Goal: Answer question/provide support: Share knowledge or assist other users

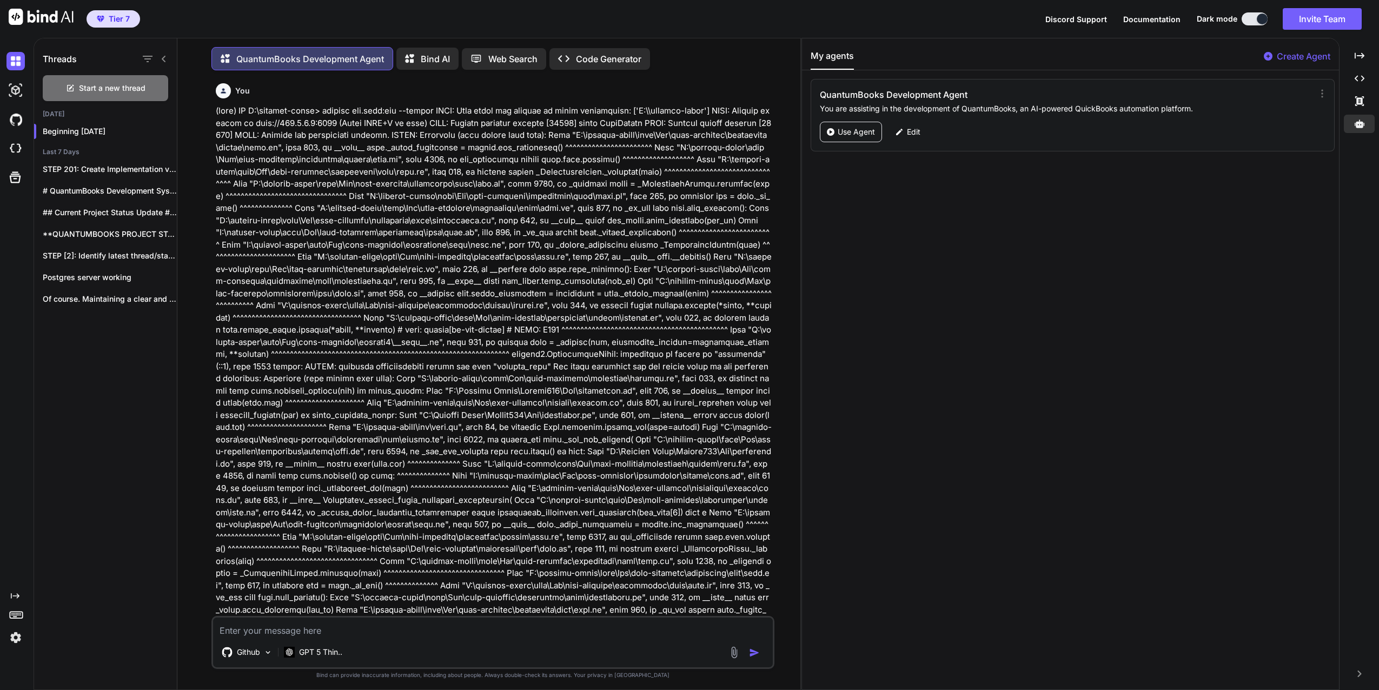
scroll to position [2370, 0]
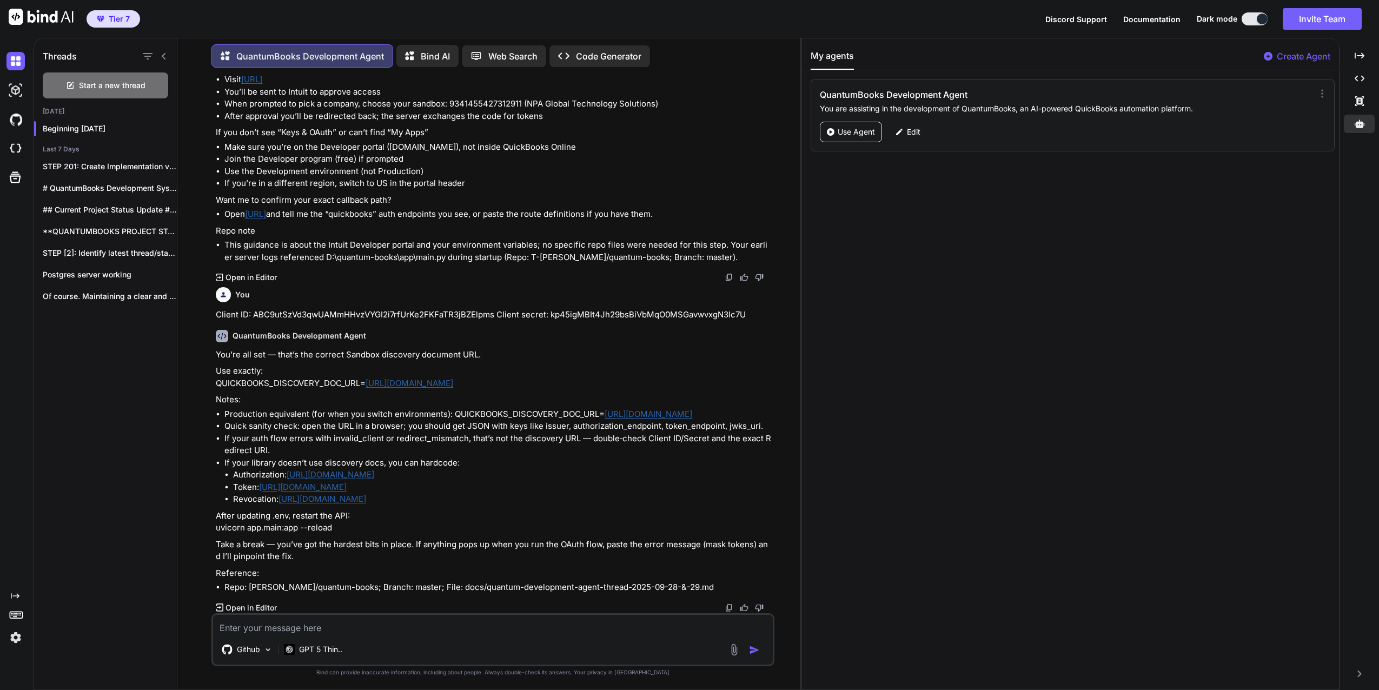
click at [329, 620] on textarea at bounding box center [493, 624] width 560 height 19
type textarea "O"
type textarea "x"
type textarea "Ok"
type textarea "x"
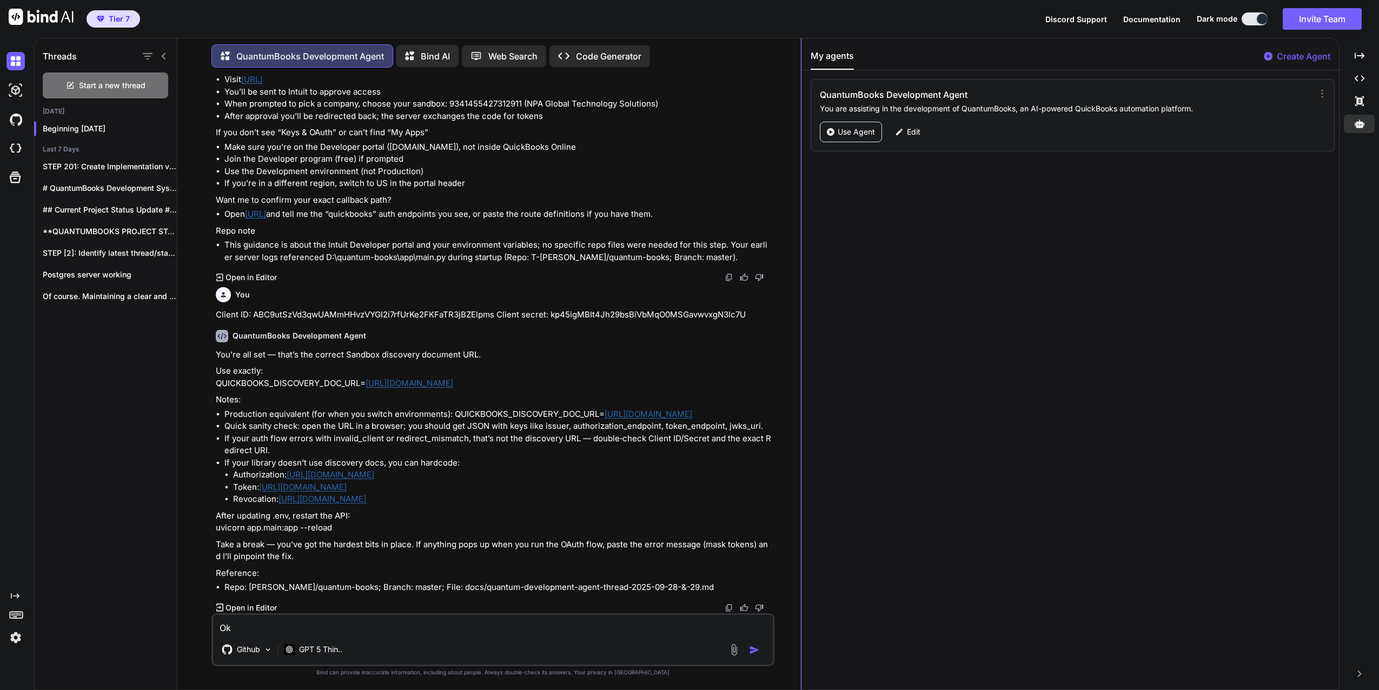
type textarea "Oka"
type textarea "x"
type textarea "Okay"
type textarea "x"
type textarea "Okay"
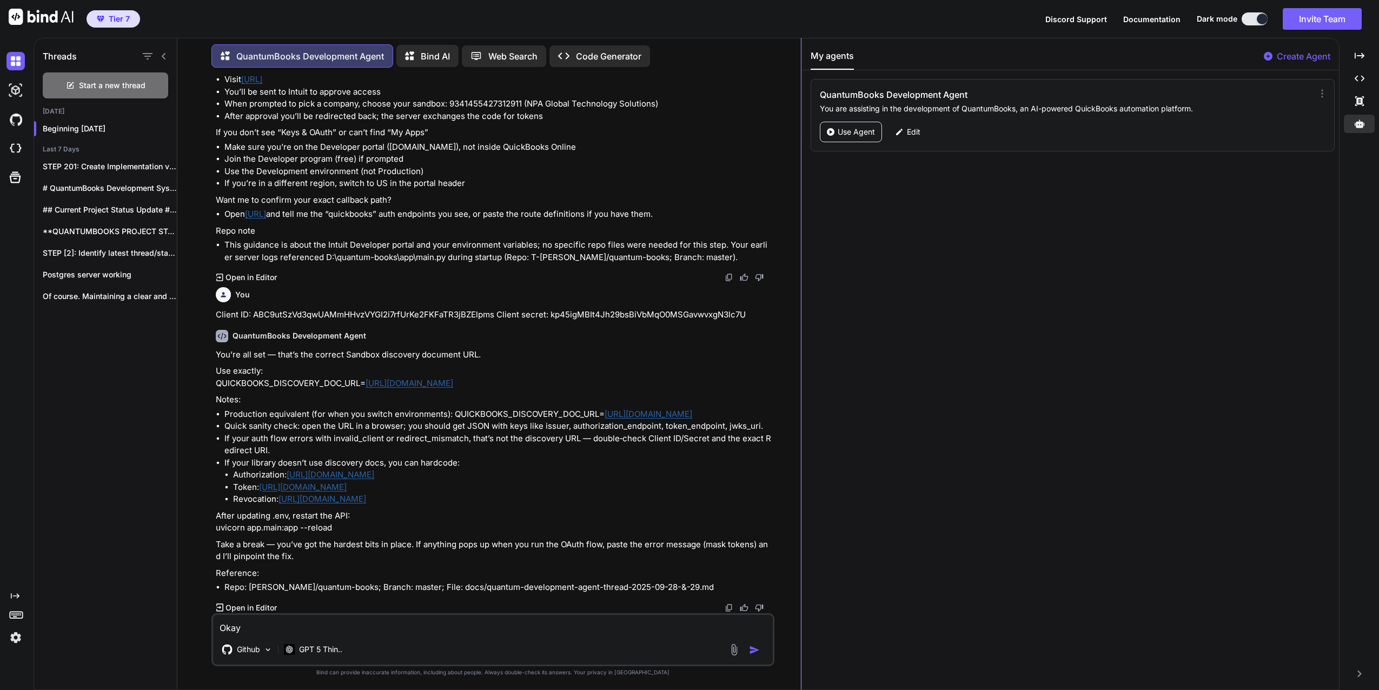
type textarea "x"
type textarea "Okay I"
type textarea "x"
type textarea "Okay IU"
type textarea "x"
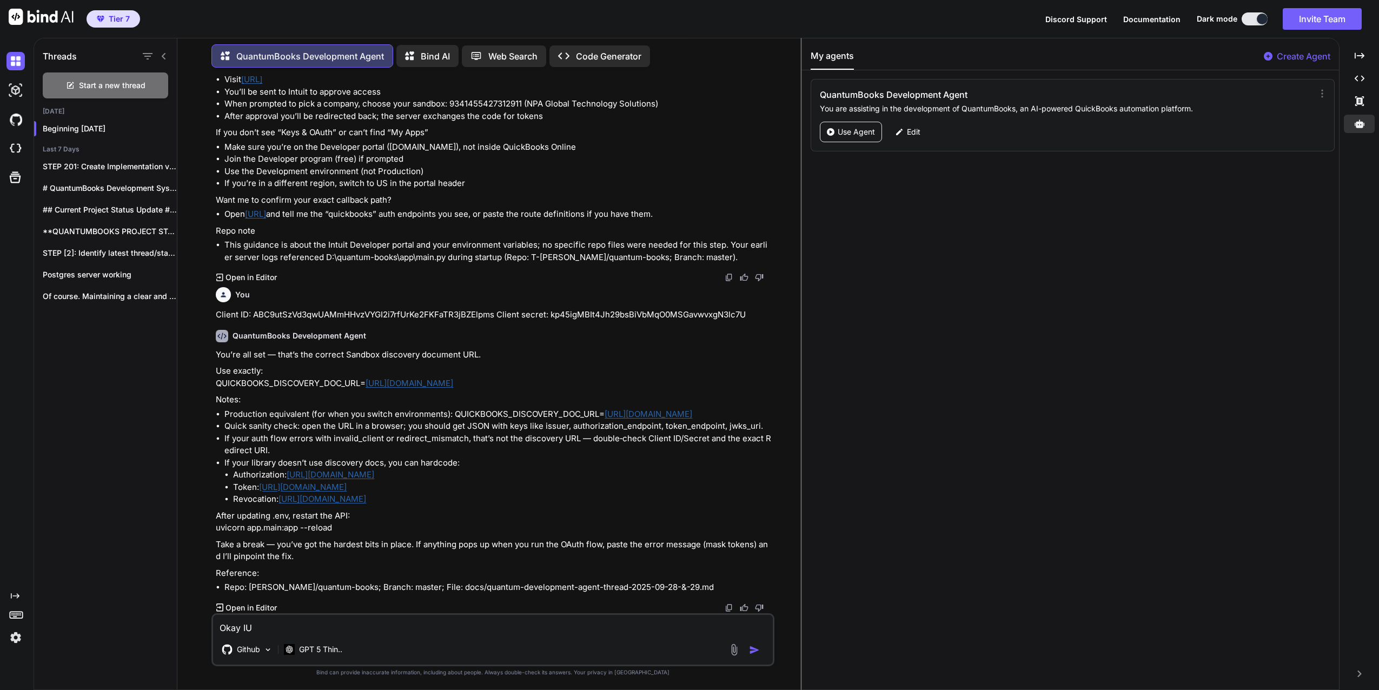
type textarea "Okay IU"
type textarea "x"
type textarea "Okay IU"
type textarea "x"
type textarea "Okay I"
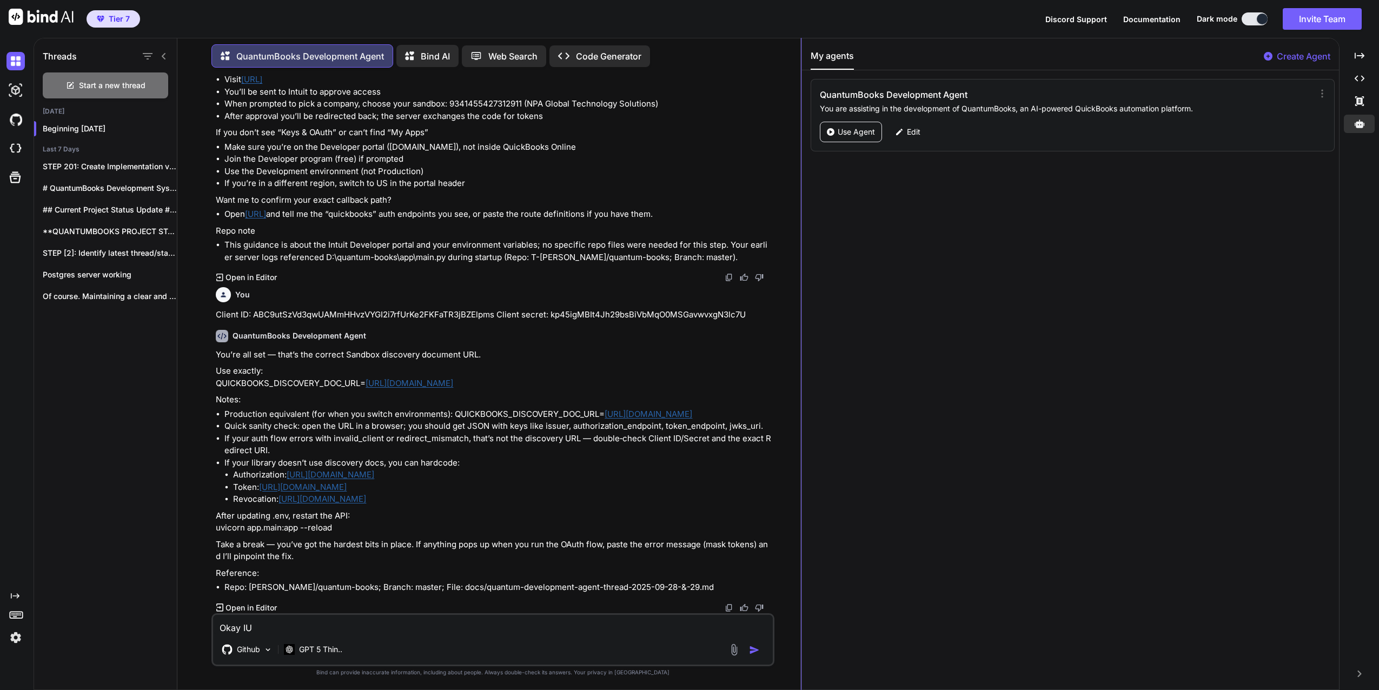
type textarea "x"
type textarea "Okay"
type textarea "x"
type textarea "Okay o"
type textarea "x"
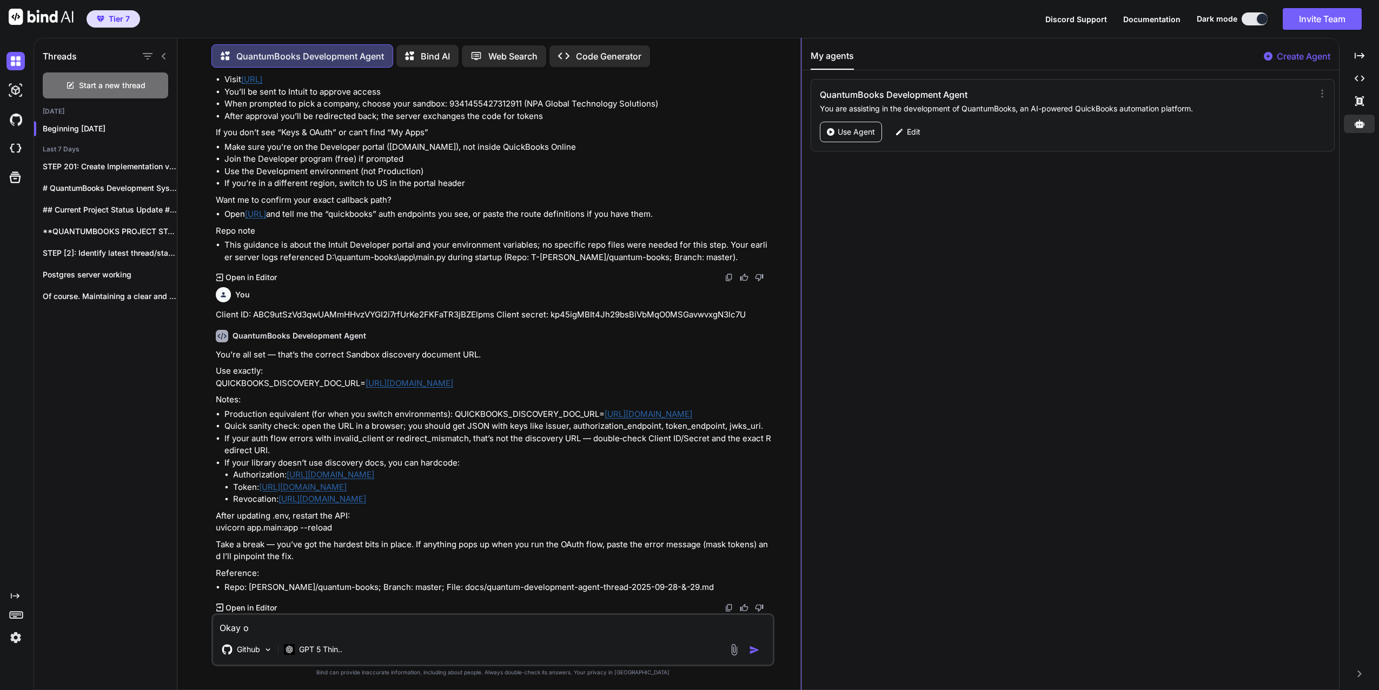
type textarea "Okay on"
type textarea "x"
type textarea "Okay on'"
type textarea "x"
type textarea "Okay on';"
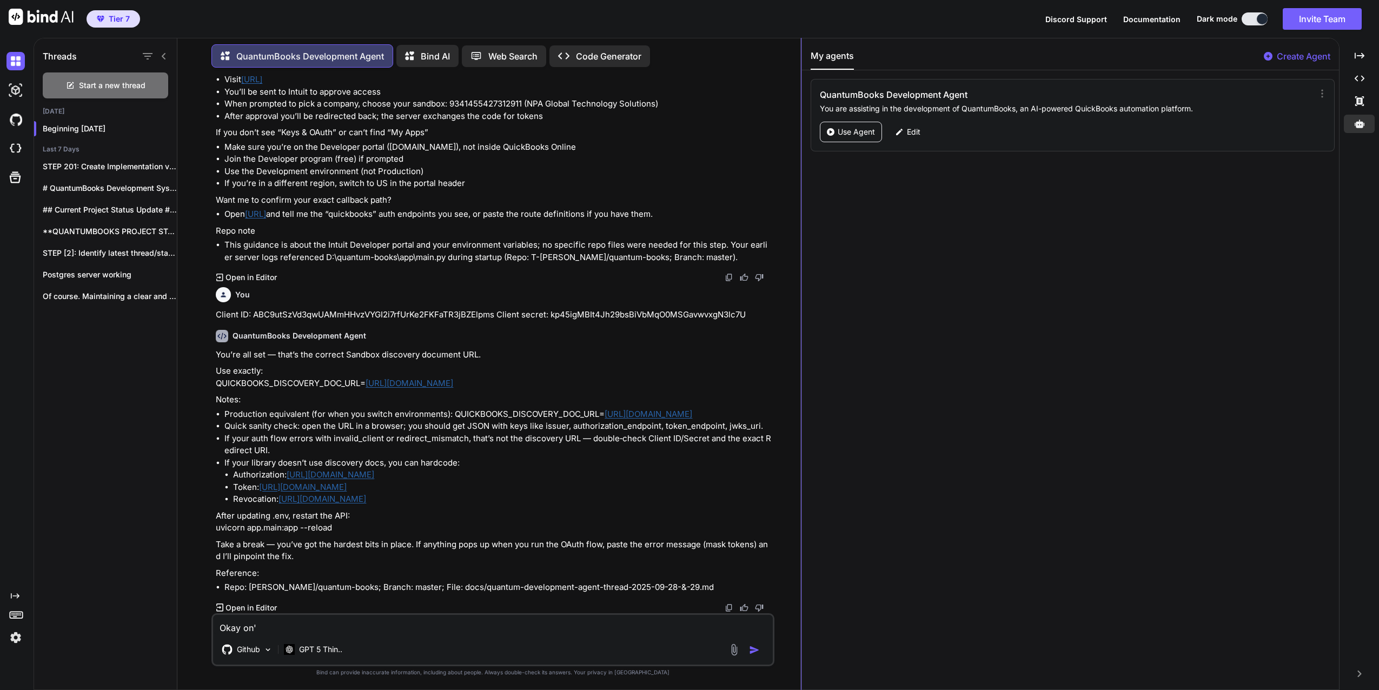
type textarea "x"
type textarea "Okay on'"
type textarea "x"
type textarea "Okay on"
type textarea "x"
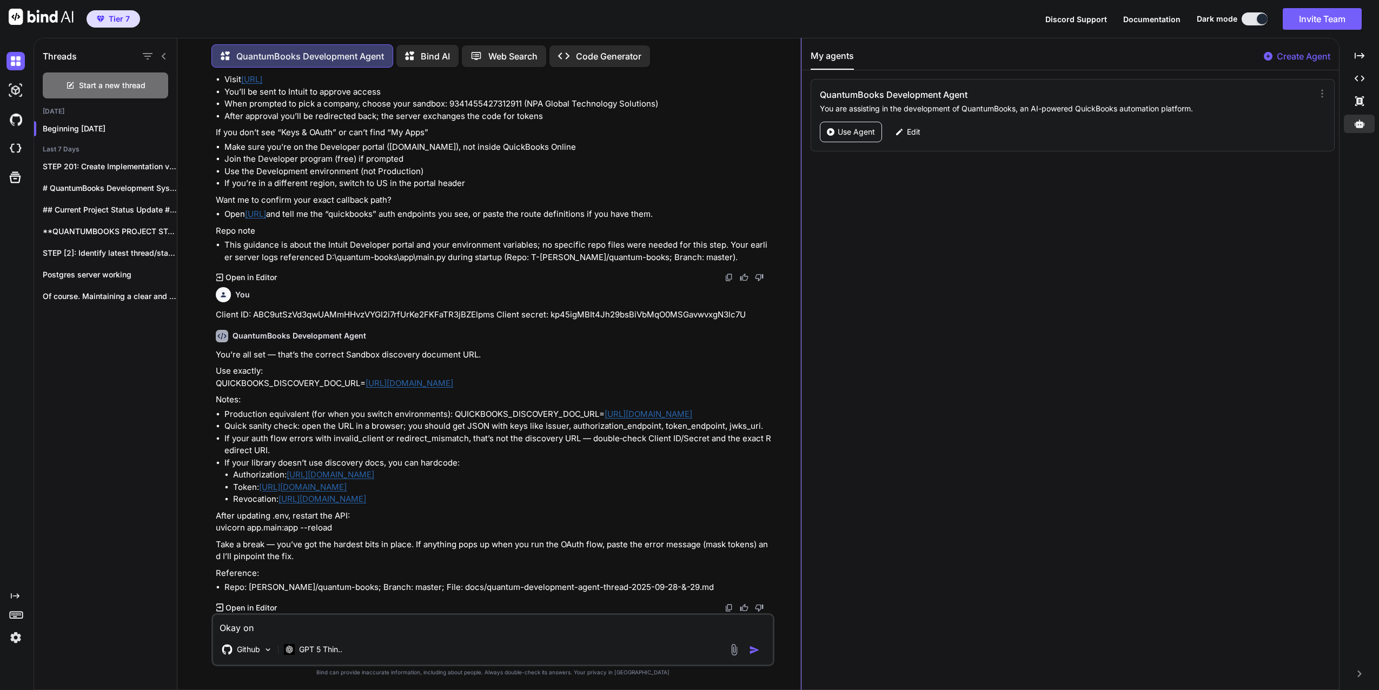
type textarea "Okay o"
type textarea "x"
type textarea "Okay"
type textarea "x"
type textarea "Okay d"
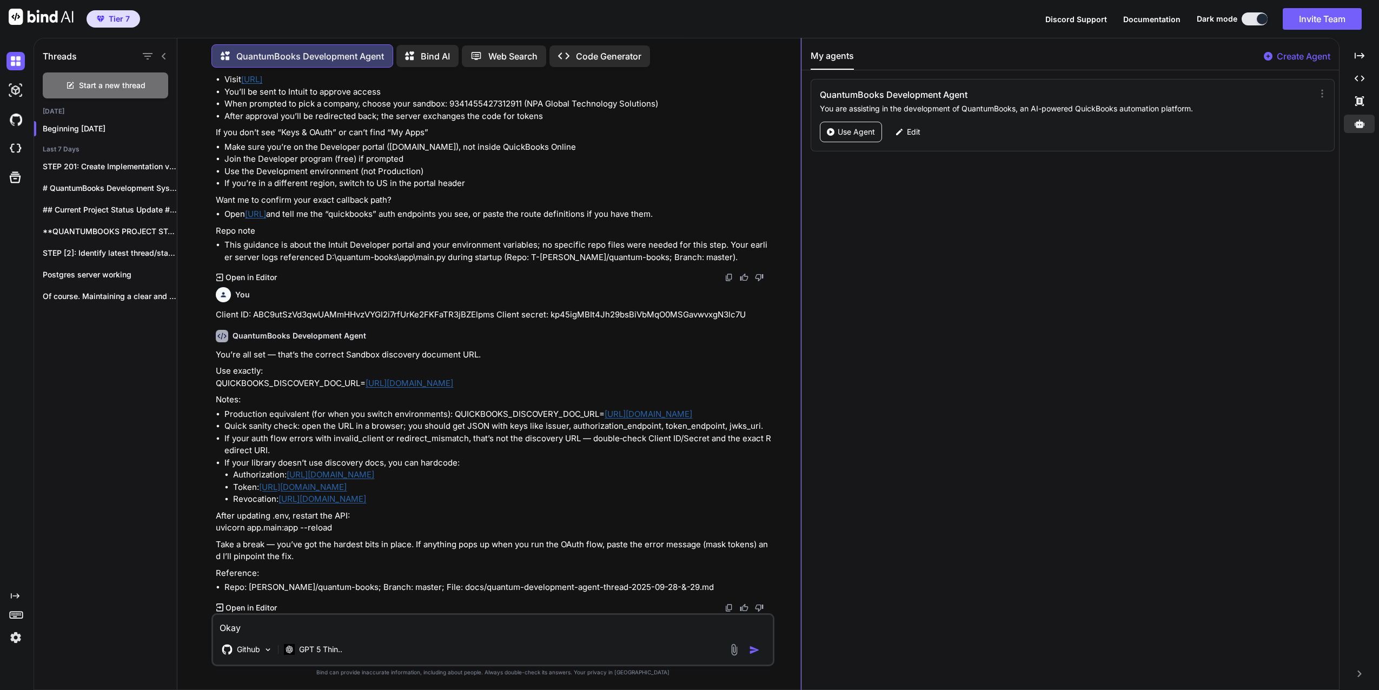
type textarea "x"
type textarea "Okay"
type textarea "x"
type textarea "Okay d"
type textarea "x"
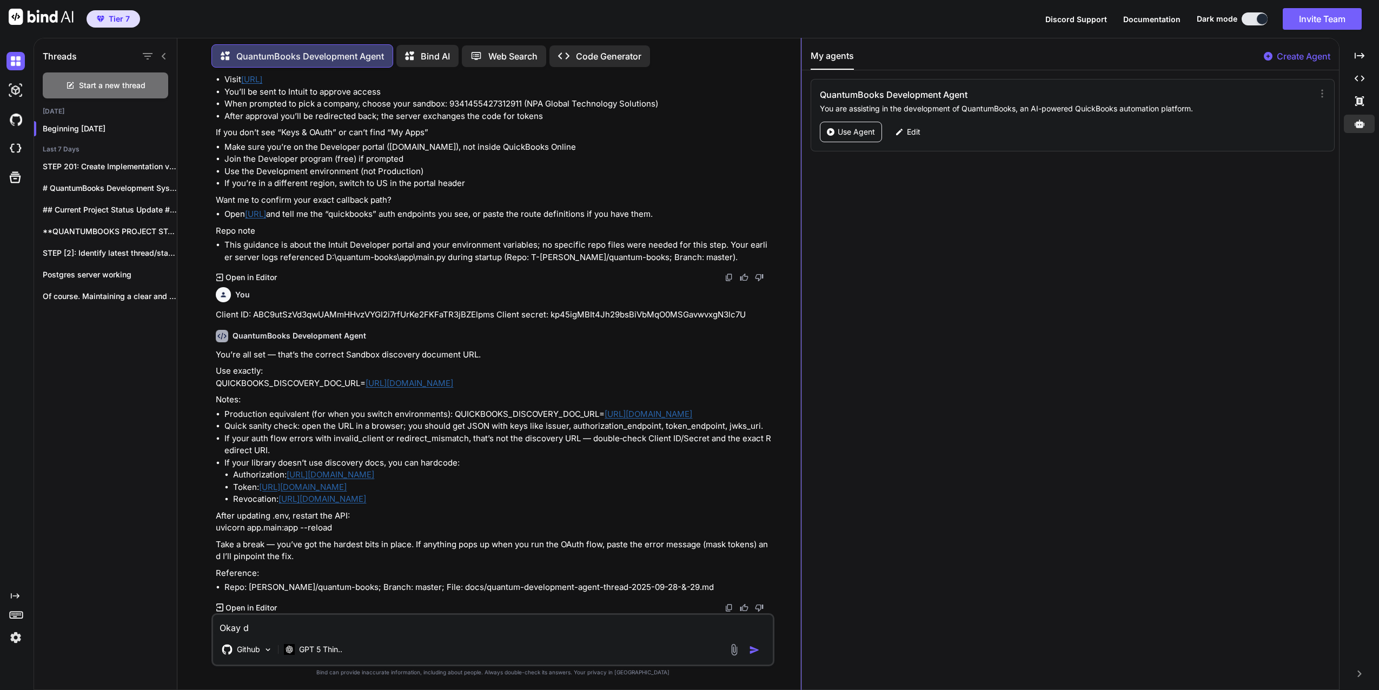
type textarea "Okay do"
type textarea "x"
type textarea "Okay donb"
type textarea "x"
type textarea "Okay don"
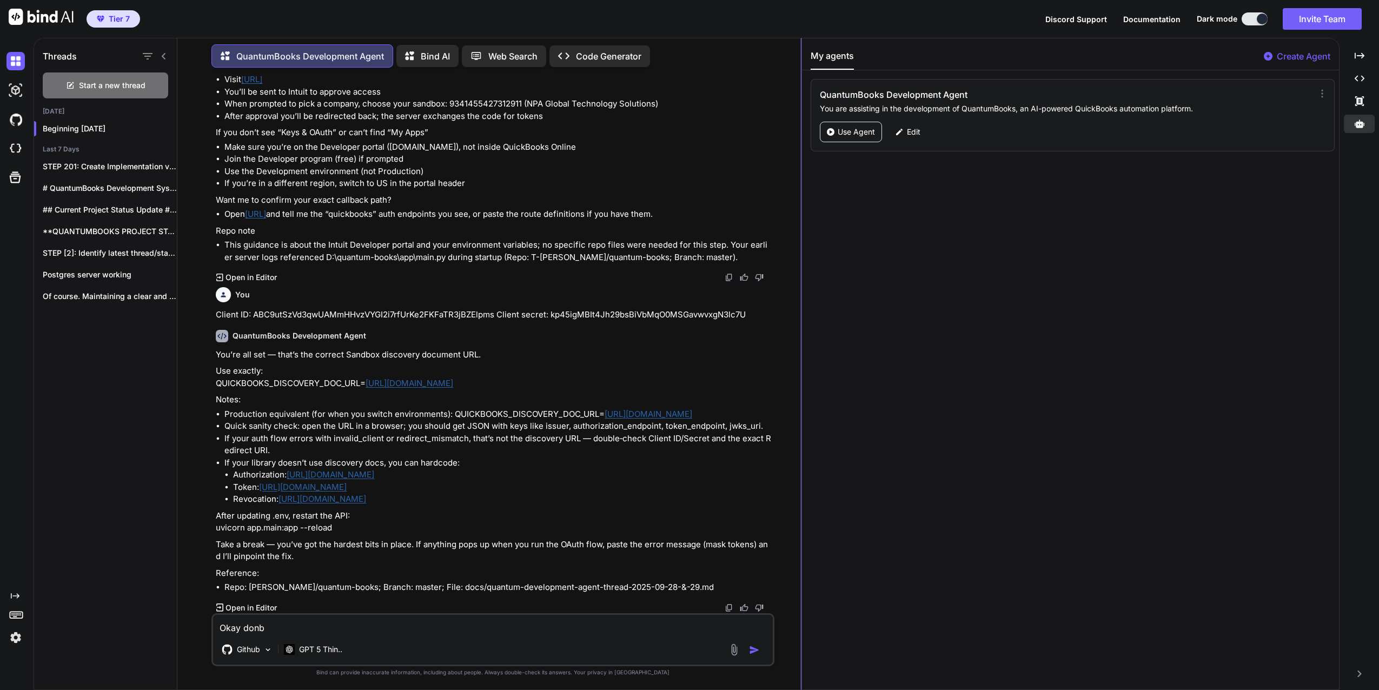
type textarea "x"
type textarea "Okay don'"
type textarea "x"
type textarea "Okay don't"
type textarea "x"
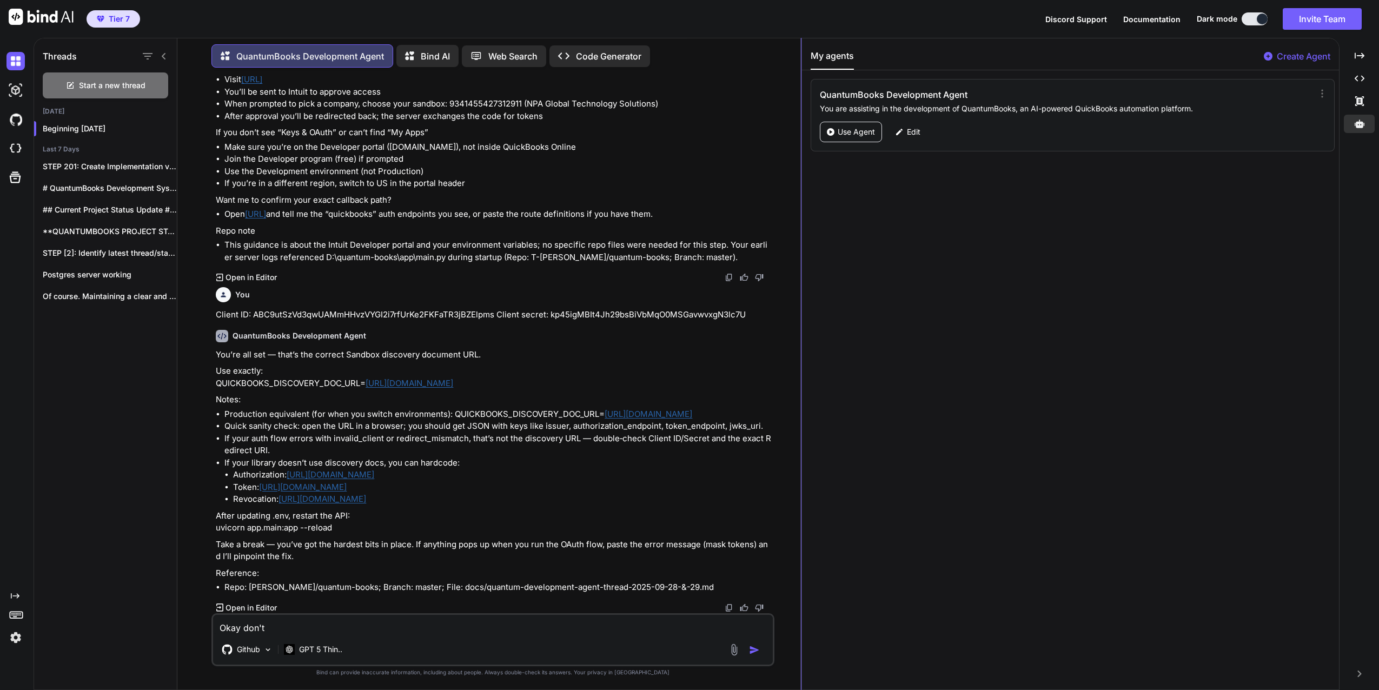
type textarea "Okay don't"
type textarea "x"
type textarea "Okay don't h"
type textarea "x"
type textarea "Okay don't ha"
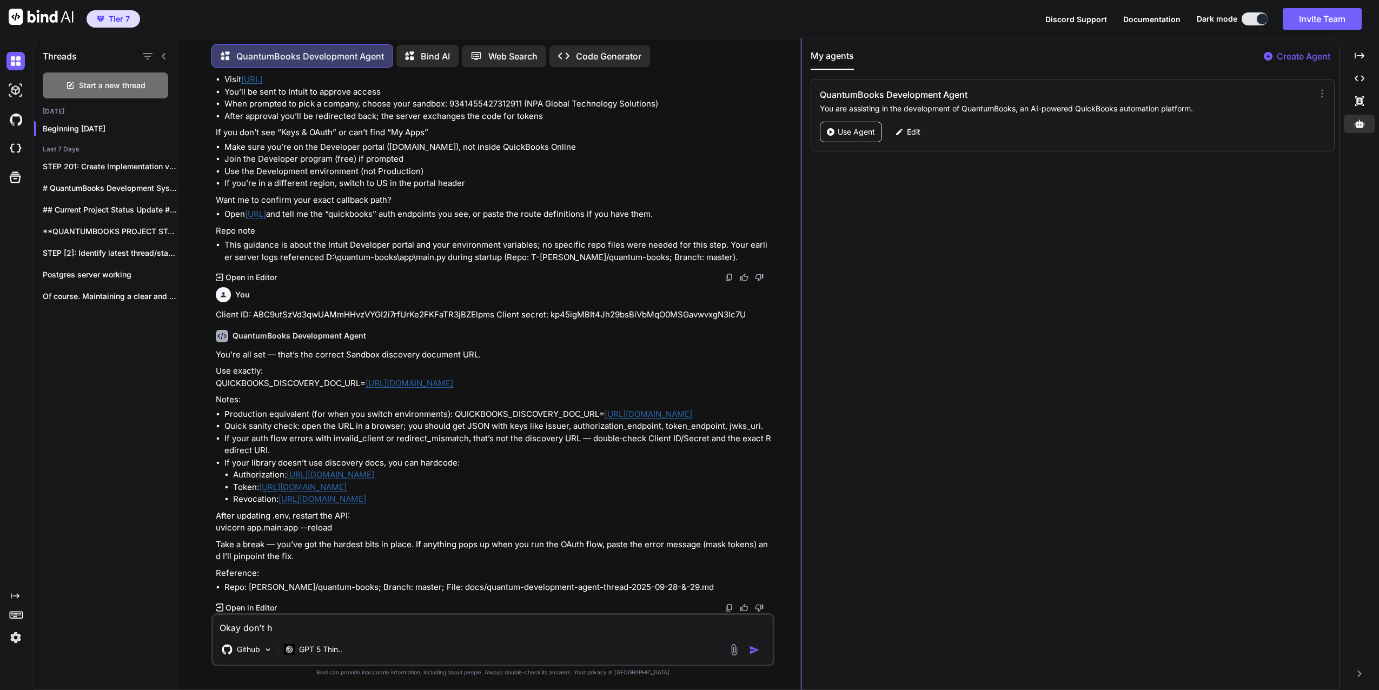
type textarea "x"
type textarea "Okay don't hav"
type textarea "x"
type textarea "Okay don't have"
type textarea "x"
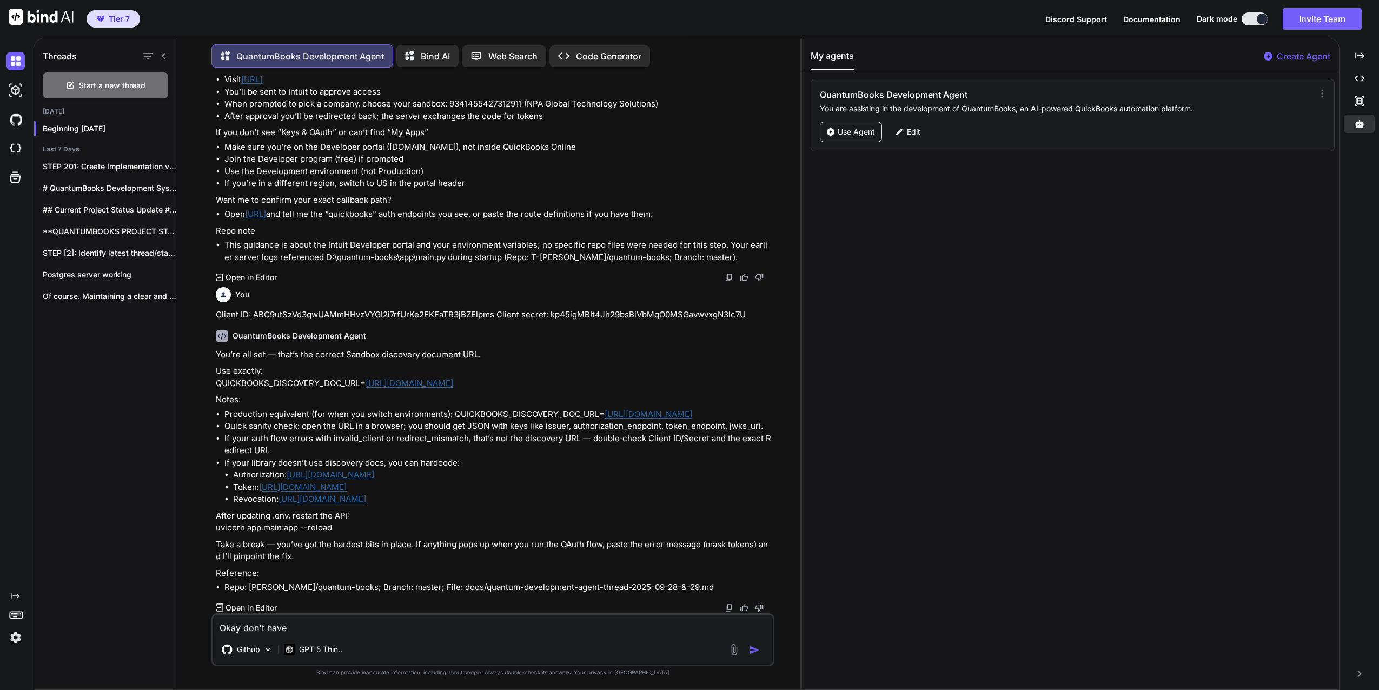
type textarea "Okay don't have"
type textarea "x"
type textarea "Okay don't have a"
type textarea "x"
type textarea "Okay don't have a"
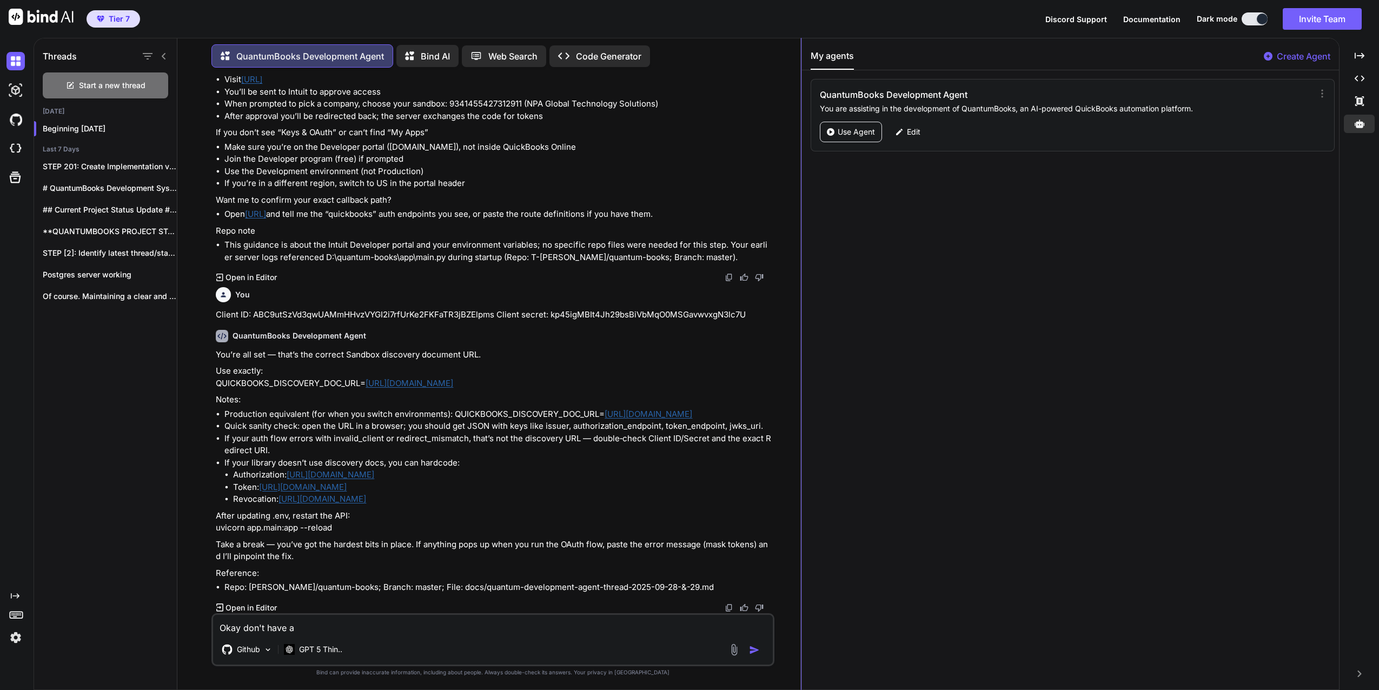
type textarea "x"
type textarea "Okay don't have a l"
type textarea "x"
type textarea "Okay don't have a lo"
type textarea "x"
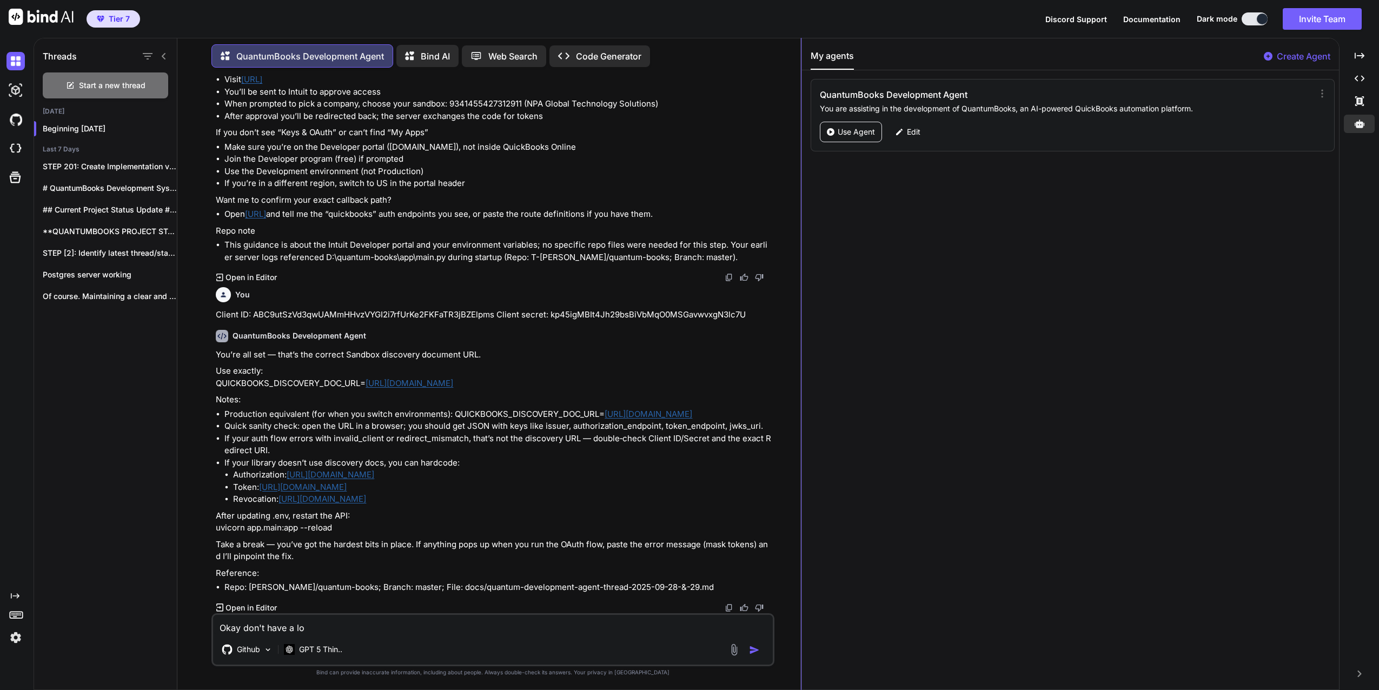
type textarea "Okay don't have a lot"
type textarea "x"
type textarea "Okay don't have a lot"
type textarea "x"
type textarea "Okay don't have a lot o"
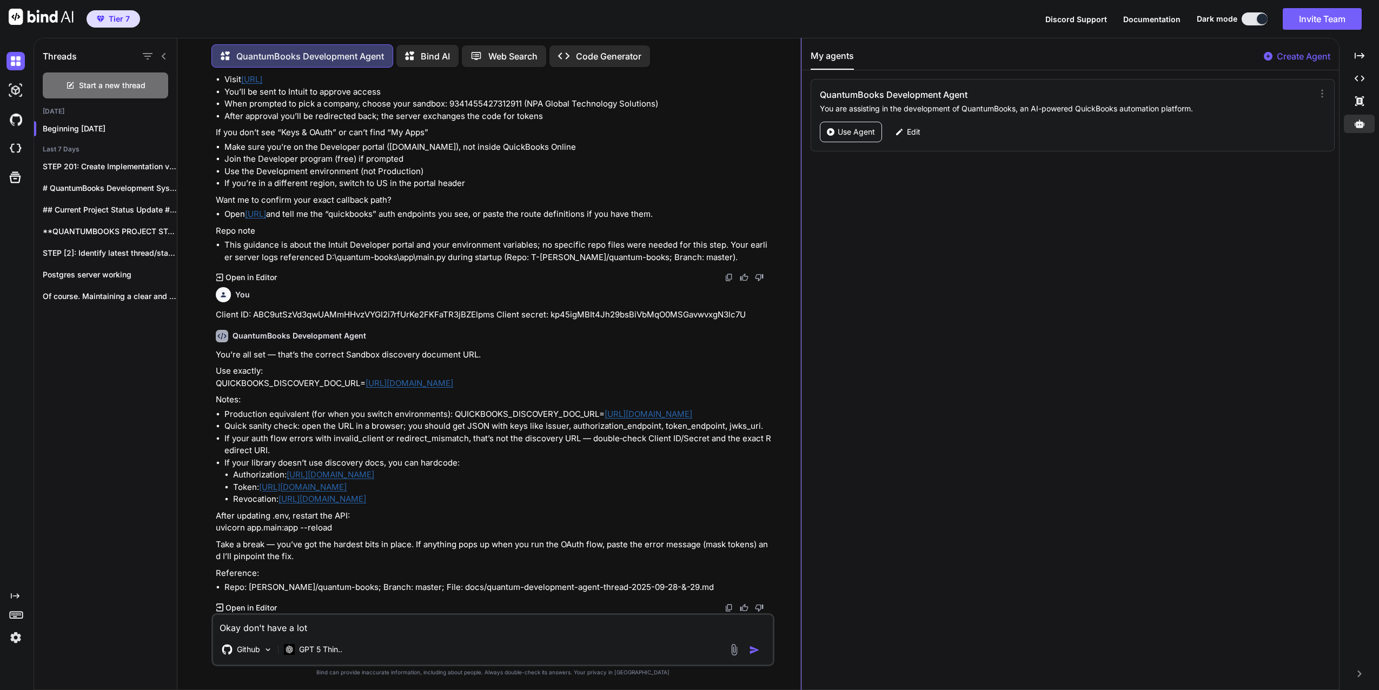
type textarea "x"
type textarea "Okay don't have a lot of"
type textarea "x"
type textarea "Okay don't have a lot of"
type textarea "x"
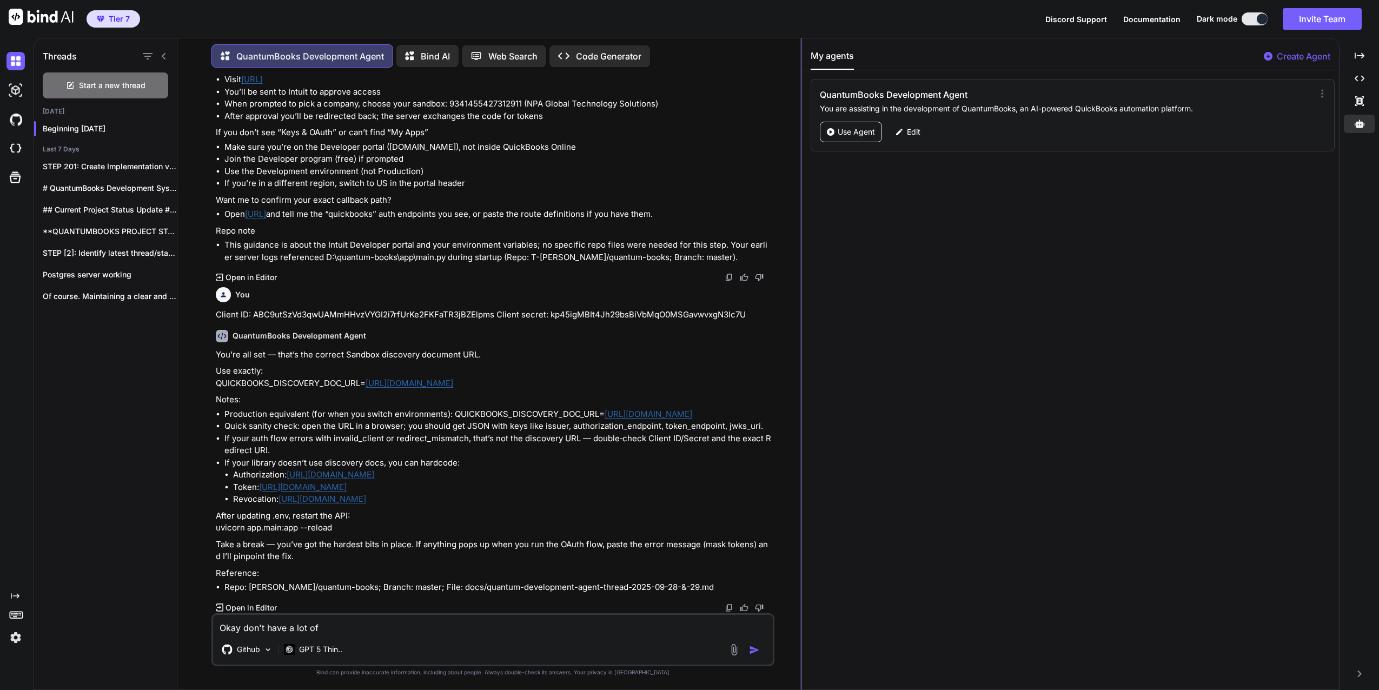
type textarea "Okay don't have a lot of t"
type textarea "x"
type textarea "Okay don't have a lot of ti"
type textarea "x"
type textarea "Okay don't have a lot of [PERSON_NAME]"
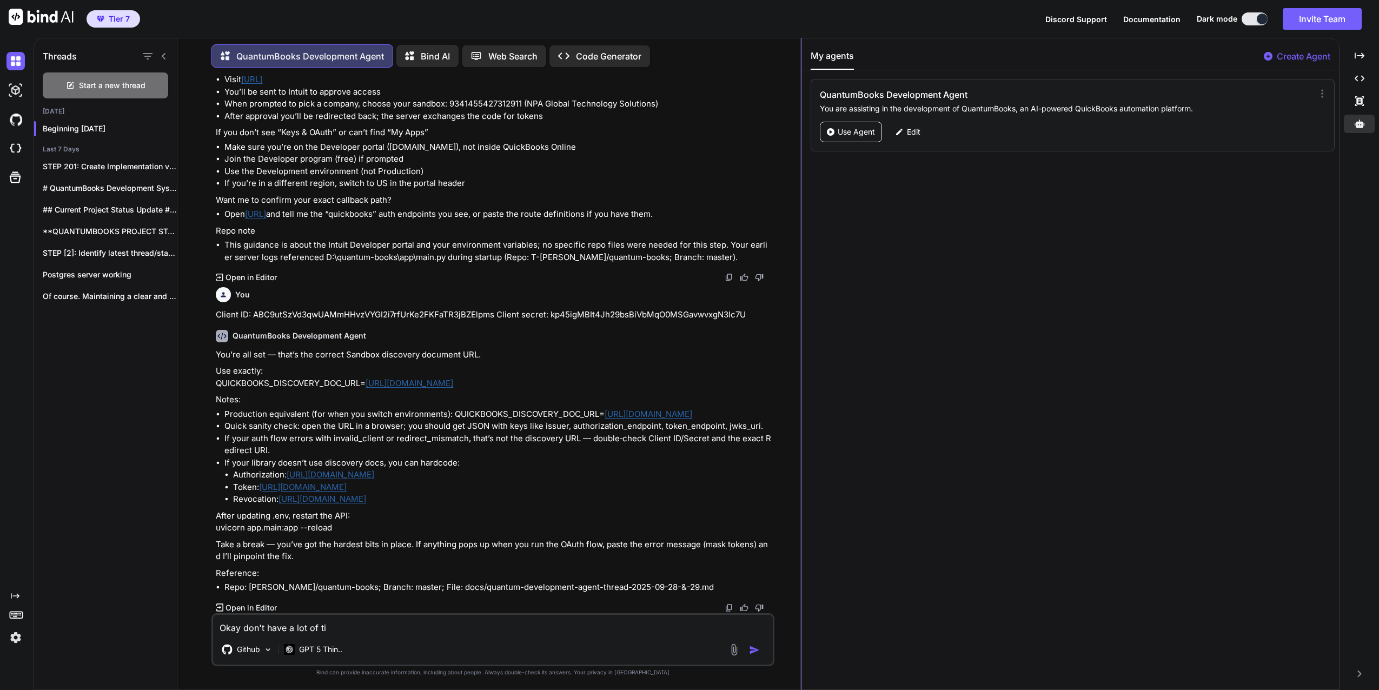
type textarea "x"
type textarea "Okay don't have a lot of time"
type textarea "x"
type textarea "Okay don't have a lot of time"
type textarea "x"
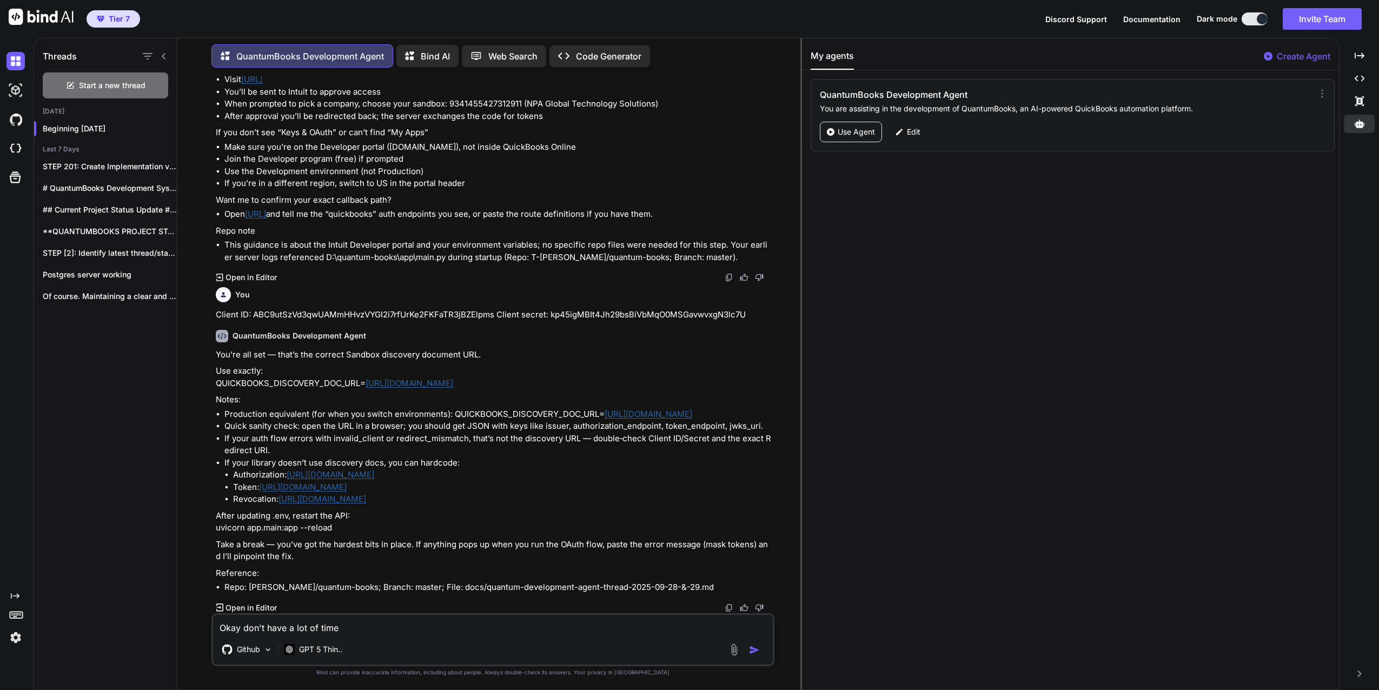
type textarea "Okay don't have a lot of time t"
type textarea "x"
type textarea "Okay don't have a lot of time th"
type textarea "x"
type textarea "Okay don't have a lot of time thi"
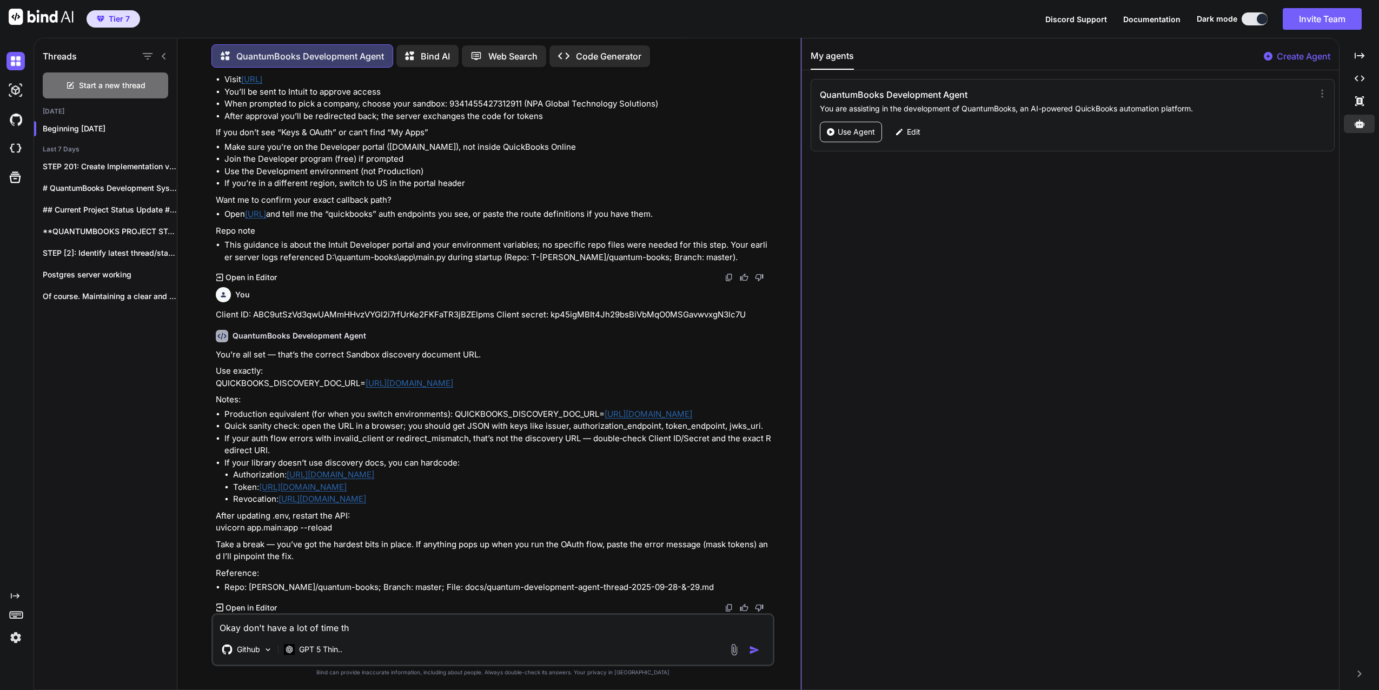
type textarea "x"
type textarea "Okay don't have a lot of time this"
type textarea "x"
type textarea "Okay don't have a lot of time this"
type textarea "x"
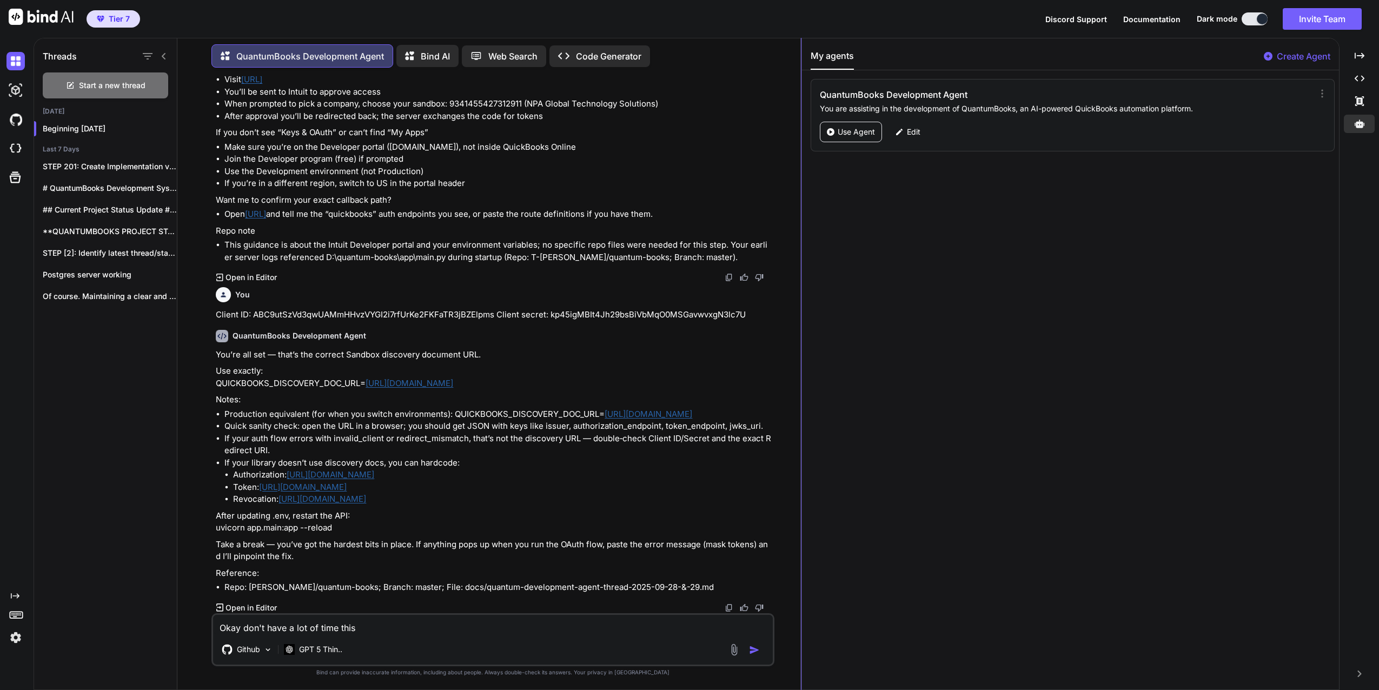
type textarea "Okay don't have a lot of time this m"
type textarea "x"
type textarea "Okay don't have a lot of time this mo"
type textarea "x"
type textarea "Okay don't have a lot of time this mor"
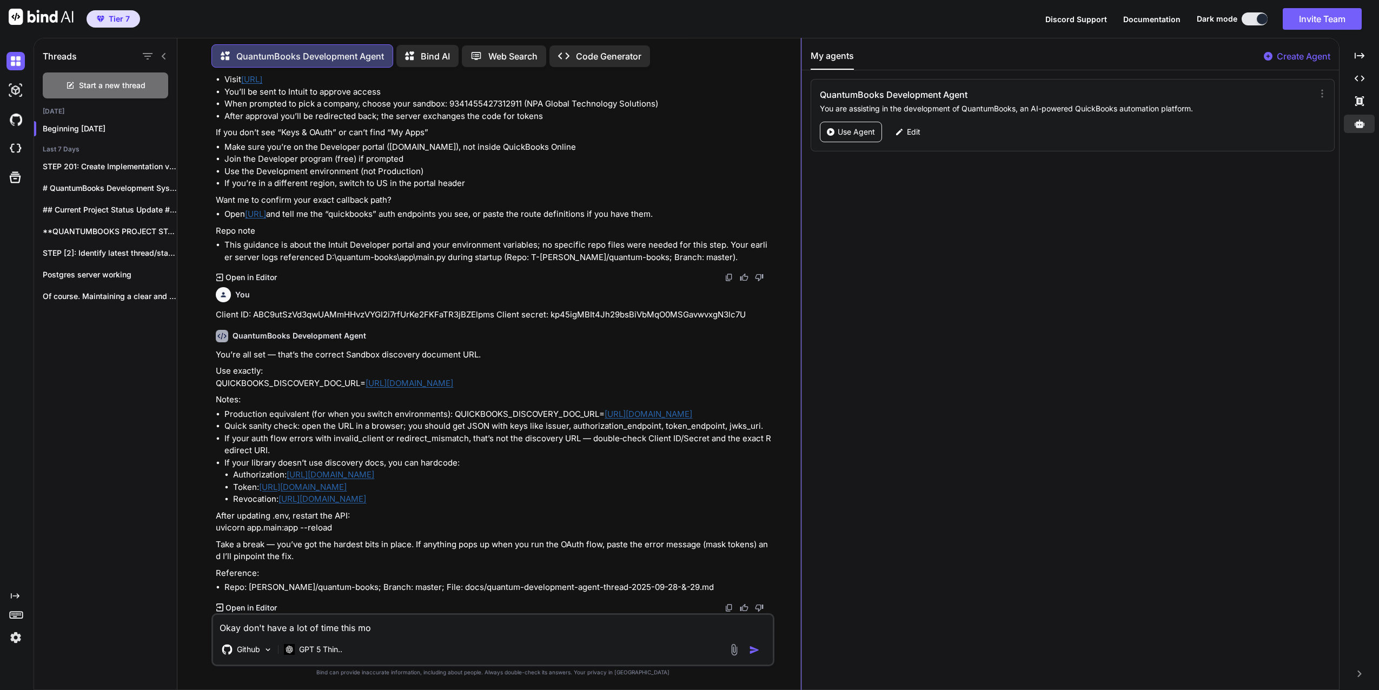
type textarea "x"
type textarea "Okay don't have a lot of time this mori"
type textarea "x"
type textarea "Okay don't have a lot of time this [PERSON_NAME]"
type textarea "x"
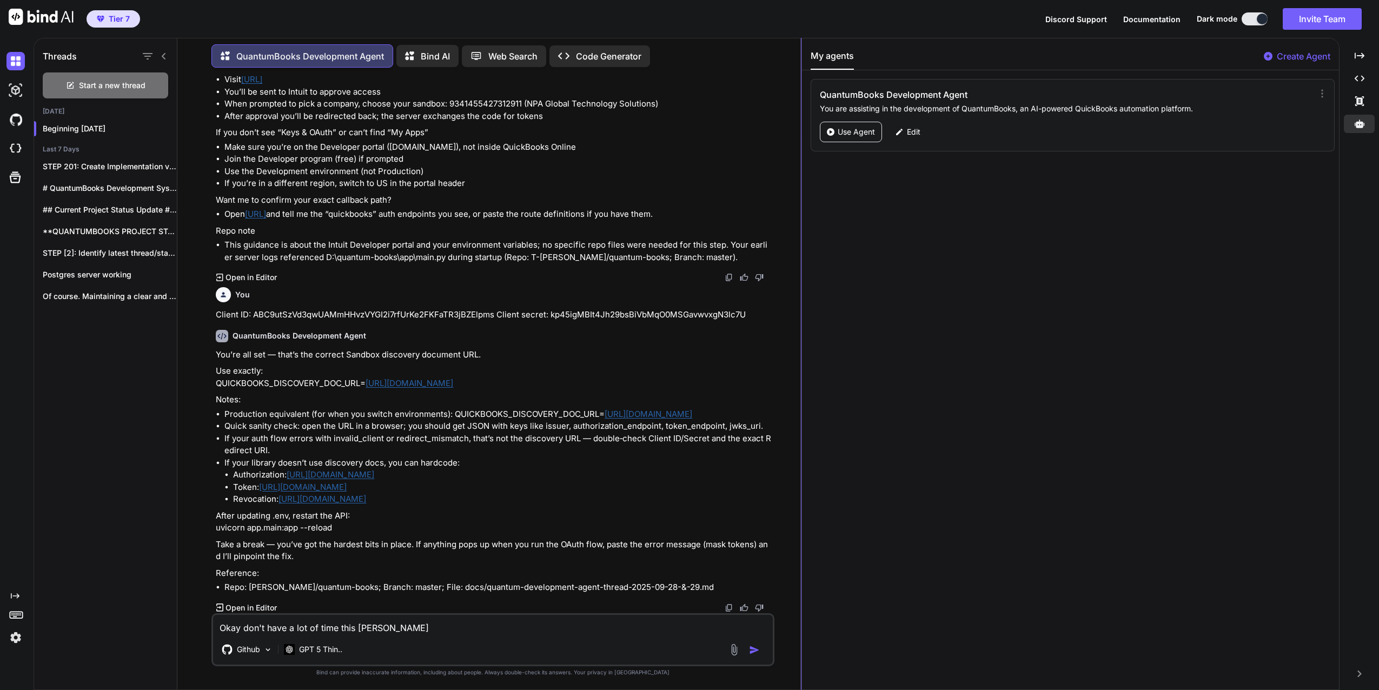
type textarea "Okay don't have a lot of time this [PERSON_NAME]"
type textarea "x"
type textarea "Okay don't have a lot of time this [PERSON_NAME]"
type textarea "x"
type textarea "Okay don't have a lot of time this [PERSON_NAME] s"
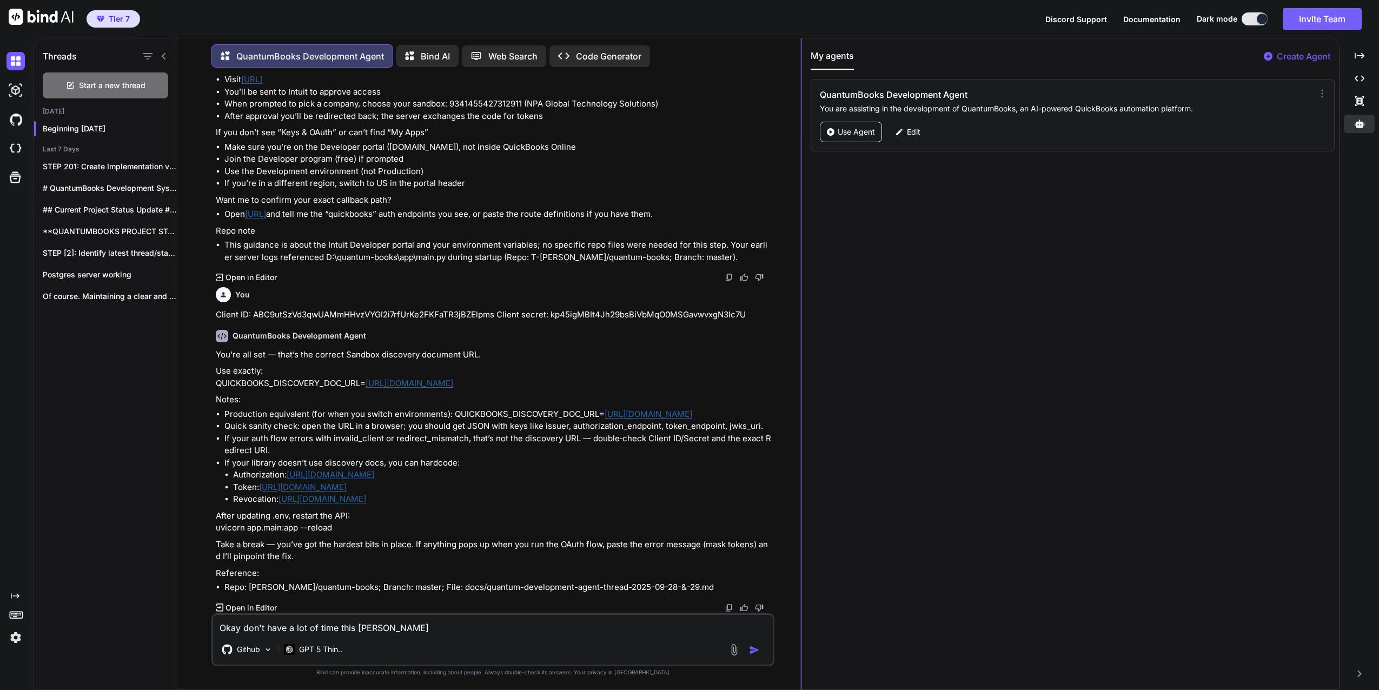
type textarea "x"
type textarea "Okay don't have a lot of time this [PERSON_NAME]"
type textarea "x"
type textarea "Okay don't have a lot of time this [PERSON_NAME]"
type textarea "x"
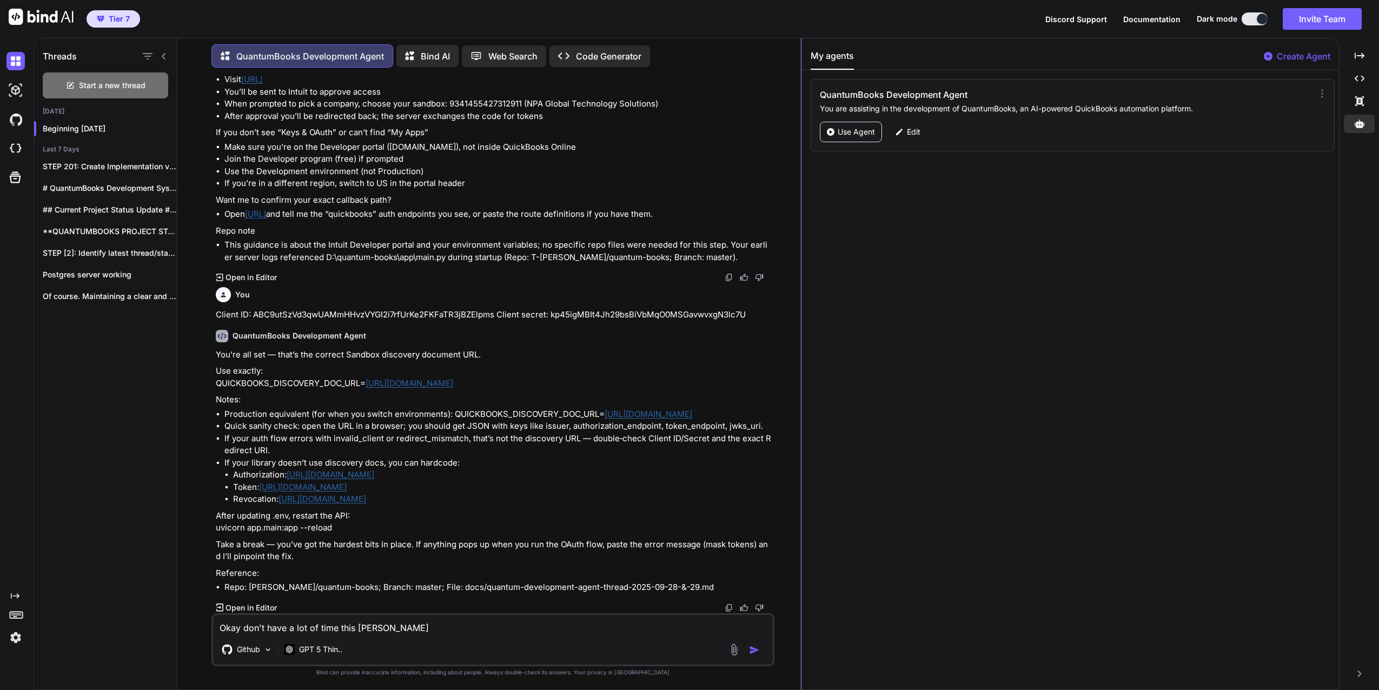
type textarea "Okay don't have a lot of time this [PERSON_NAME]"
type textarea "x"
type textarea "Okay don't have a lot of time this mori"
type textarea "x"
type textarea "Okay don't have a lot of time this mor"
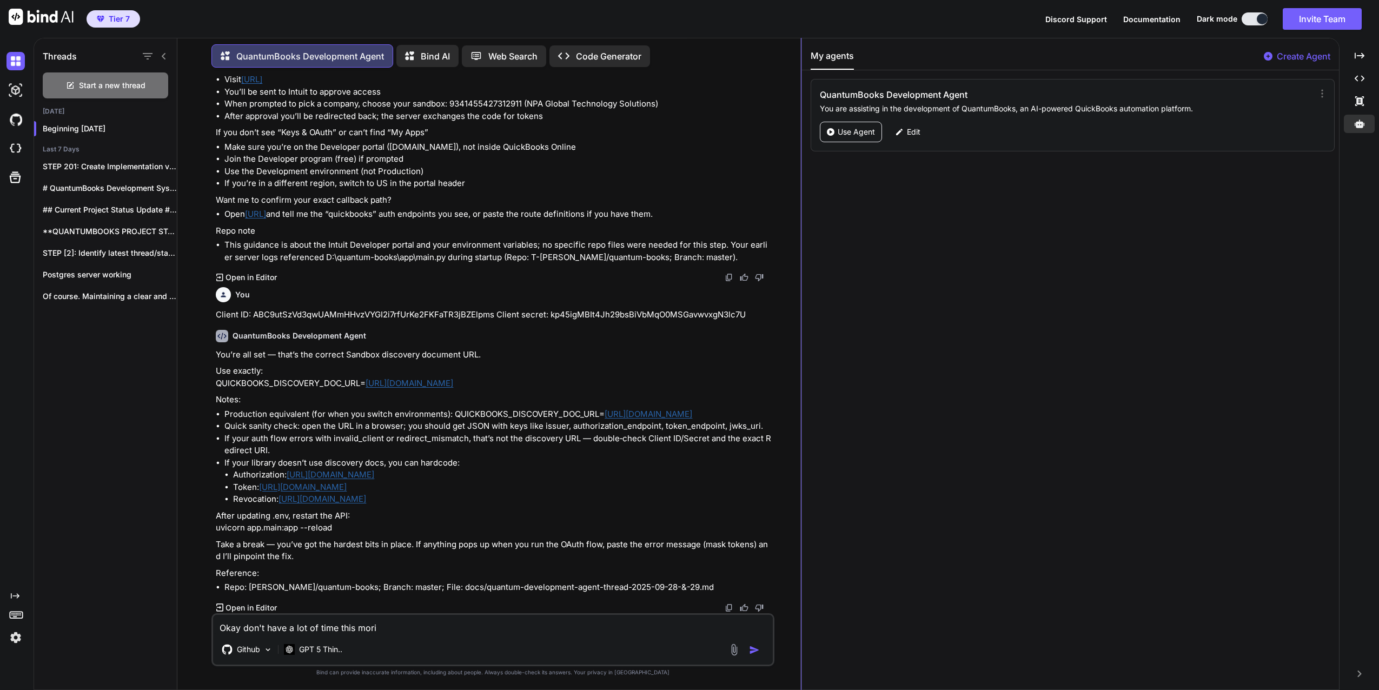
type textarea "x"
type textarea "Okay don't have a lot of time this morn"
type textarea "x"
type textarea "Okay don't have a lot of time this morni"
type textarea "x"
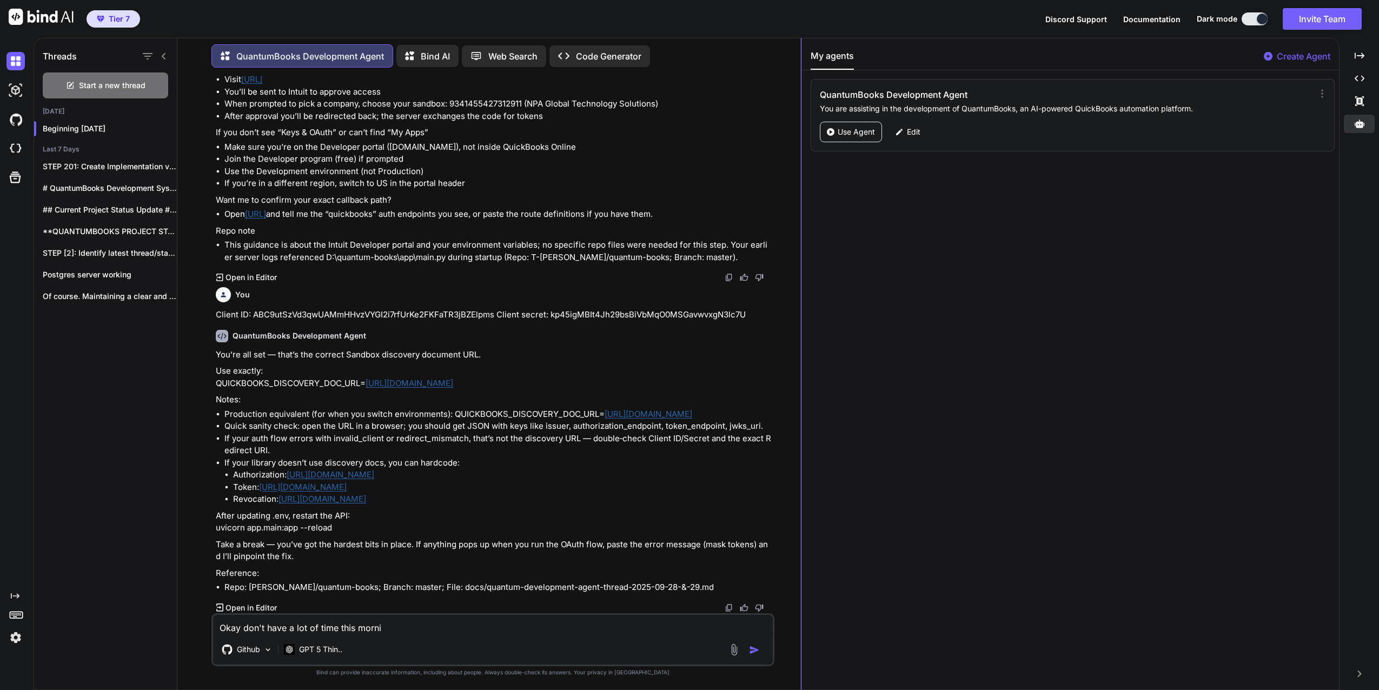
type textarea "Okay don't have a lot of time this mornin"
type textarea "x"
type textarea "Okay don't have a lot of time this morning"
type textarea "x"
type textarea "Okay don't have a lot of time this morning"
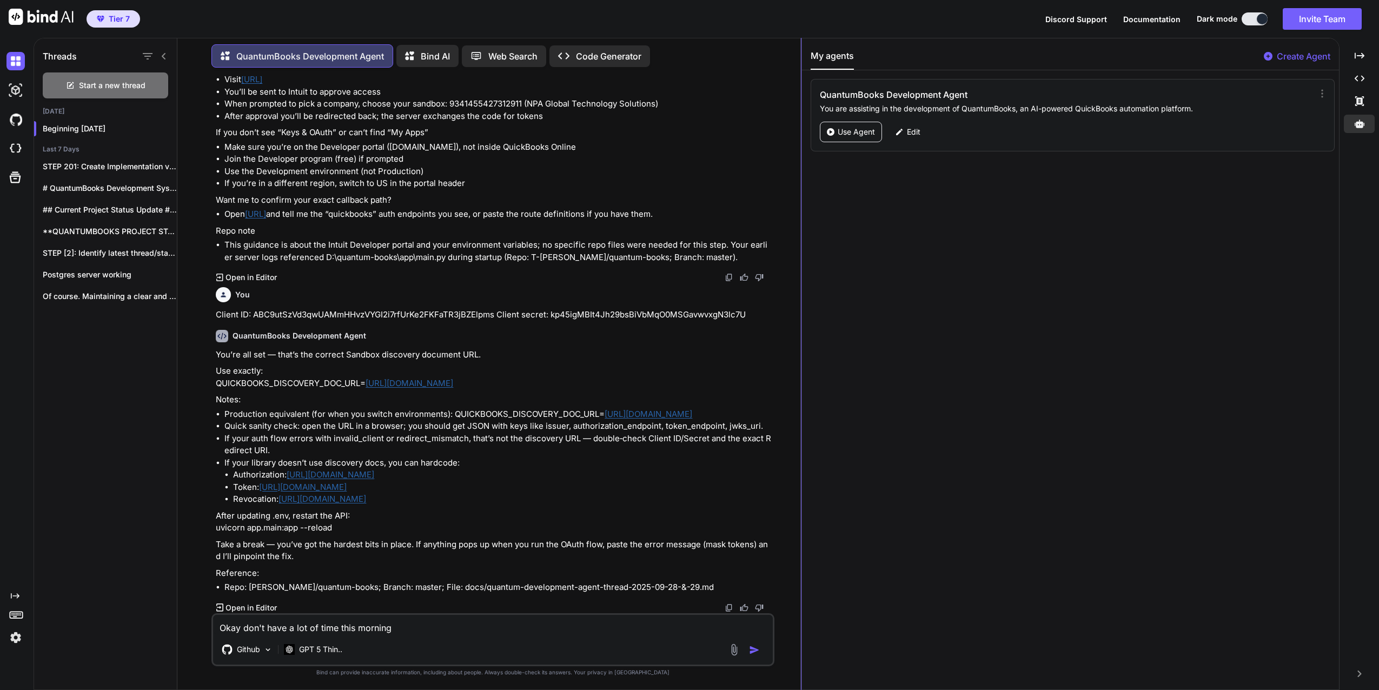
type textarea "x"
type textarea "Okay don't have a lot of time this morning s"
type textarea "x"
type textarea "Okay don't have a lot of time this morning so"
type textarea "x"
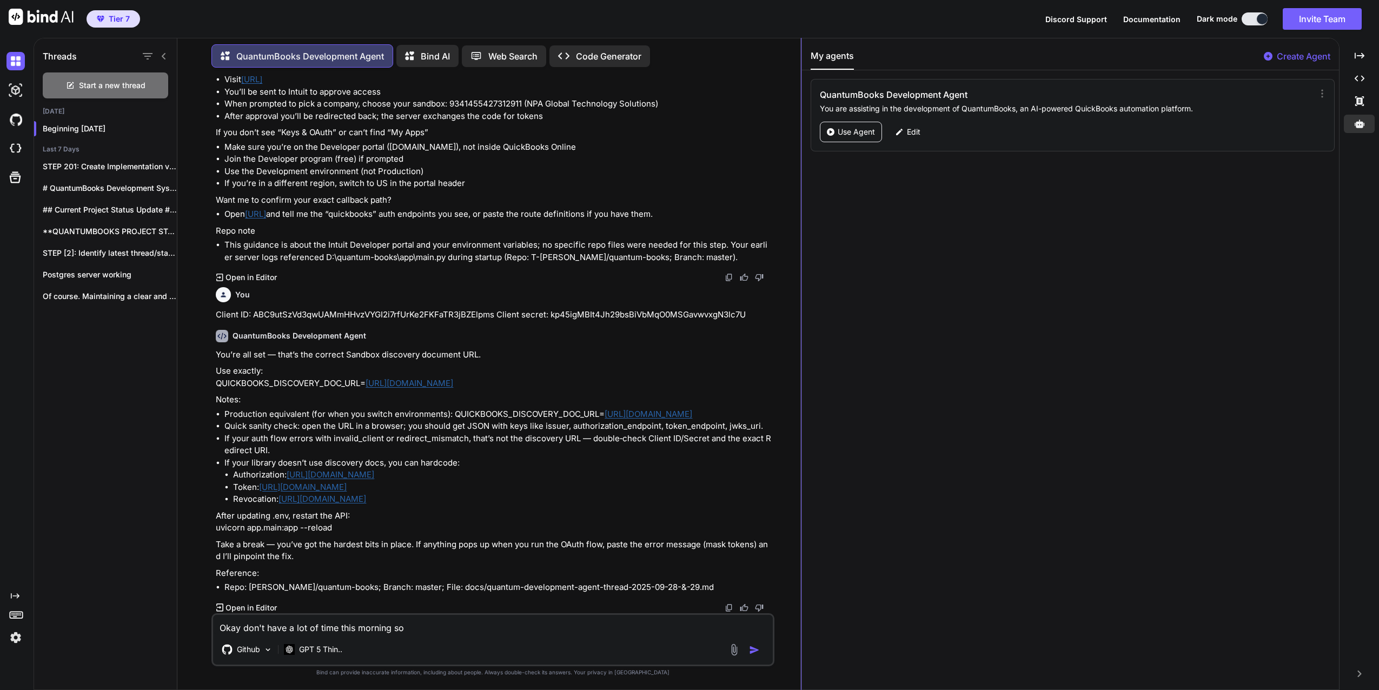
type textarea "Okay don't have a lot of time this morning so"
type textarea "x"
type textarea "Okay don't have a lot of time this morning so l"
type textarea "x"
type textarea "Okay don't have a lot of time this morning so le"
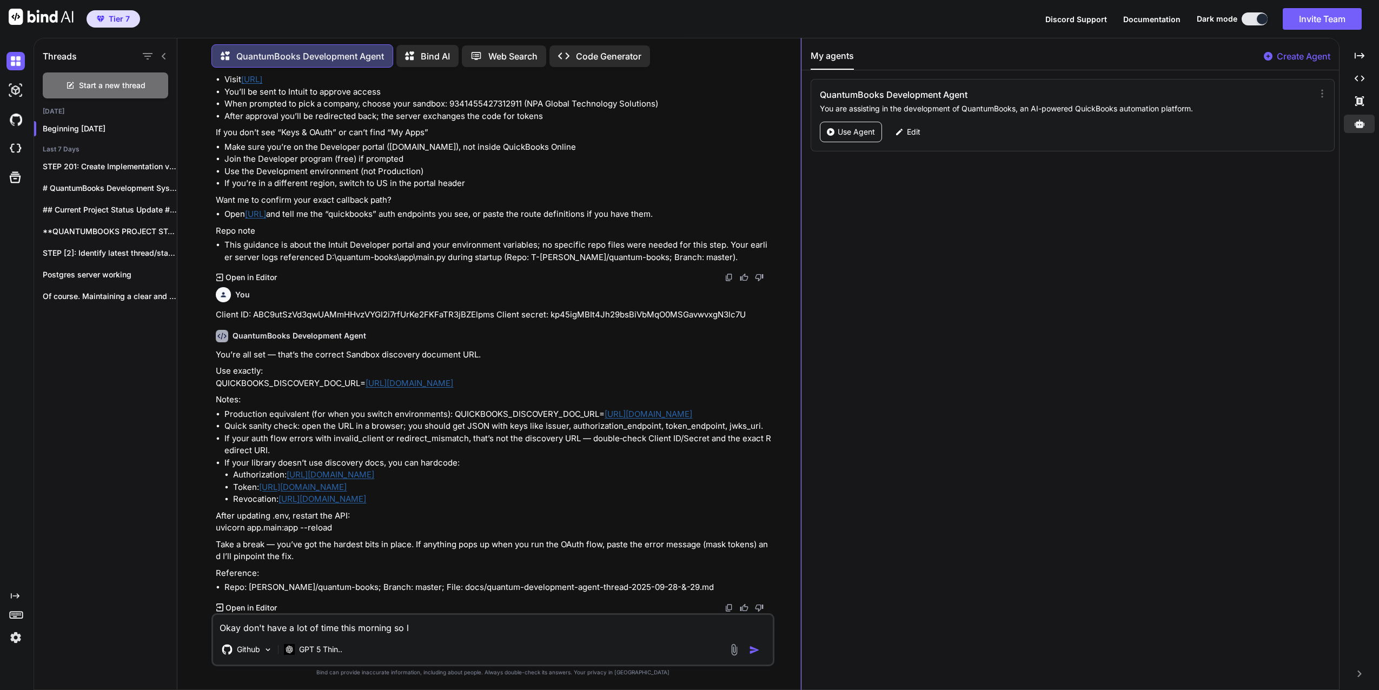
type textarea "x"
type textarea "Okay don't have a lot of time this morning so let"
type textarea "x"
type textarea "Okay don't have a lot of time this morning so lets"
type textarea "x"
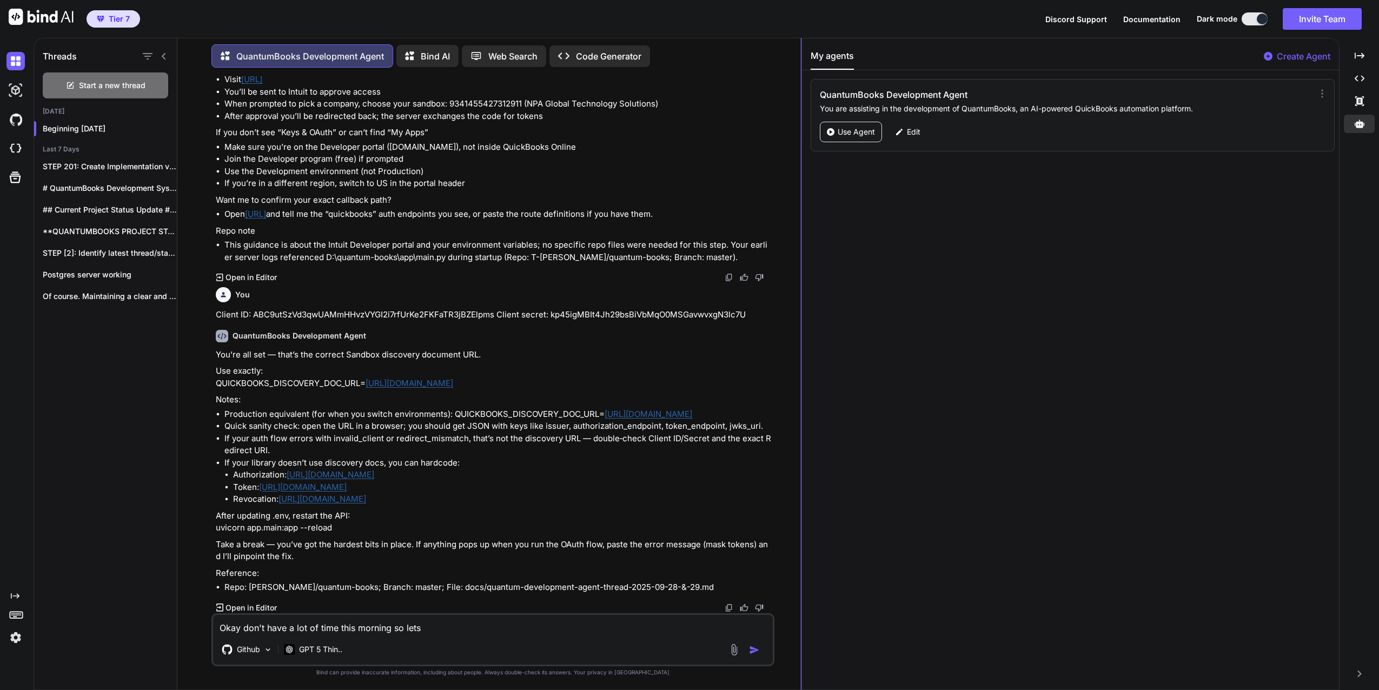
type textarea "Okay don't have a lot of time this morning so lets"
type textarea "x"
type textarea "Okay don't have a lot of time this morning so lets h"
type textarea "x"
type textarea "Okay don't have a lot of time this morning so lets he"
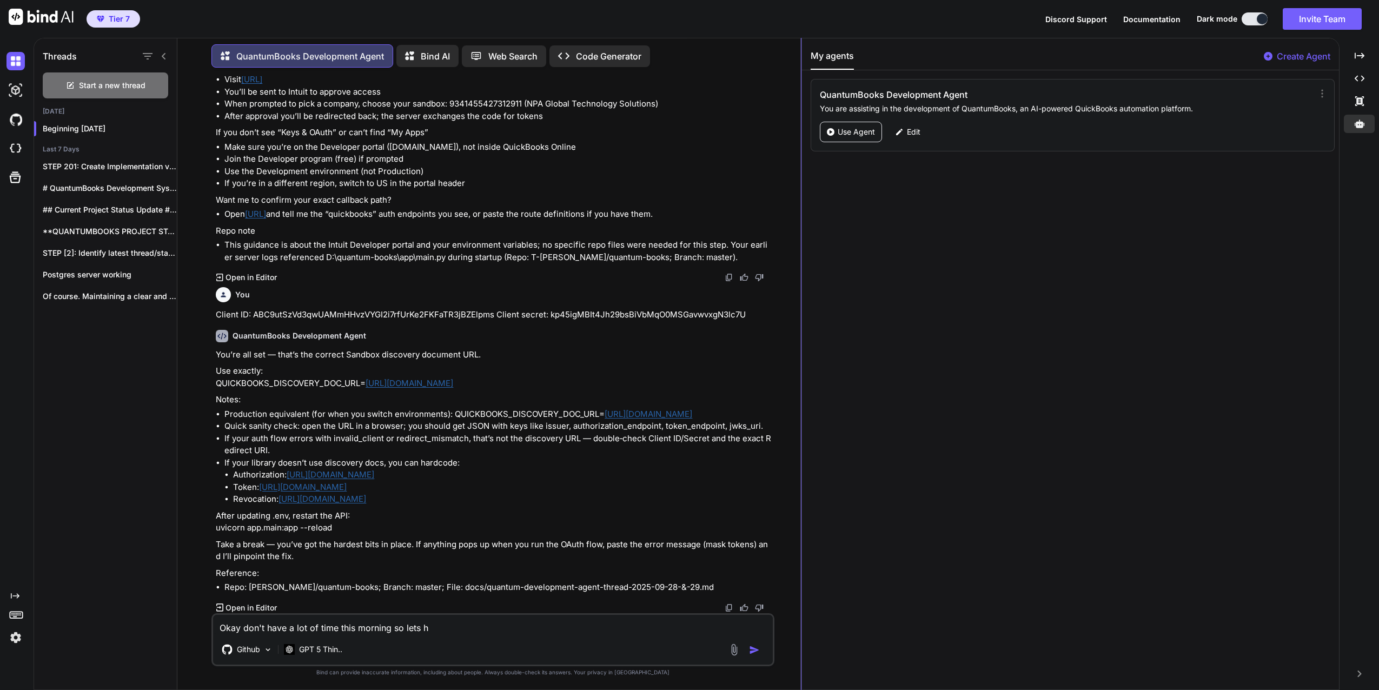
type textarea "x"
type textarea "Okay don't have a lot of time this morning so lets h"
type textarea "x"
type textarea "Okay don't have a lot of time this morning so lets hi"
type textarea "x"
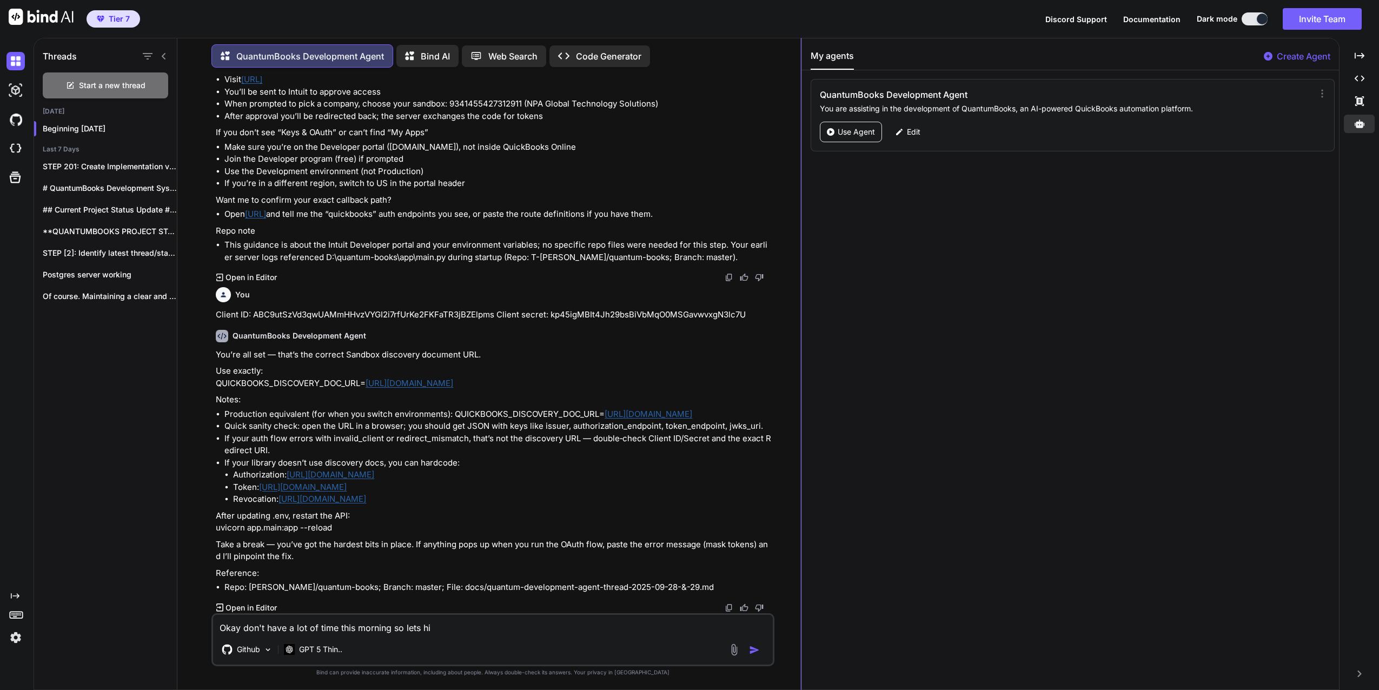
type textarea "Okay don't have a lot of time this morning so lets hit"
type textarea "x"
type textarea "Okay don't have a lot of time this morning so lets hit"
type textarea "x"
type textarea "Okay don't have a lot of time this morning so lets hit t"
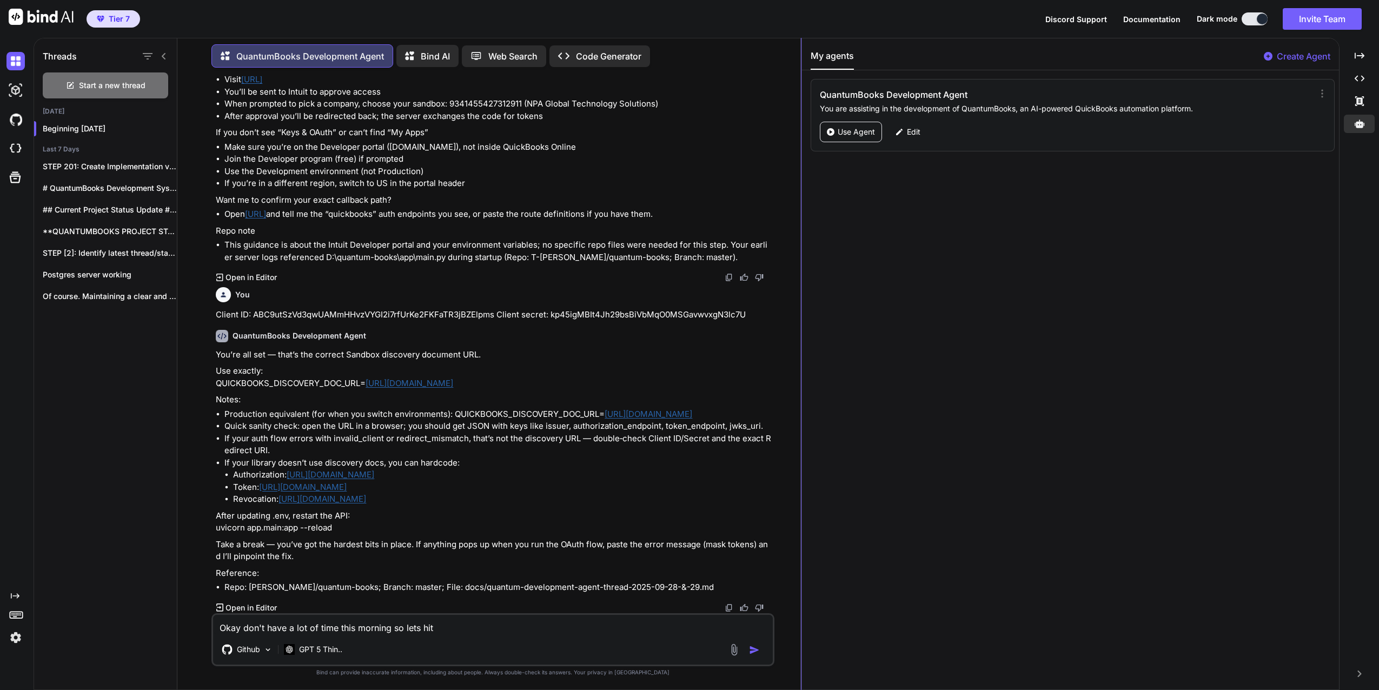
type textarea "x"
type textarea "Okay don't have a lot of time this morning so lets hit th"
type textarea "x"
type textarea "Okay don't have a lot of time this morning so lets hit the"
type textarea "x"
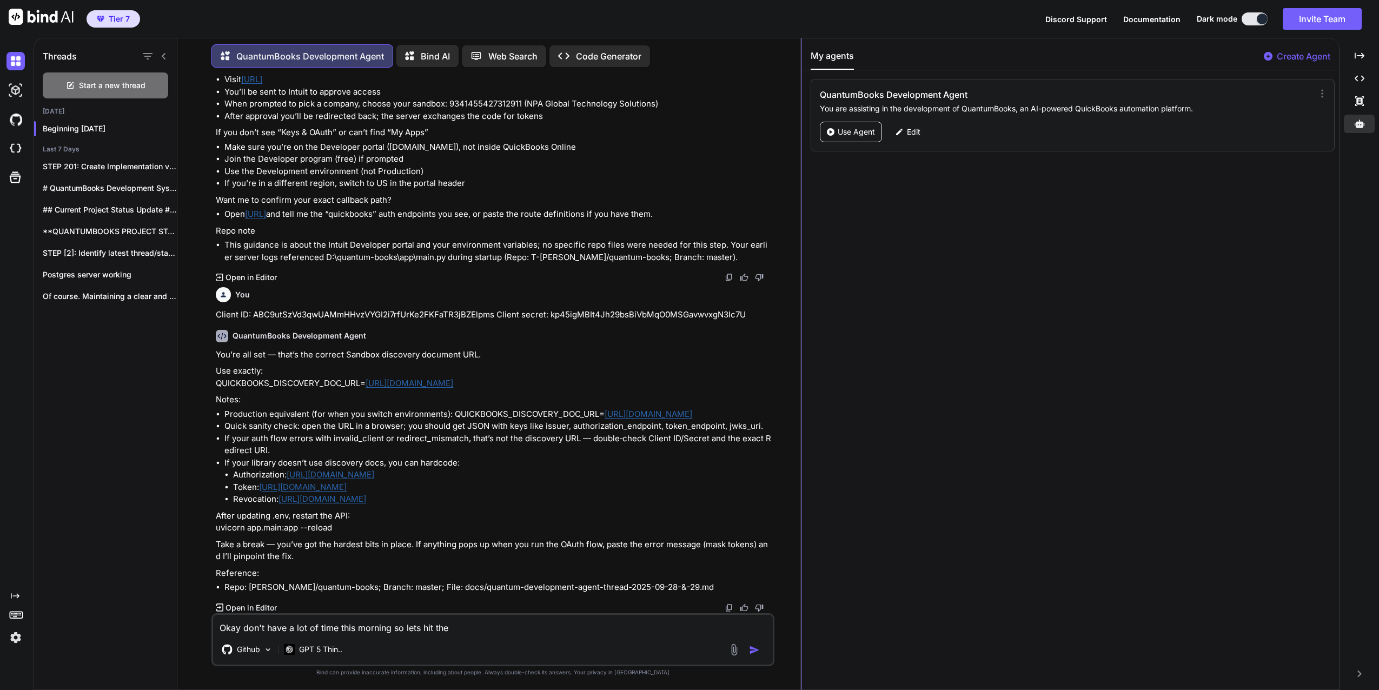
type textarea "Okay don't have a lot of time this morning so lets hit the"
type textarea "x"
type textarea "Okay don't have a lot of time this morning so lets hit the a"
type textarea "x"
type textarea "Okay don't have a lot of time this morning so lets hit the ap"
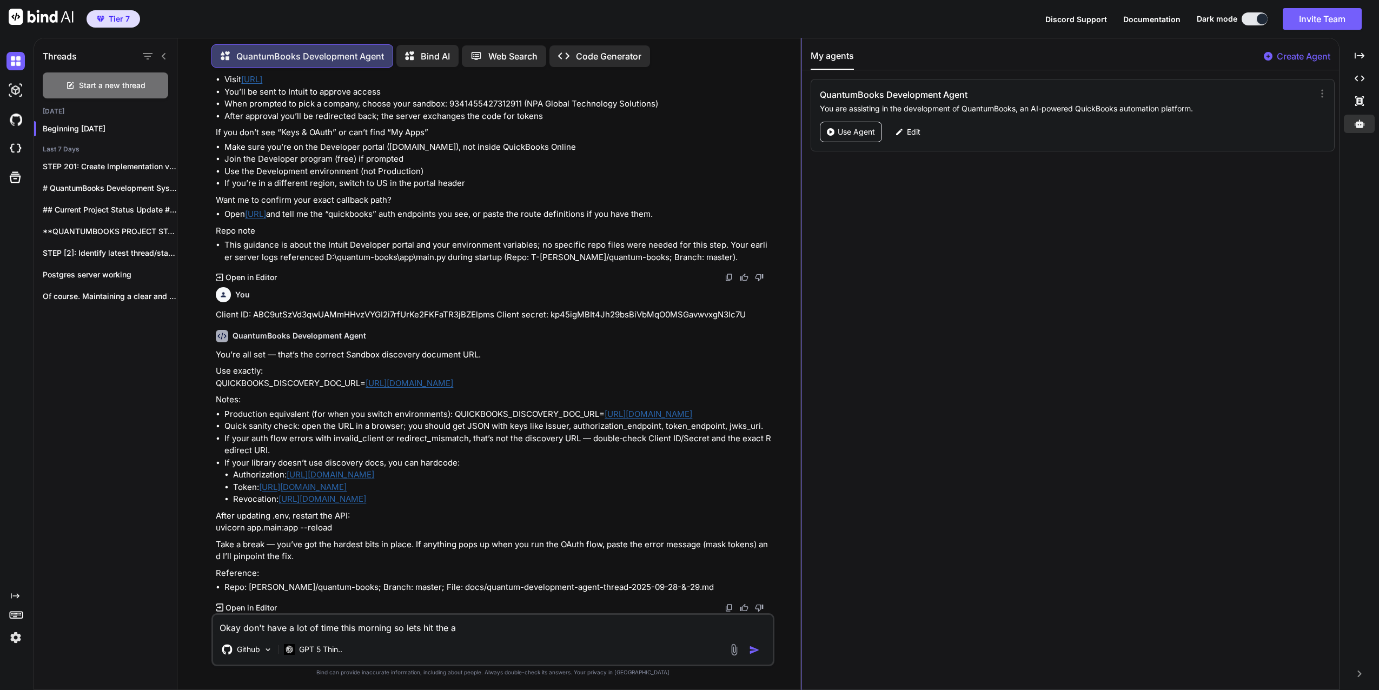
type textarea "x"
type textarea "Okay don't have a lot of time this morning so lets hit the api"
type textarea "x"
type textarea "Okay don't have a lot of time this morning so lets hit the api"
type textarea "x"
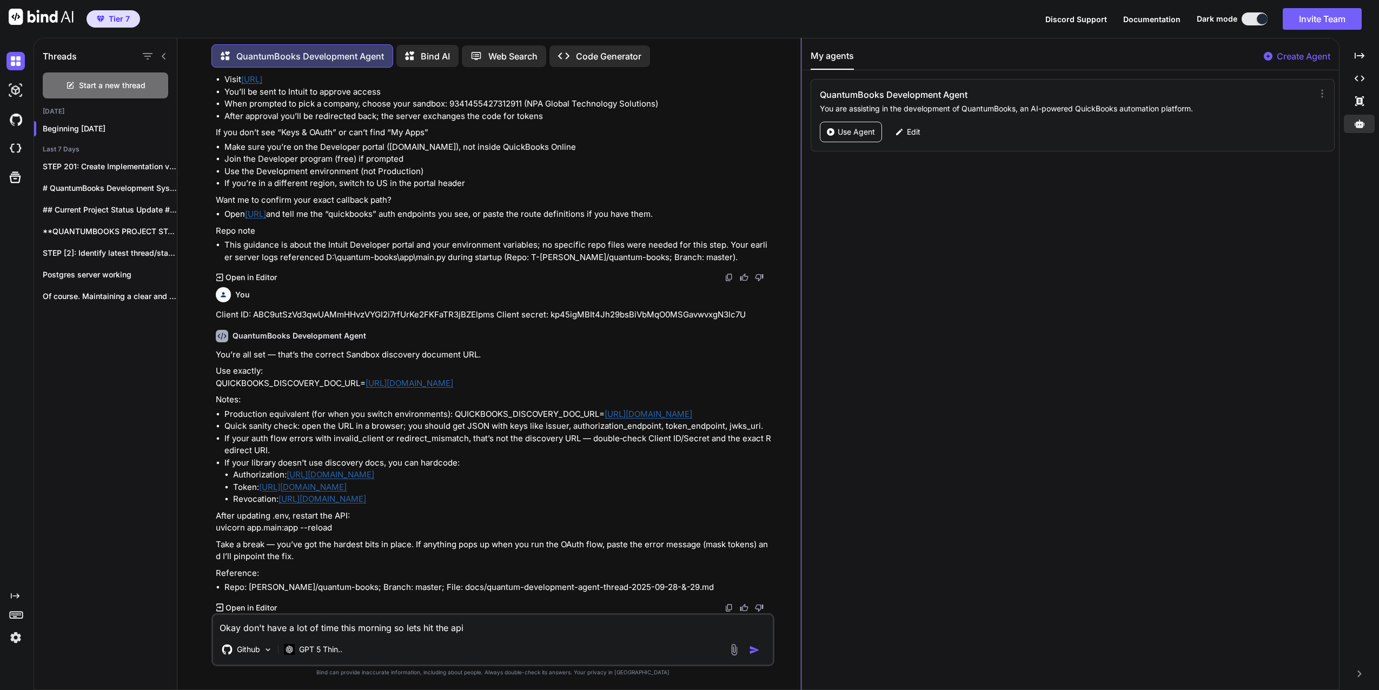
type textarea "Okay don't have a lot of time this morning so lets hit the api i"
type textarea "x"
type textarea "Okay don't have a lot of time this morning so lets hit the api is"
type textarea "x"
type textarea "Okay don't have a lot of time this morning so lets hit the api iss"
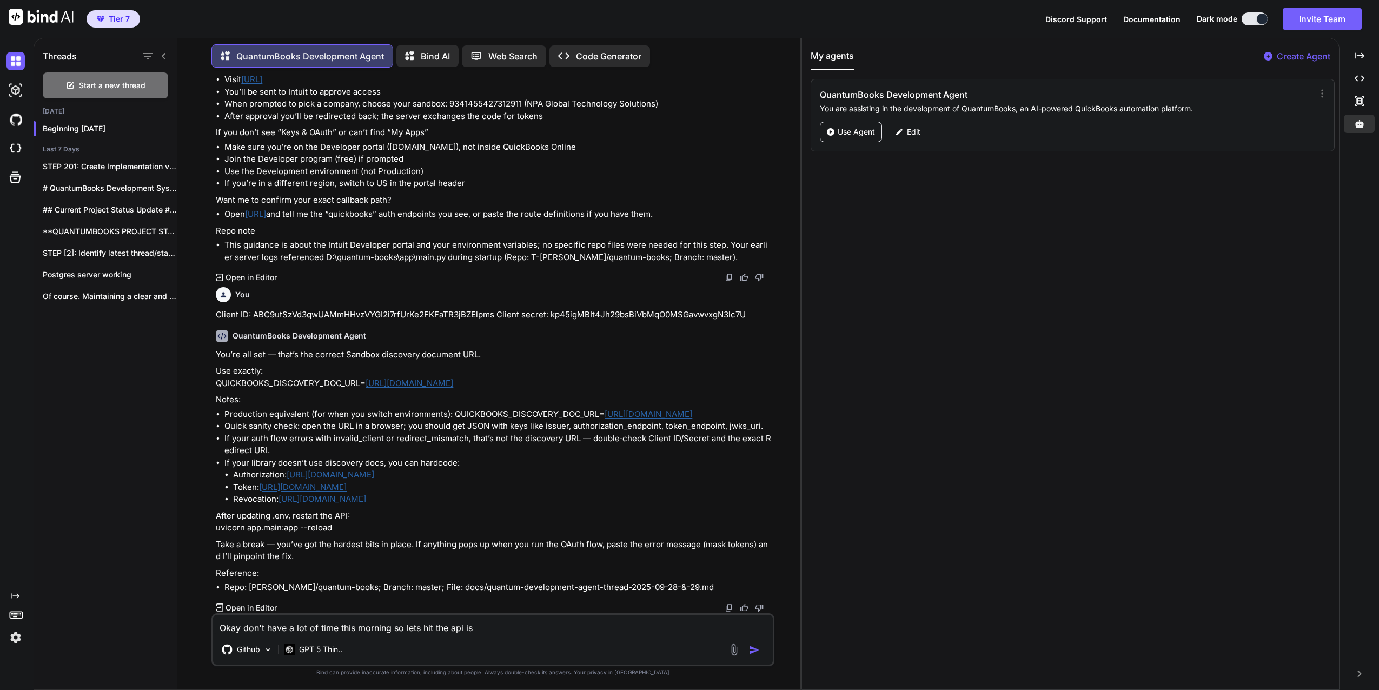
type textarea "x"
type textarea "Okay don't have a lot of time this morning so lets hit the api issu"
type textarea "x"
type textarea "Okay don't have a lot of time this morning so lets hit the api issue"
type textarea "x"
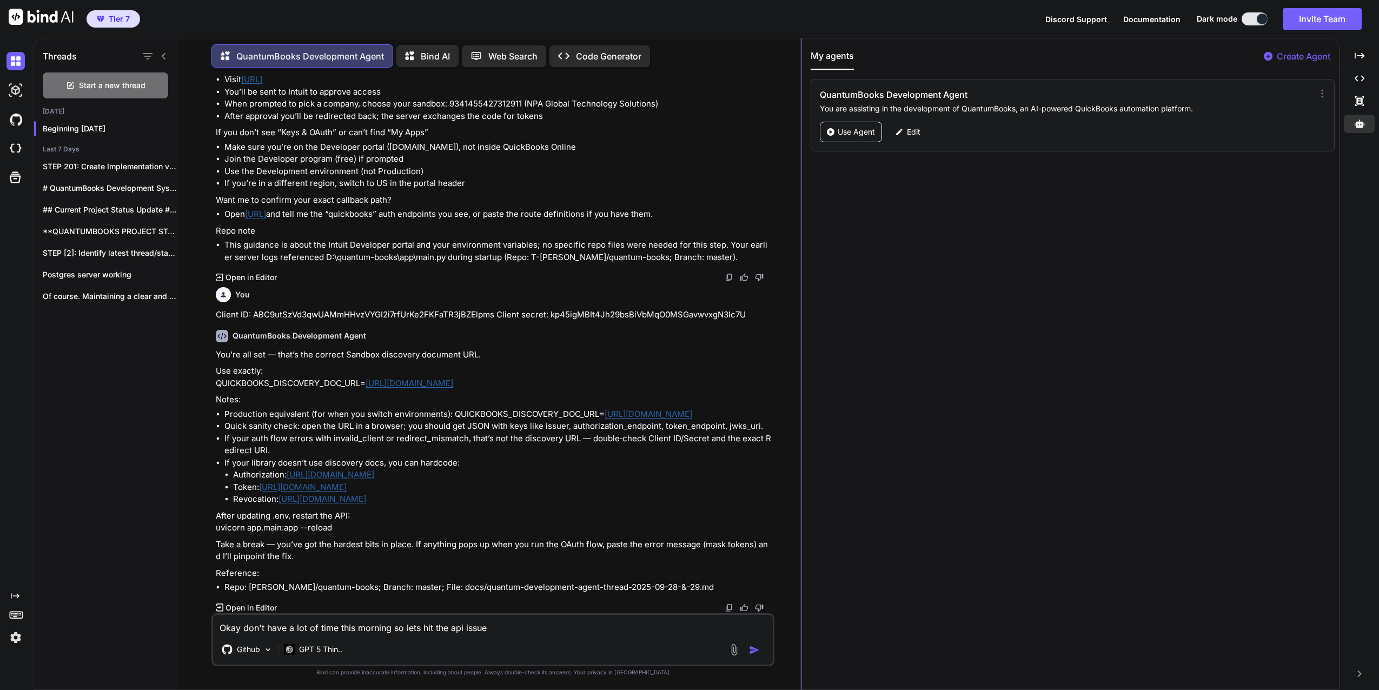
type textarea "Okay don't have a lot of time this morning so lets hit the api issues"
type textarea "x"
type textarea "Okay don't have a lot of time this morning so lets hit the api issues"
type textarea "x"
type textarea "Okay don't have a lot of time this morning so lets hit the api issues q"
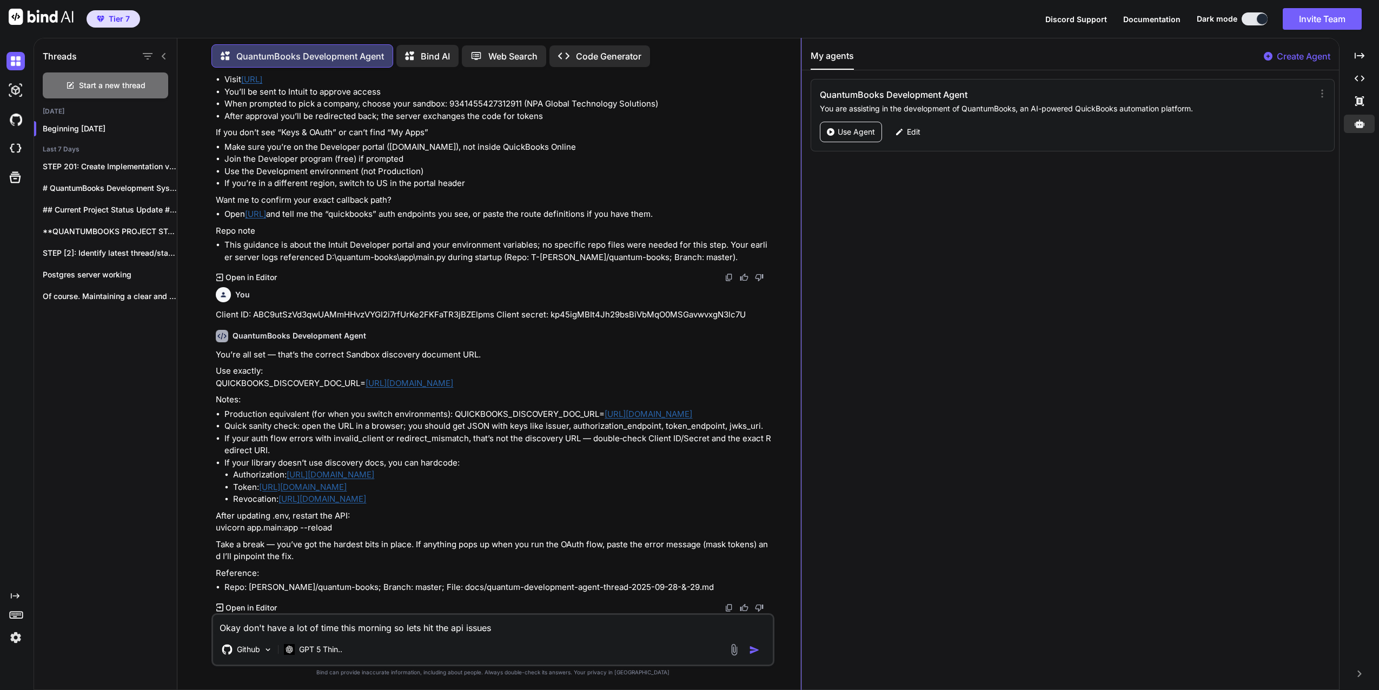
type textarea "x"
click at [545, 634] on div "Okay don't have a lot of time this morning so lets hit the api issues quickly. …" at bounding box center [492, 639] width 563 height 53
click at [546, 632] on textarea "Okay don't have a lot of time this morning so lets hit the api issues quickly." at bounding box center [493, 624] width 560 height 19
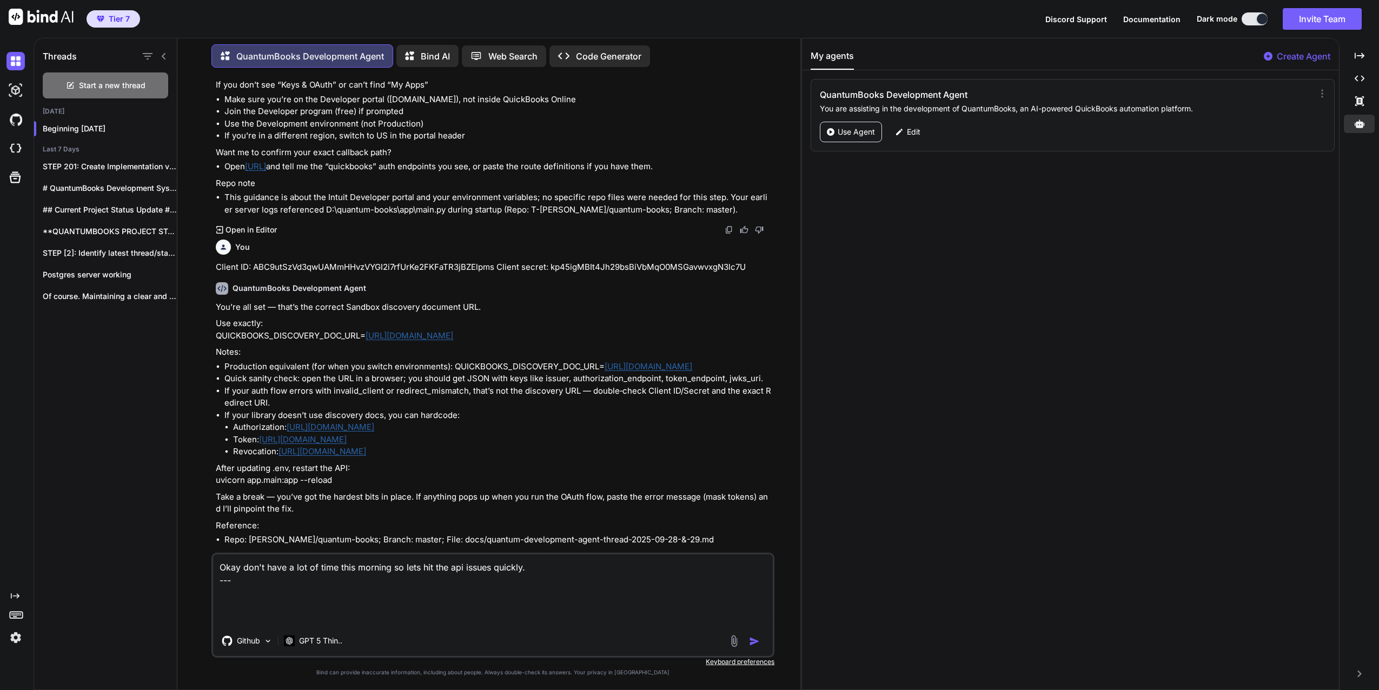
paste textarea "Uh oh, there’s a connection problem. Sorry, but undefined didn’t connect. Pleas…"
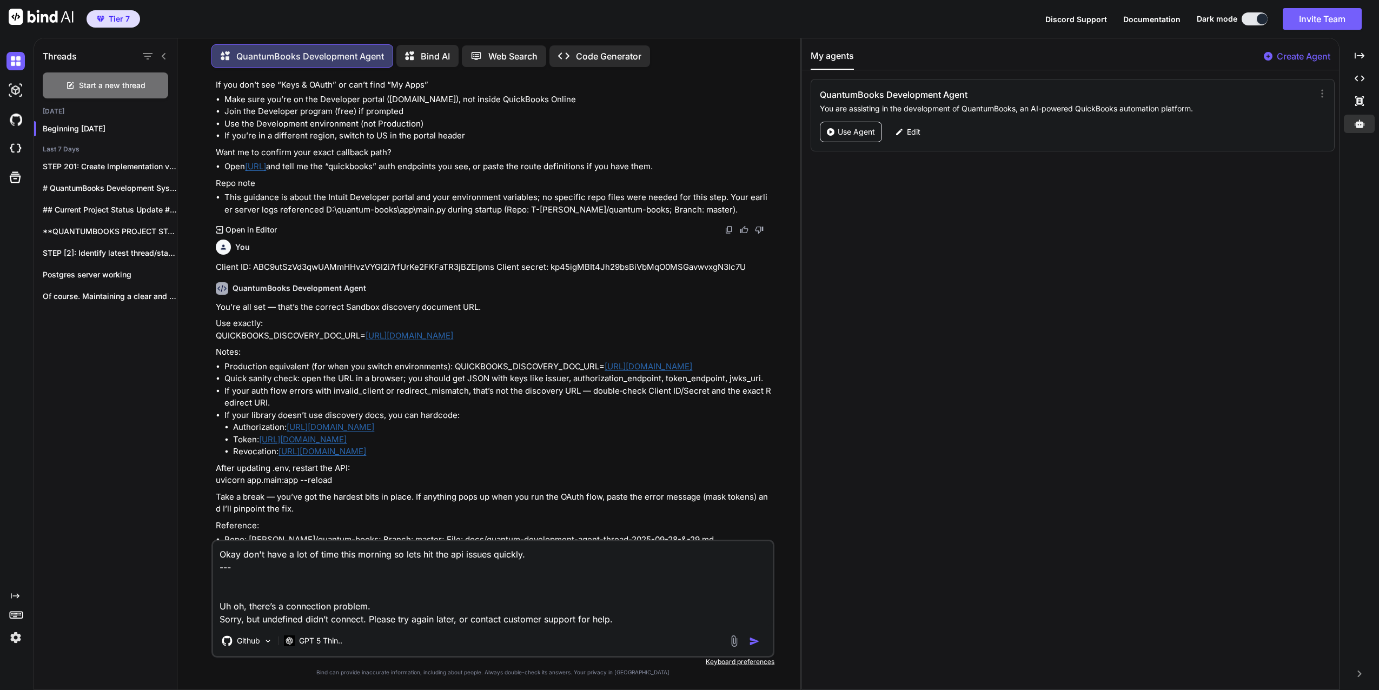
drag, startPoint x: 480, startPoint y: 473, endPoint x: 288, endPoint y: 476, distance: 192.0
click at [288, 434] on li "Authorization: [URL][DOMAIN_NAME]" at bounding box center [502, 427] width 539 height 12
copy link "[URL][DOMAIN_NAME]"
click at [225, 594] on textarea "Okay don't have a lot of time this morning so lets hit the api issues quickly. …" at bounding box center [493, 583] width 560 height 84
paste textarea "[URL][DOMAIN_NAME]"
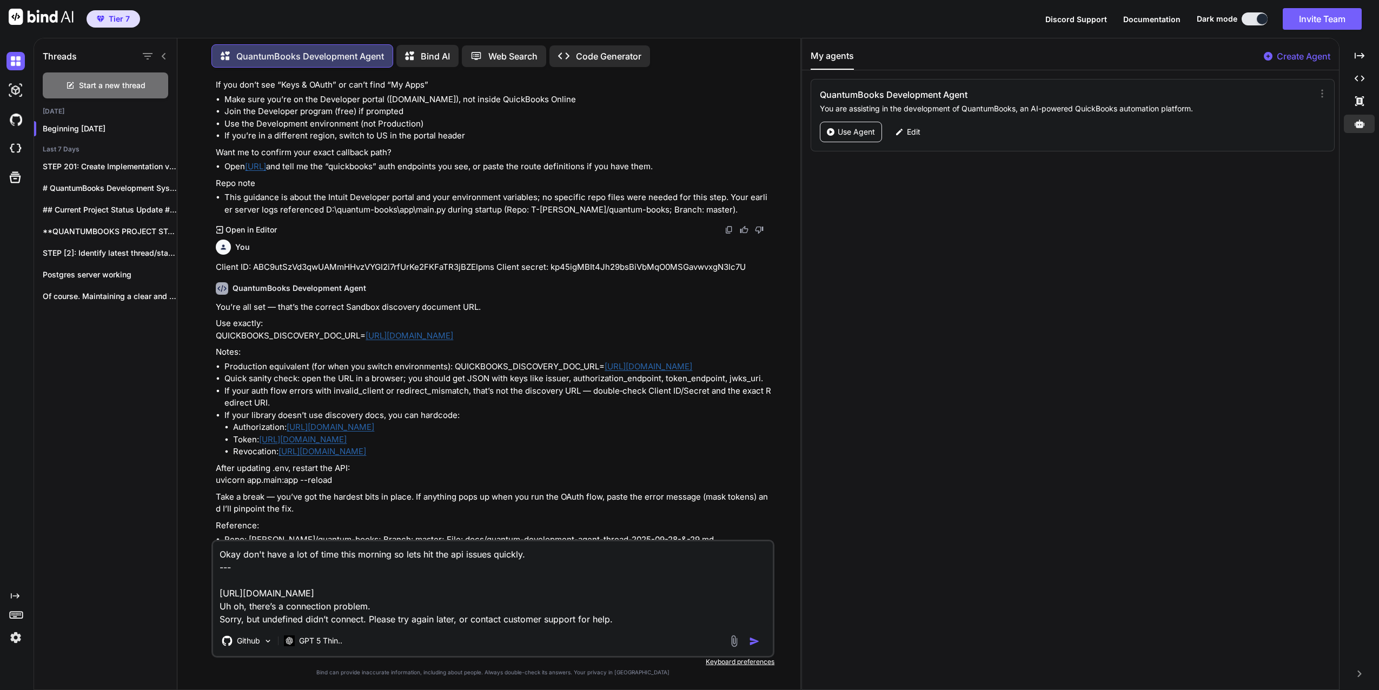
click at [639, 614] on textarea "Okay don't have a lot of time this morning so lets hit the api issues quickly. …" at bounding box center [493, 583] width 560 height 84
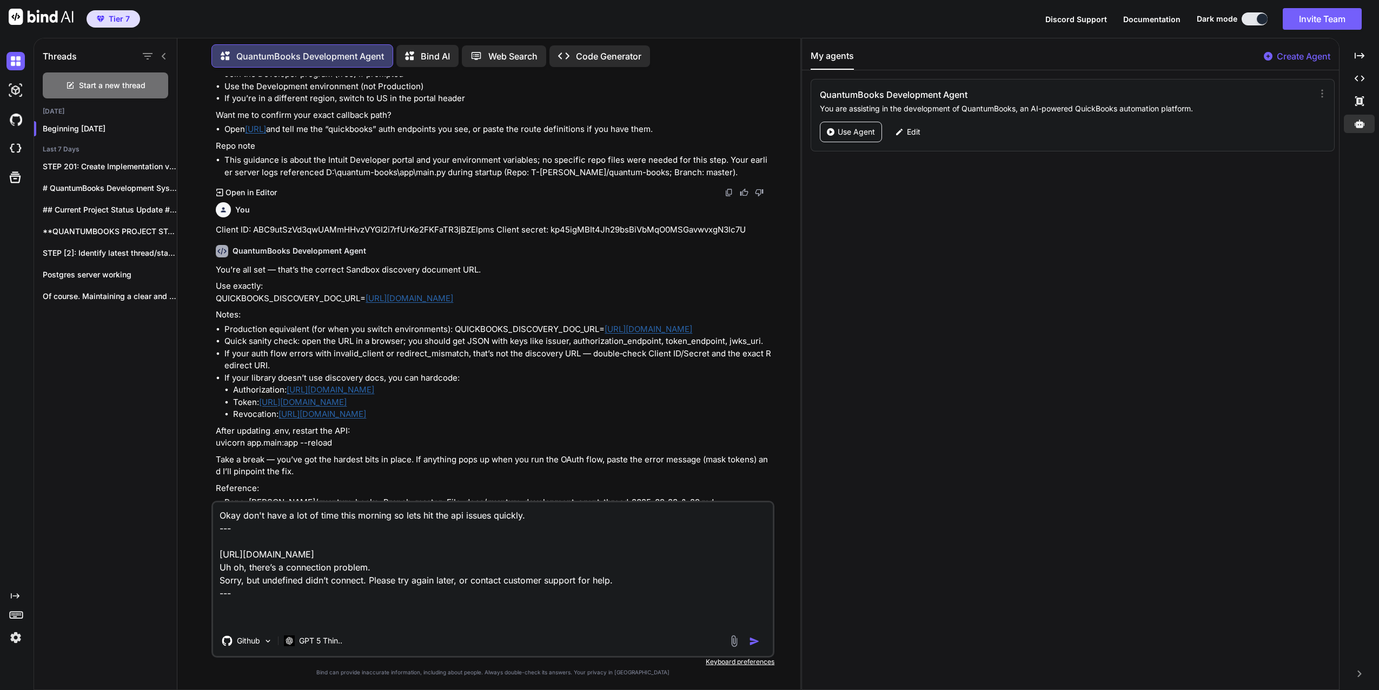
scroll to position [2483, 0]
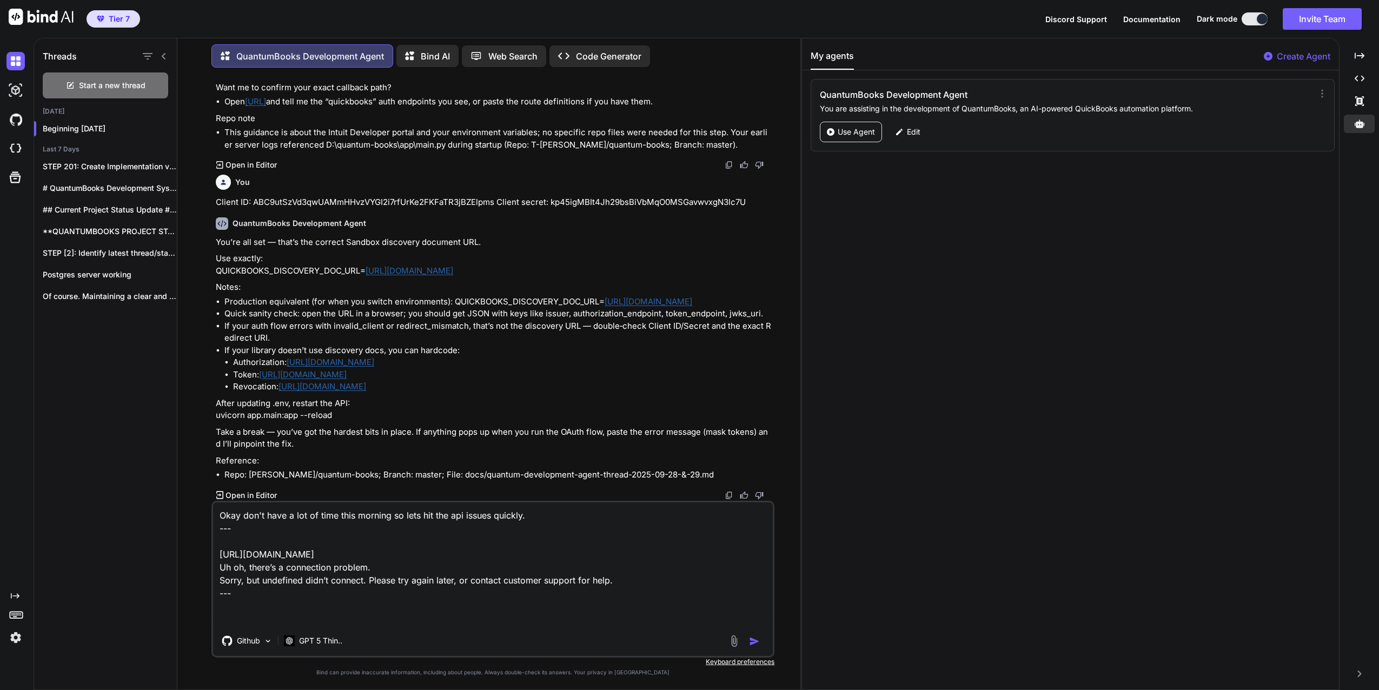
drag, startPoint x: 503, startPoint y: 489, endPoint x: 262, endPoint y: 374, distance: 266.7
click at [262, 374] on li "Token: [URL][DOMAIN_NAME]" at bounding box center [502, 375] width 539 height 12
copy link "[URL][DOMAIN_NAME]"
click at [225, 616] on textarea "Okay don't have a lot of time this morning so lets hit the api issues quickly. …" at bounding box center [493, 563] width 560 height 123
paste textarea "[URL][DOMAIN_NAME]"
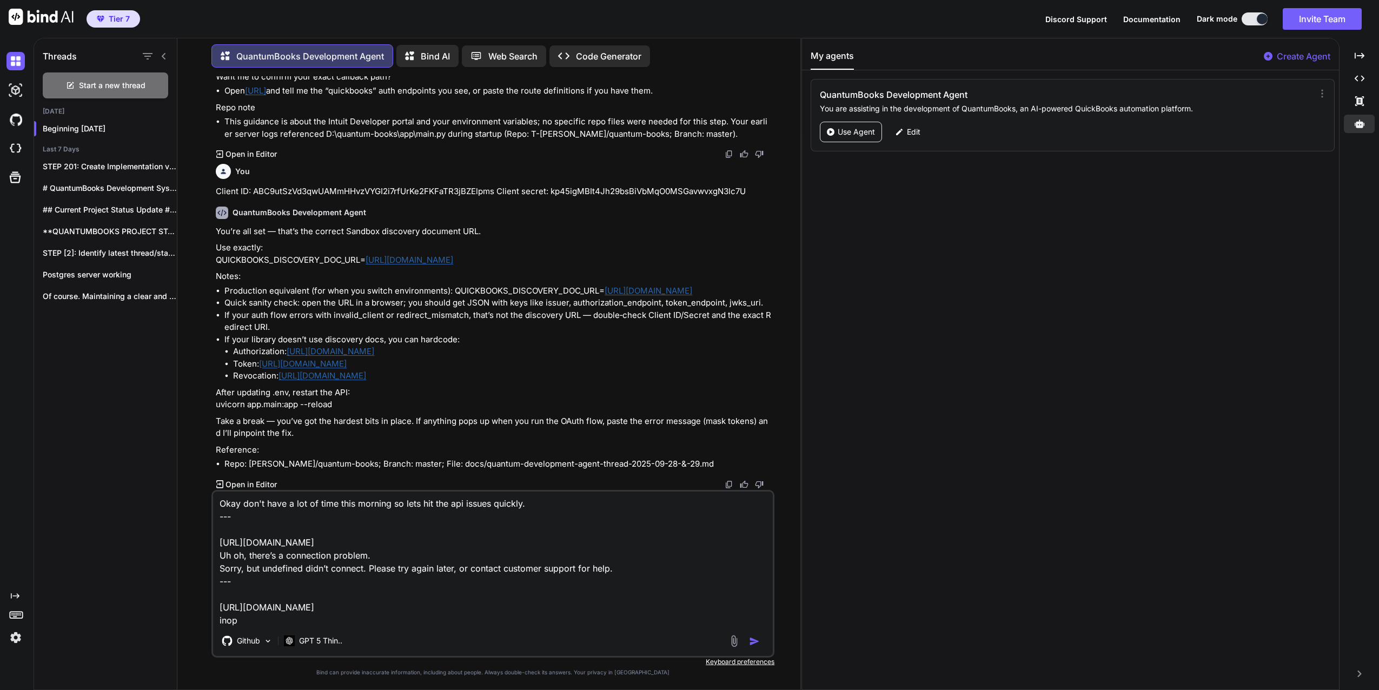
scroll to position [14, 0]
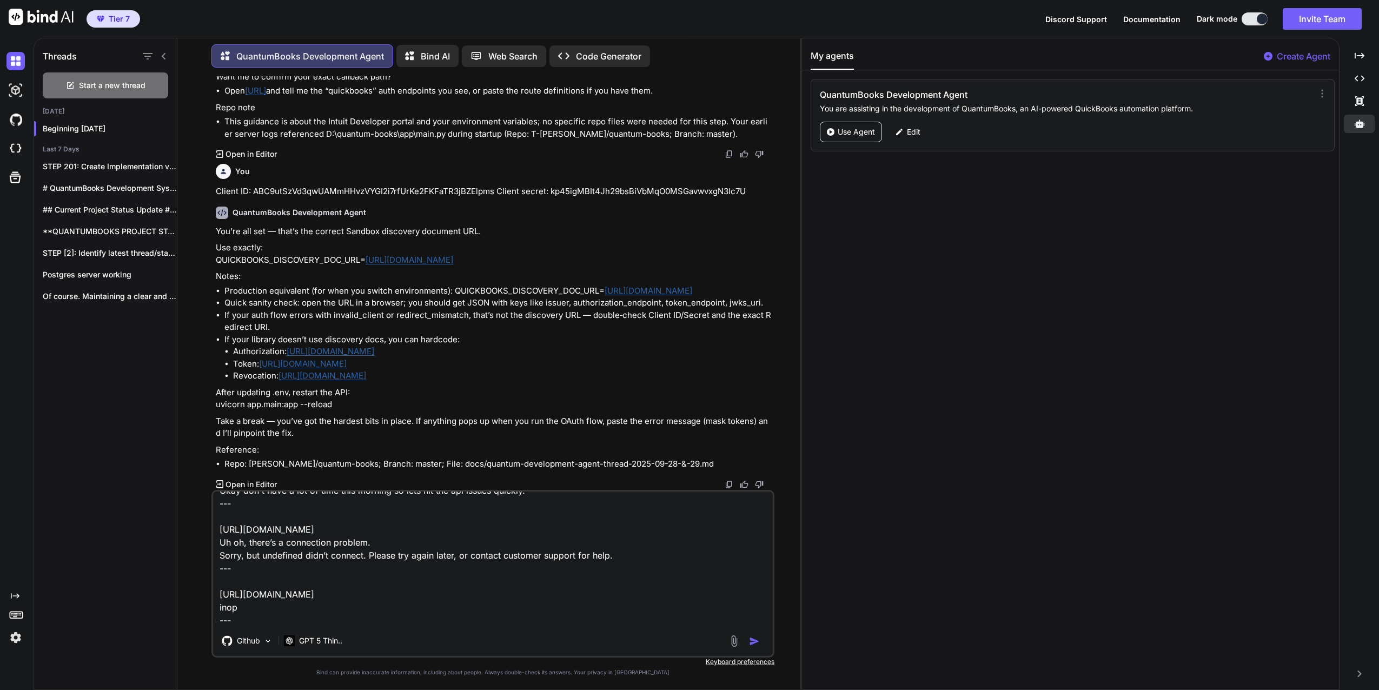
click at [337, 621] on textarea "Okay don't have a lot of time this morning so lets hit the api issues quickly. …" at bounding box center [493, 558] width 560 height 134
drag, startPoint x: 502, startPoint y: 385, endPoint x: 281, endPoint y: 386, distance: 221.7
click at [281, 382] on li "Revocation: [URL][DOMAIN_NAME]" at bounding box center [502, 376] width 539 height 12
copy link "[URL][DOMAIN_NAME]"
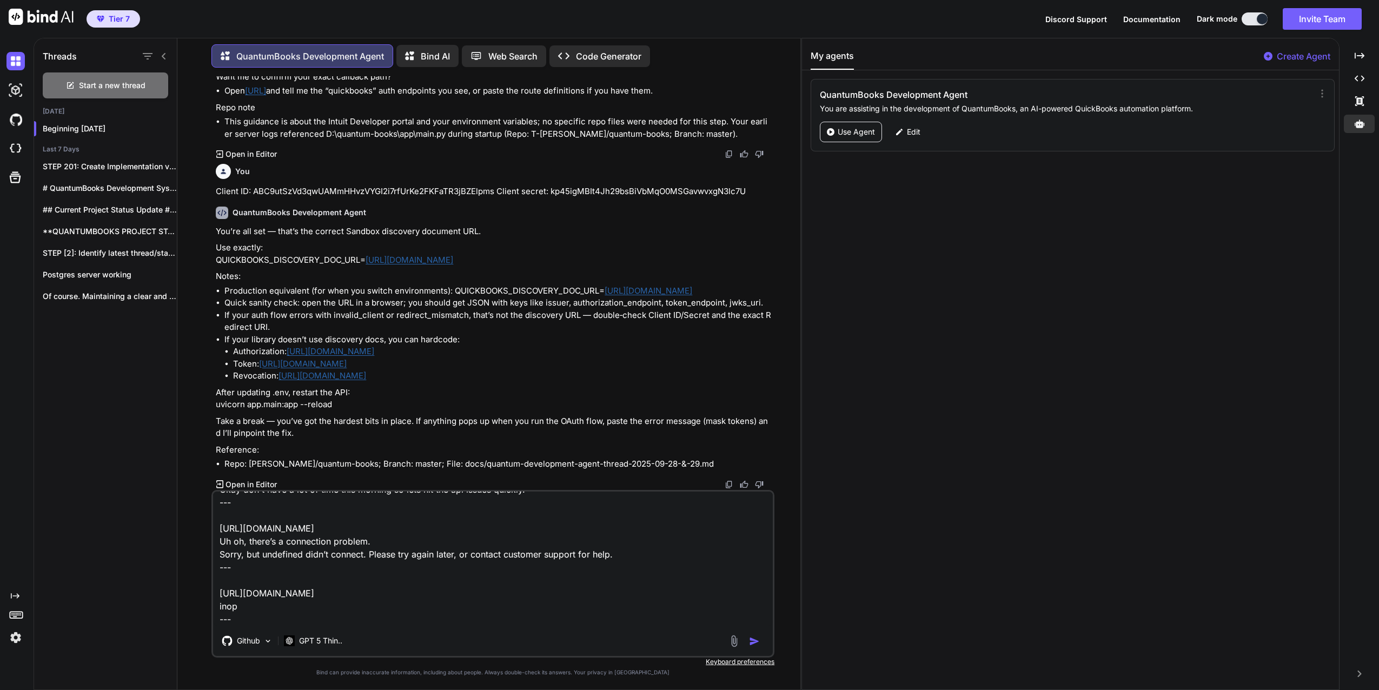
click at [231, 597] on textarea "Okay don't have a lot of time this morning so lets hit the api issues quickly. …" at bounding box center [493, 558] width 560 height 134
paste textarea "[URL][DOMAIN_NAME]"
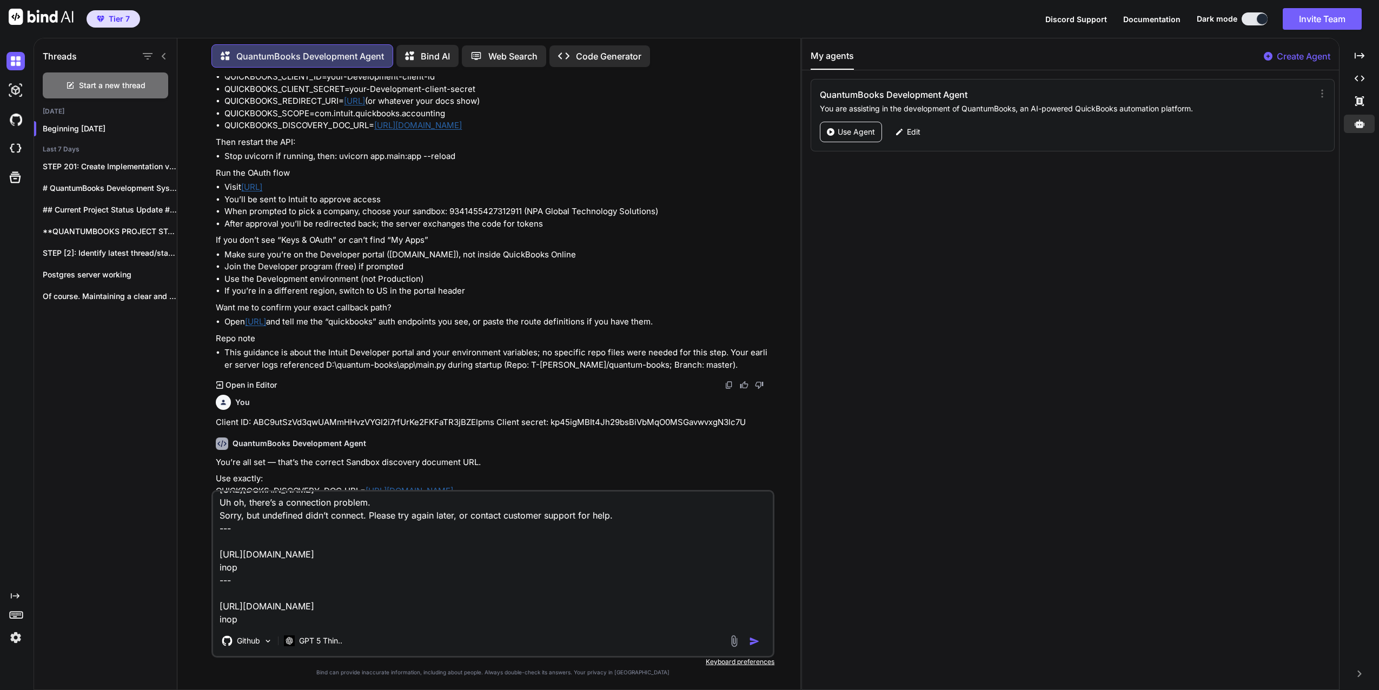
scroll to position [2212, 0]
click at [237, 624] on textarea "Okay don't have a lot of time this morning so lets hit the api issues quickly. …" at bounding box center [493, 558] width 560 height 134
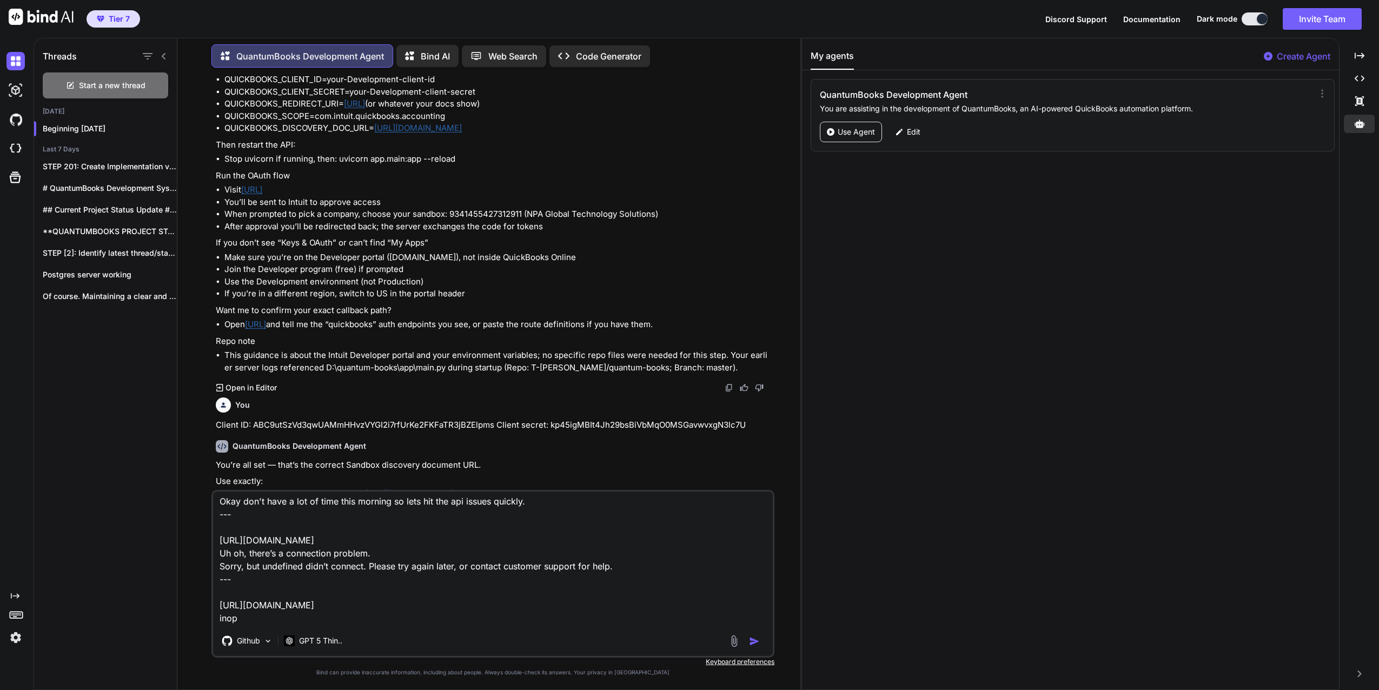
scroll to position [0, 0]
click at [221, 544] on textarea "Okay don't have a lot of time this morning so lets hit the api issues quickly. …" at bounding box center [493, 558] width 560 height 134
click at [218, 608] on textarea "Okay don't have a lot of time this morning so lets hit the api issues quickly. …" at bounding box center [493, 558] width 560 height 134
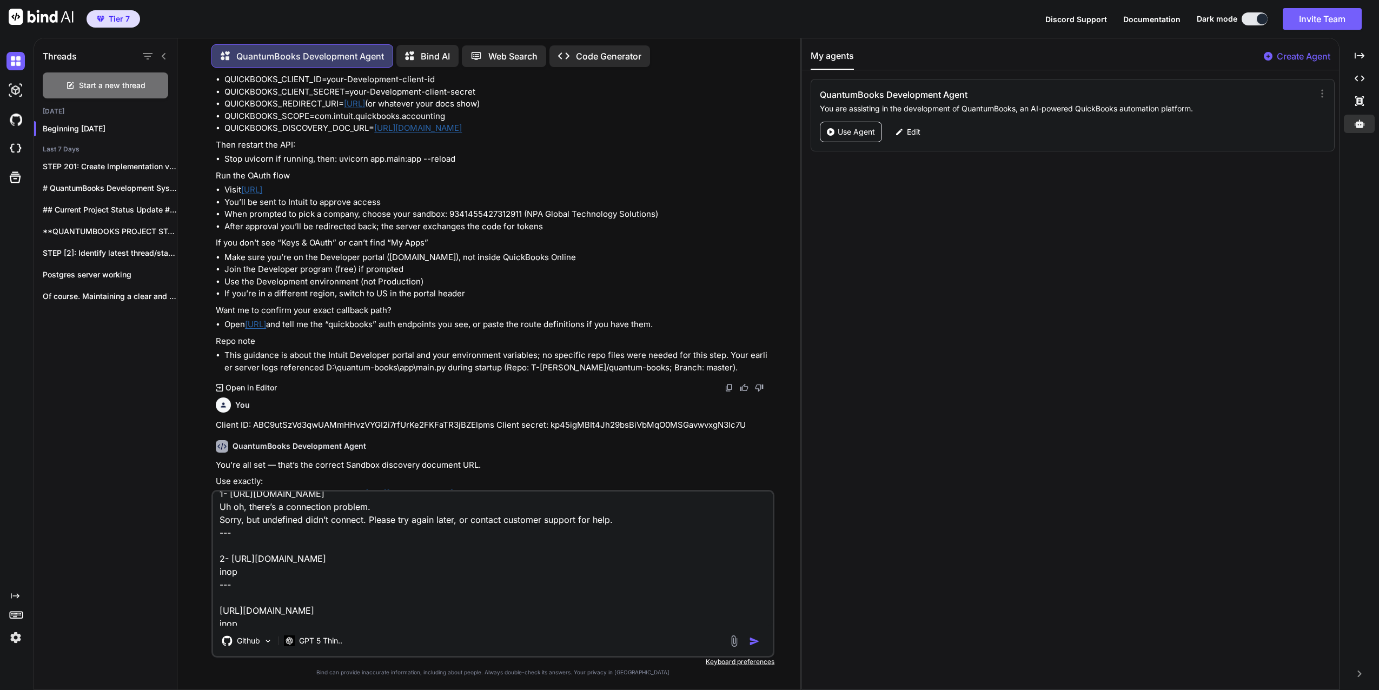
scroll to position [106, 0]
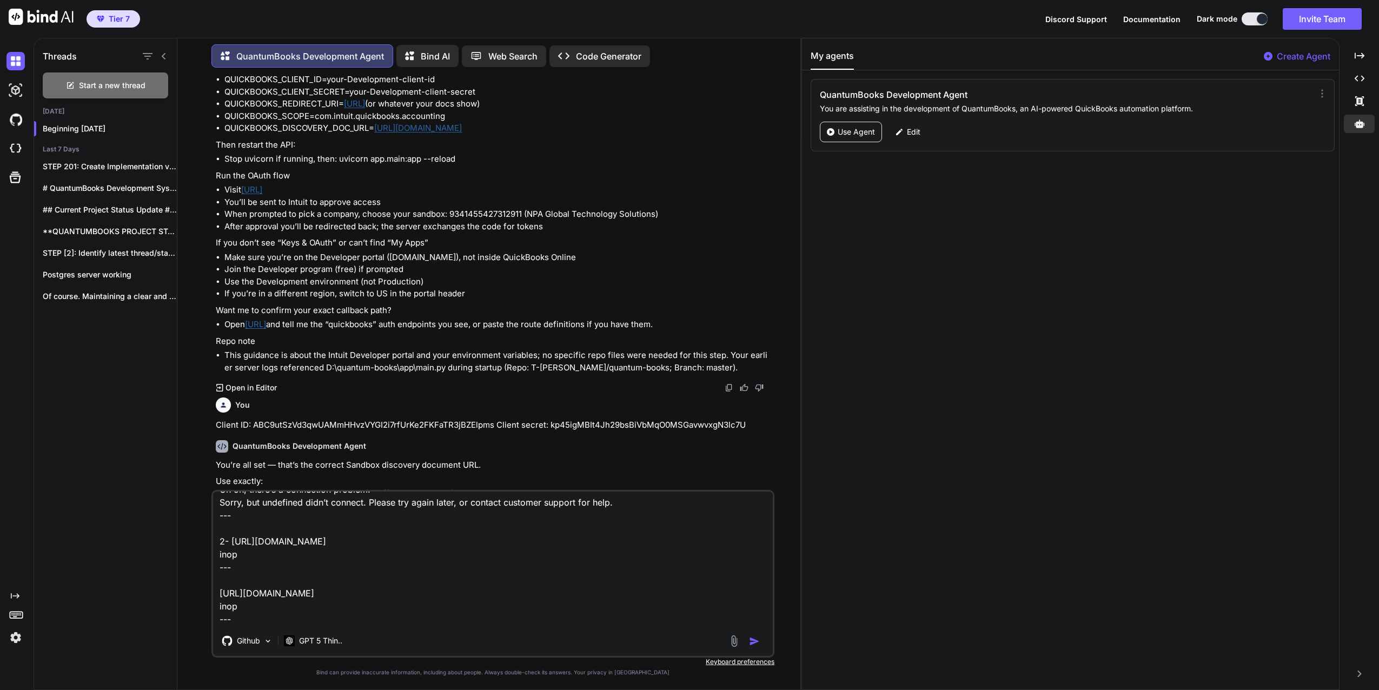
click at [216, 551] on textarea "Okay don't have a lot of time this morning so lets hit the api issues quickly. …" at bounding box center [493, 558] width 560 height 134
click at [263, 599] on textarea "Okay don't have a lot of time this morning so lets hit the api issues quickly. …" at bounding box center [493, 558] width 560 height 134
paste textarea "QuickBooks OAuth flow"
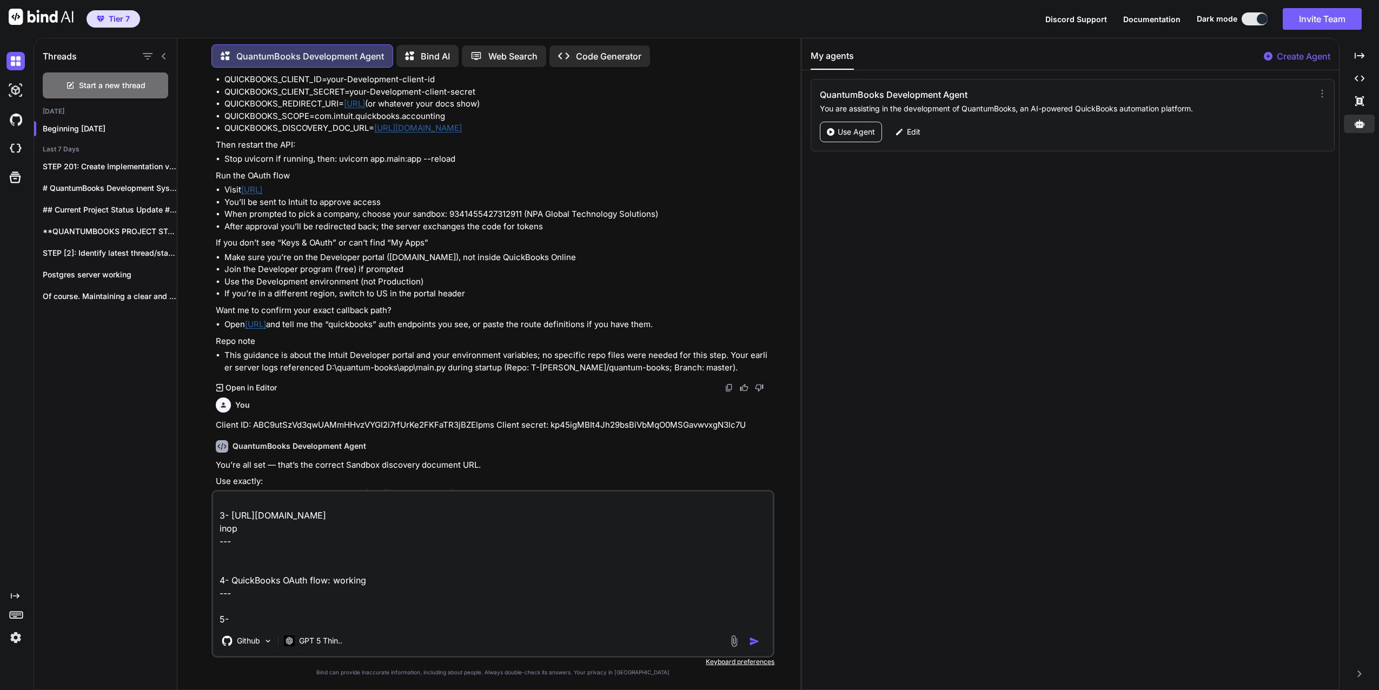
scroll to position [171, 0]
click at [246, 591] on textarea "Okay don't have a lot of time this morning so lets hit the api issues quickly. …" at bounding box center [493, 558] width 560 height 134
paste textarea "Handle OAuth callback from QuickBooks."
drag, startPoint x: 1367, startPoint y: 626, endPoint x: 236, endPoint y: 619, distance: 1131.1
click at [236, 619] on textarea "Okay don't have a lot of time this morning so lets hit the api issues quickly. …" at bounding box center [493, 558] width 560 height 134
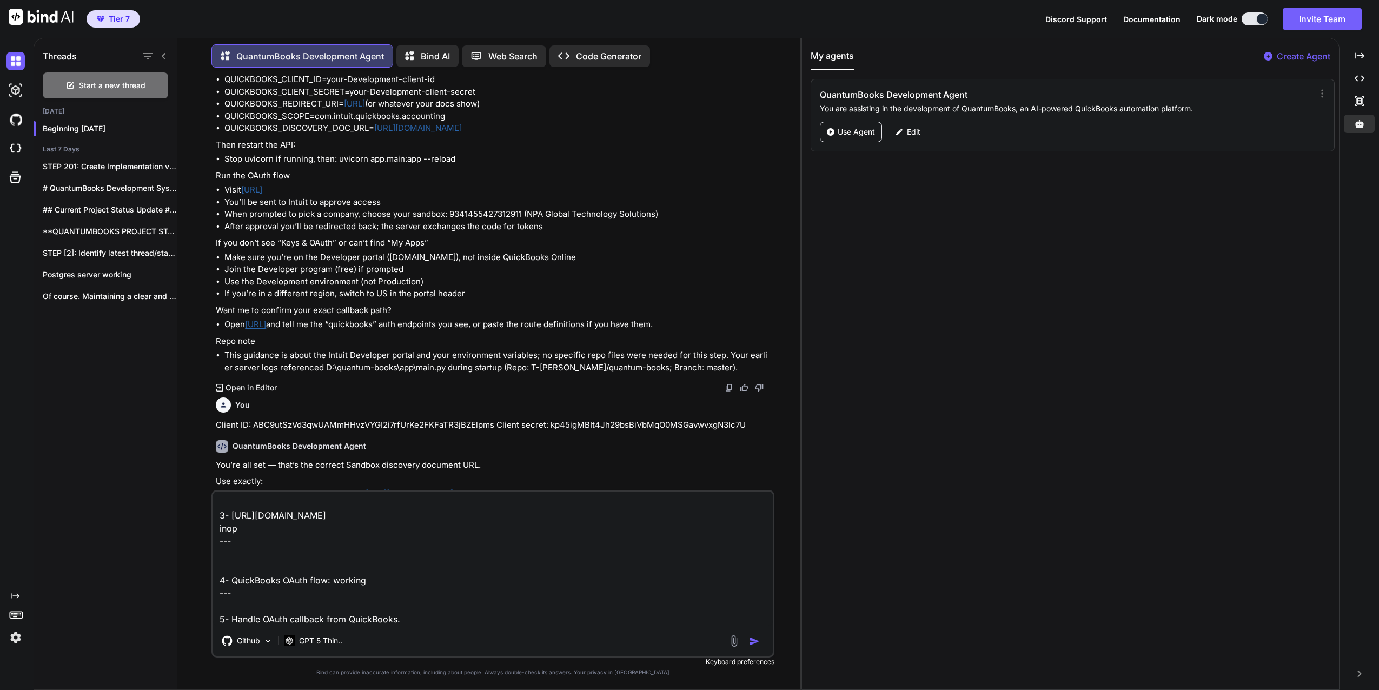
click at [227, 602] on textarea "Okay don't have a lot of time this morning so lets hit the api issues quickly. …" at bounding box center [493, 558] width 560 height 134
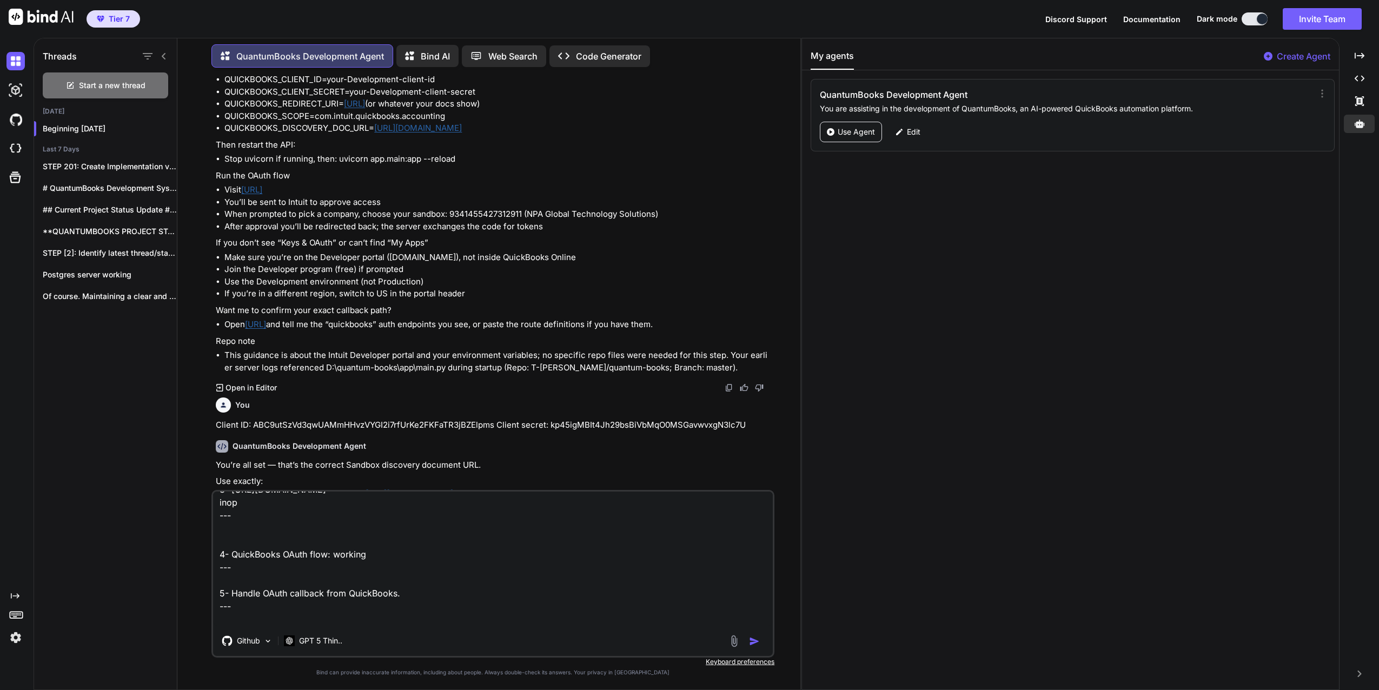
scroll to position [183, 0]
paste textarea "Handle OAuth callback from QuickBooks."
drag, startPoint x: 398, startPoint y: 614, endPoint x: 393, endPoint y: 615, distance: 5.4
click at [393, 615] on textarea "Okay don't have a lot of time this morning so lets hit the api issues quickly. …" at bounding box center [493, 558] width 560 height 134
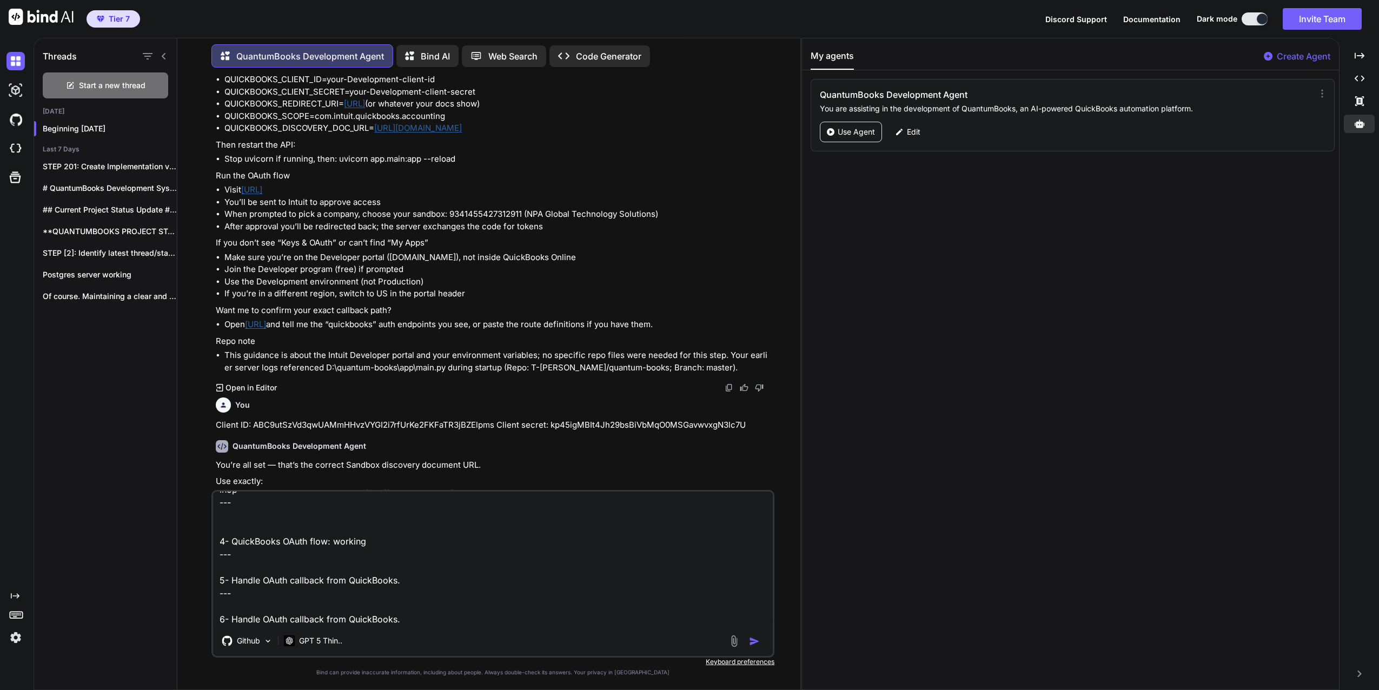
drag, startPoint x: 405, startPoint y: 620, endPoint x: 233, endPoint y: 605, distance: 172.6
click at [233, 604] on textarea "Okay don't have a lot of time this morning so lets hit the api issues quickly. …" at bounding box center [493, 558] width 560 height 134
paste textarea "Refresh QuickBooks access token"
click at [334, 603] on textarea "Okay don't have a lot of time this morning so lets hit the api issues quickly. …" at bounding box center [493, 558] width 560 height 134
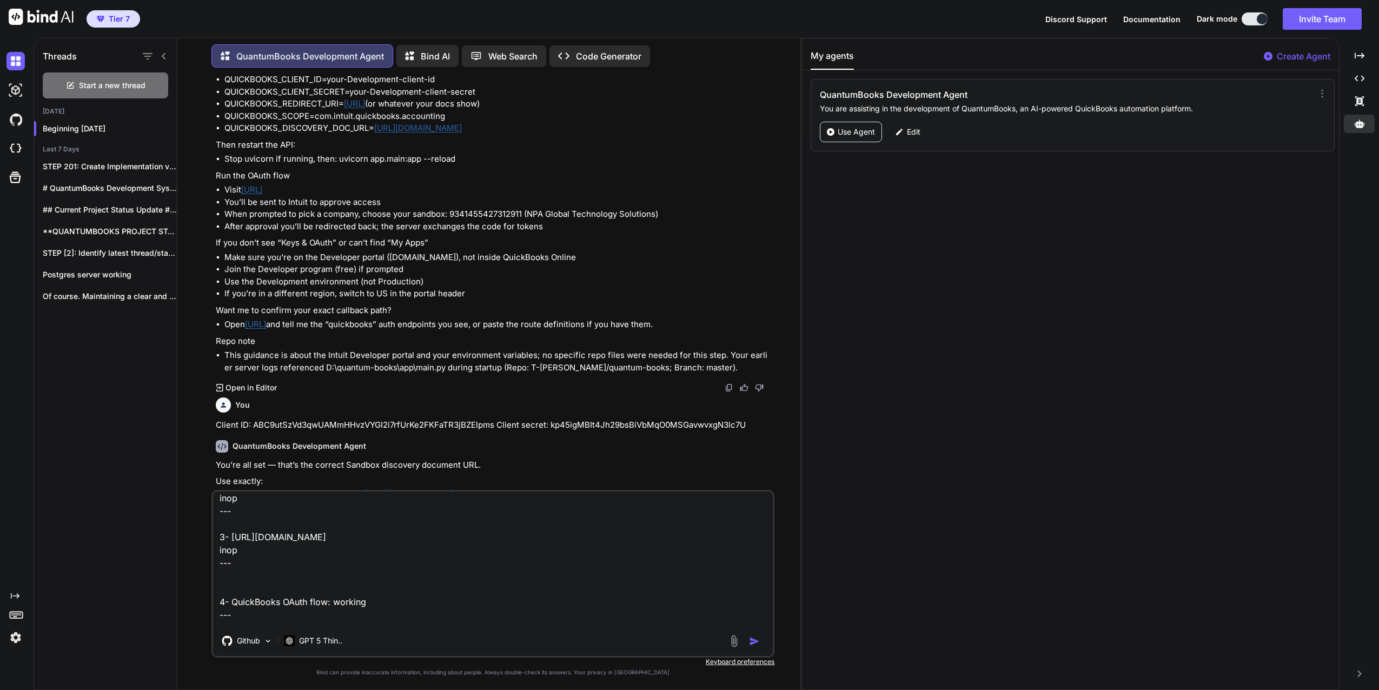
click at [331, 602] on textarea "Okay don't have a lot of time this morning so lets hit the api issues quickly. …" at bounding box center [493, 558] width 560 height 134
click at [264, 621] on textarea "Okay don't have a lot of time this morning so lets hit the api issues quickly. …" at bounding box center [493, 558] width 560 height 134
click at [244, 573] on textarea "Okay don't have a lot of time this morning so lets hit the api issues quickly. …" at bounding box center [493, 558] width 560 height 134
click at [247, 571] on textarea "Okay don't have a lot of time this morning so lets hit the api issues quickly. …" at bounding box center [493, 558] width 560 height 134
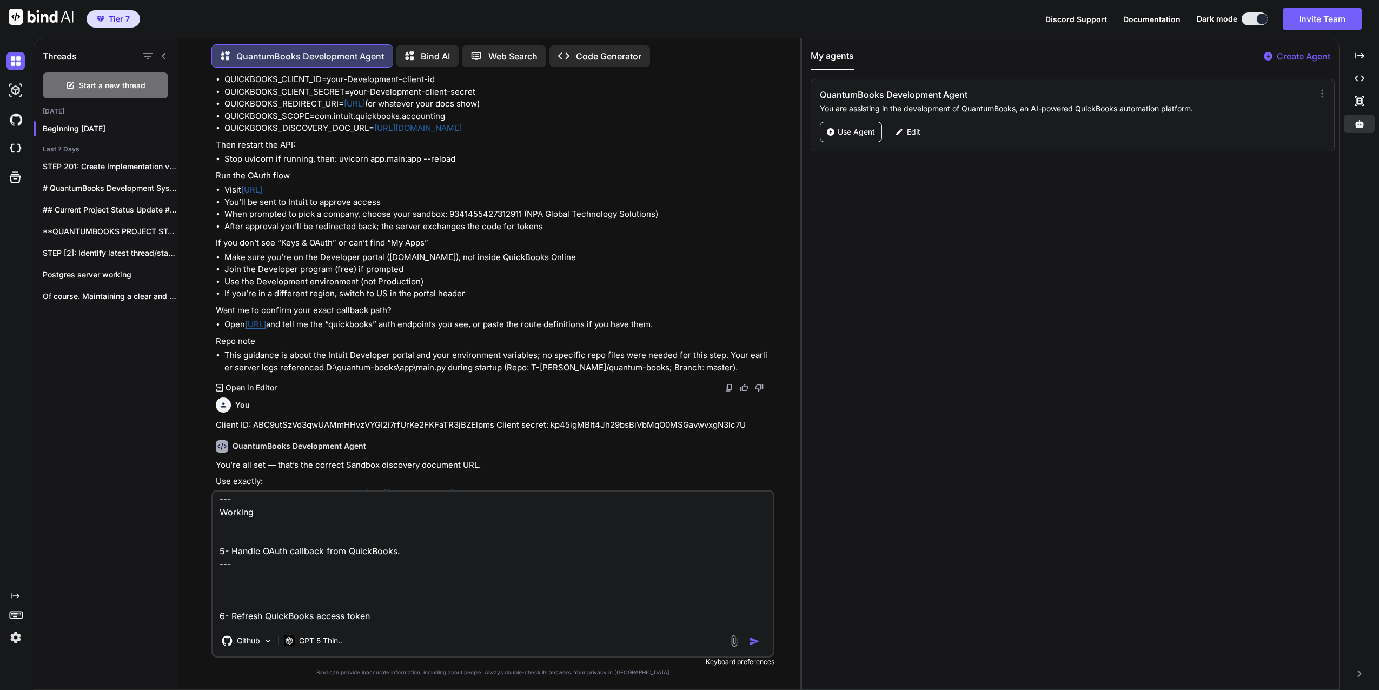
paste textarea "Please correct the following validation errors and try again. For 'code': Requi…"
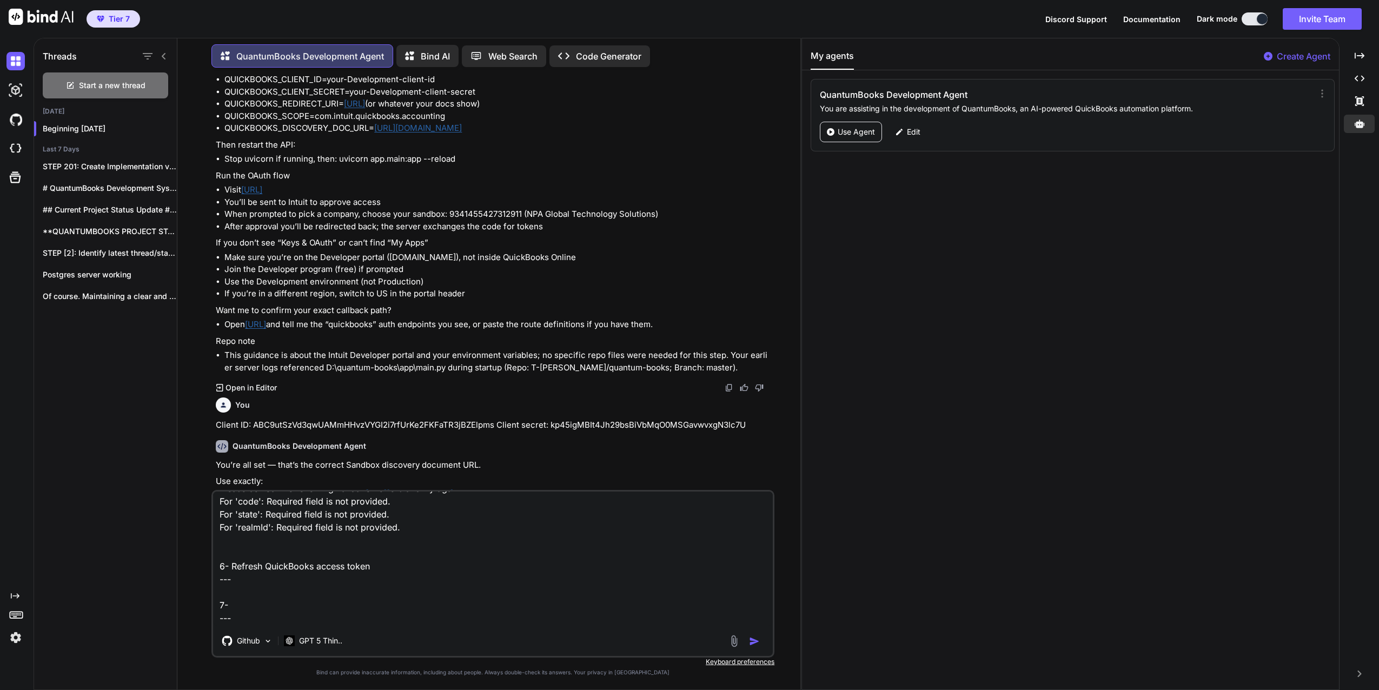
scroll to position [347, 0]
click at [225, 522] on textarea "Okay don't have a lot of time this morning so lets hit the api issues quickly. …" at bounding box center [493, 558] width 560 height 134
click at [241, 518] on textarea "Okay don't have a lot of time this morning so lets hit the api issues quickly. …" at bounding box center [493, 558] width 560 height 134
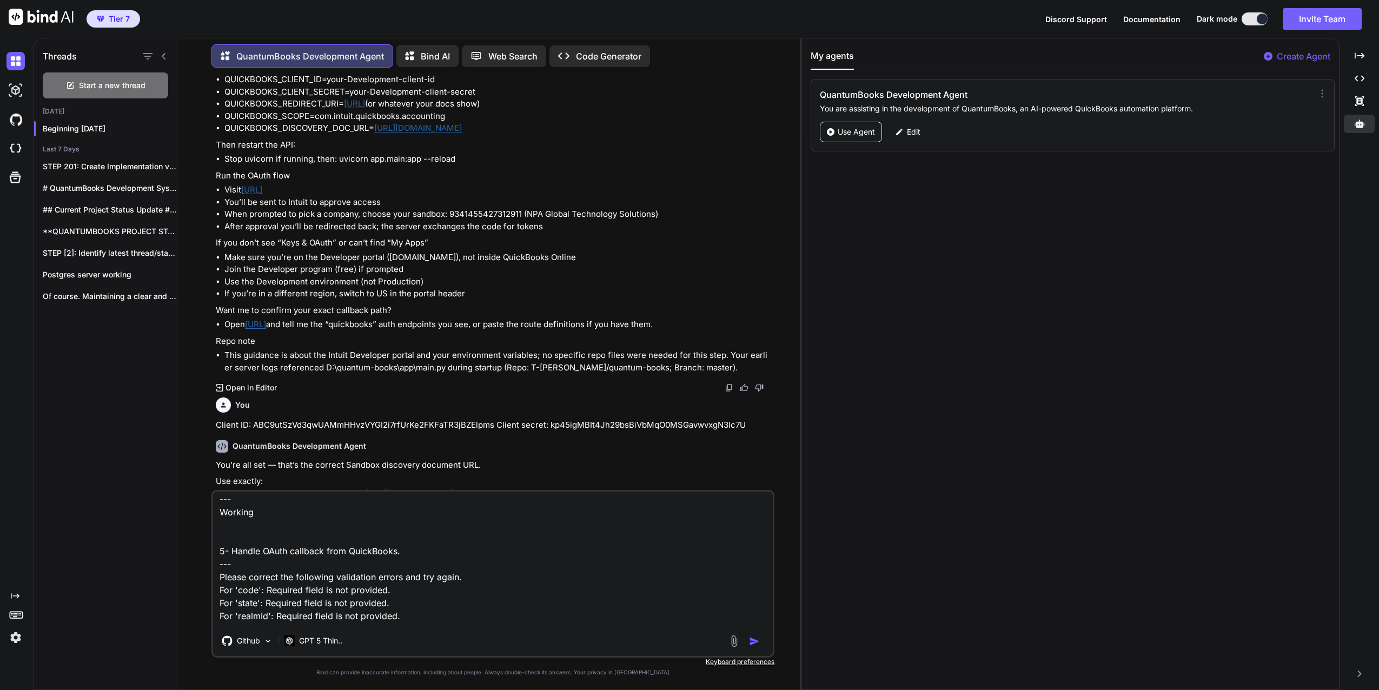
scroll to position [347, 0]
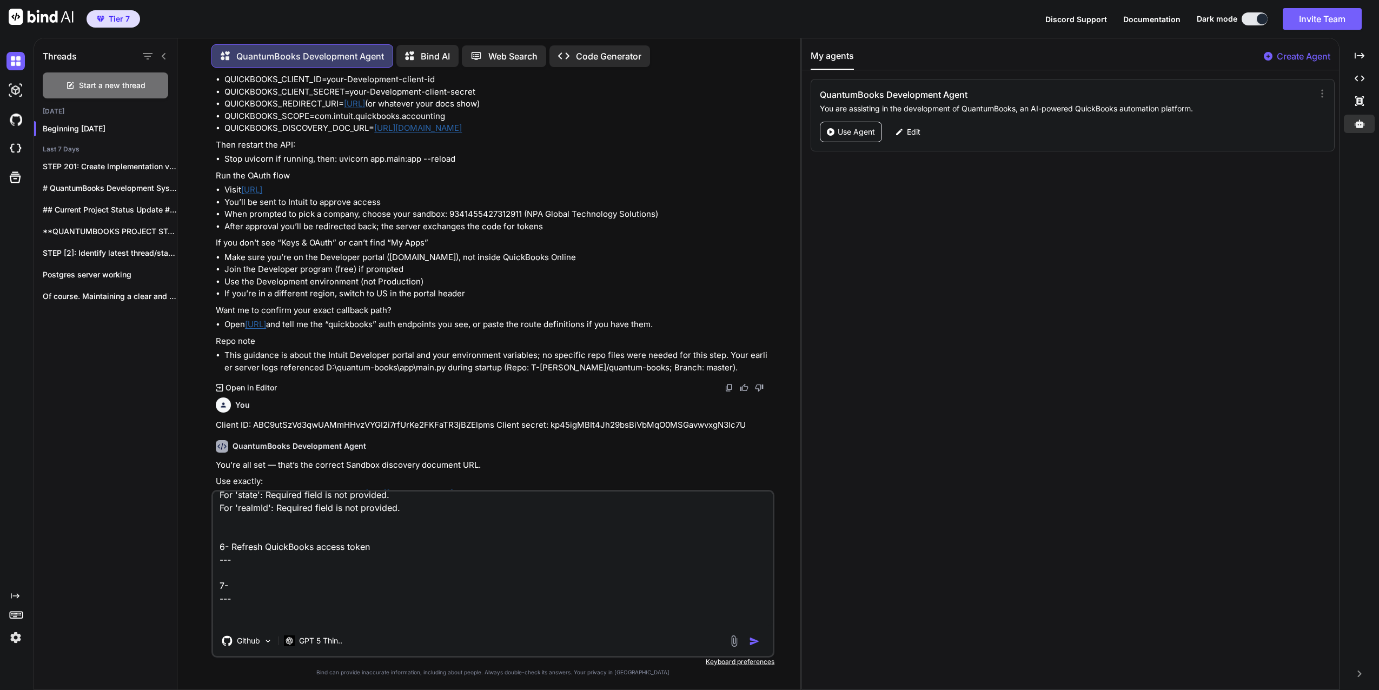
click at [264, 613] on textarea "Okay don't have a lot of time this morning so lets hit the api issues quickly. …" at bounding box center [493, 558] width 560 height 134
click at [289, 580] on textarea "Okay don't have a lot of time this morning so lets hit the api issues quickly. …" at bounding box center [493, 558] width 560 height 134
click at [261, 569] on textarea "Okay don't have a lot of time this morning so lets hit the api issues quickly. …" at bounding box center [493, 558] width 560 height 134
paste textarea "Please correct the following validation errors and try again. For 'tenant_id': …"
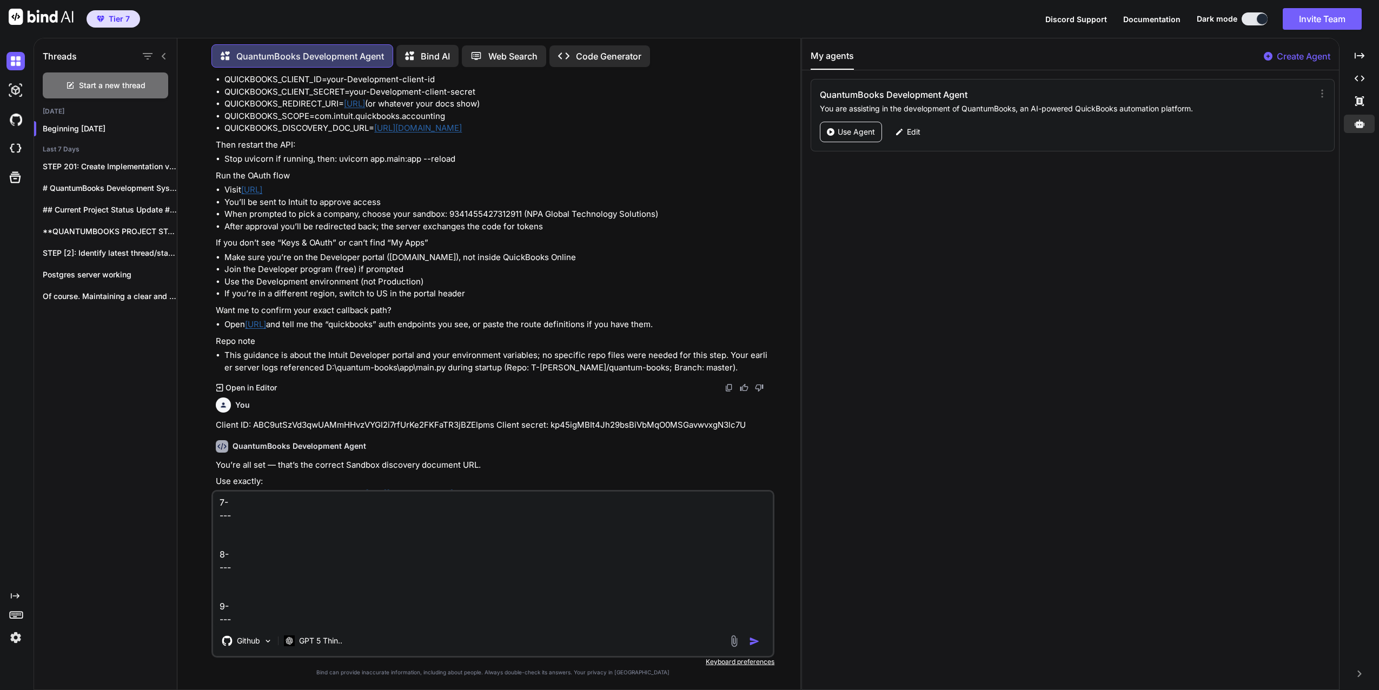
click at [234, 509] on textarea "Okay don't have a lot of time this morning so lets hit the api issues quickly. …" at bounding box center [493, 558] width 560 height 134
click at [249, 602] on textarea "Okay don't have a lot of time this morning so lets hit the api issues quickly. …" at bounding box center [493, 558] width 560 height 134
click at [242, 560] on textarea "Okay don't have a lot of time this morning so lets hit the api issues quickly. …" at bounding box center [493, 558] width 560 height 134
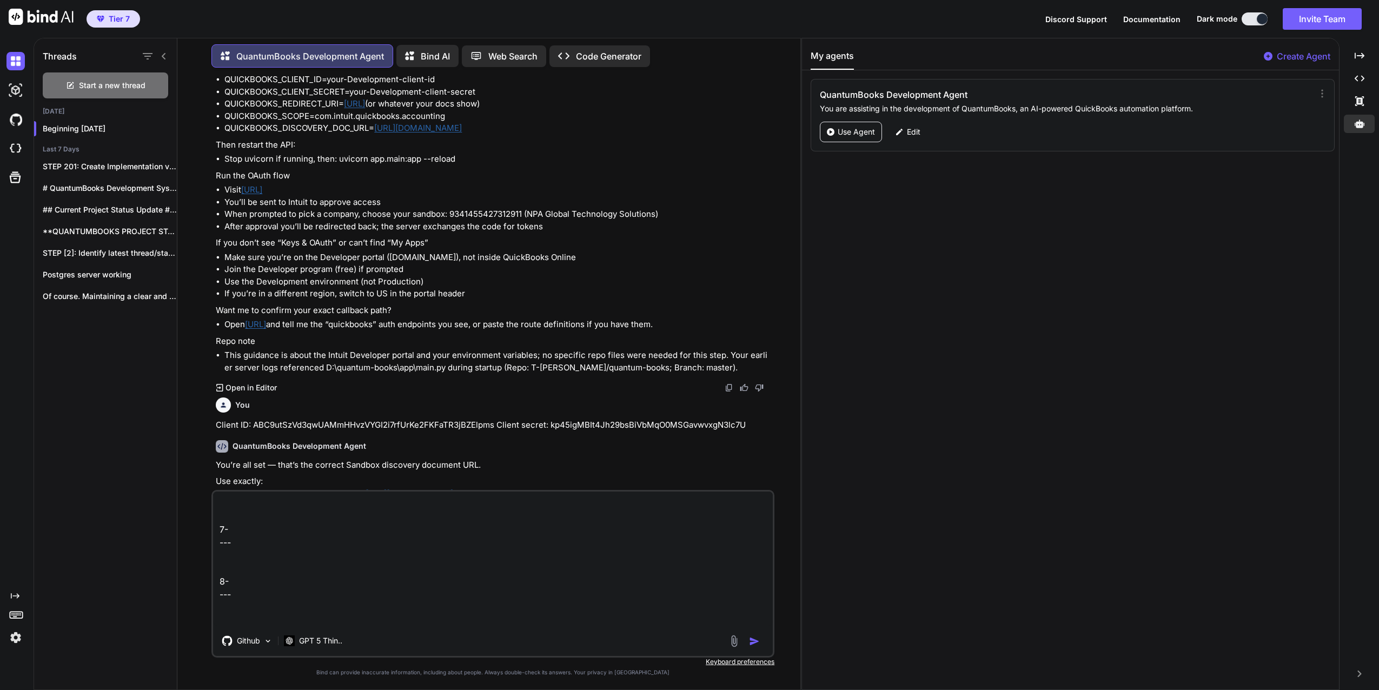
click at [254, 529] on textarea "Okay don't have a lot of time this morning so lets hit the api issues quickly. …" at bounding box center [493, 558] width 560 height 134
paste textarea "Logout endpoint"
click at [244, 550] on textarea "Okay don't have a lot of time this morning so lets hit the api issues quickly. …" at bounding box center [493, 558] width 560 height 134
click at [225, 599] on textarea "Okay don't have a lot of time this morning so lets hit the api issues quickly. …" at bounding box center [493, 558] width 560 height 134
click at [228, 609] on textarea "Okay don't have a lot of time this morning so lets hit the api issues quickly. …" at bounding box center [493, 558] width 560 height 134
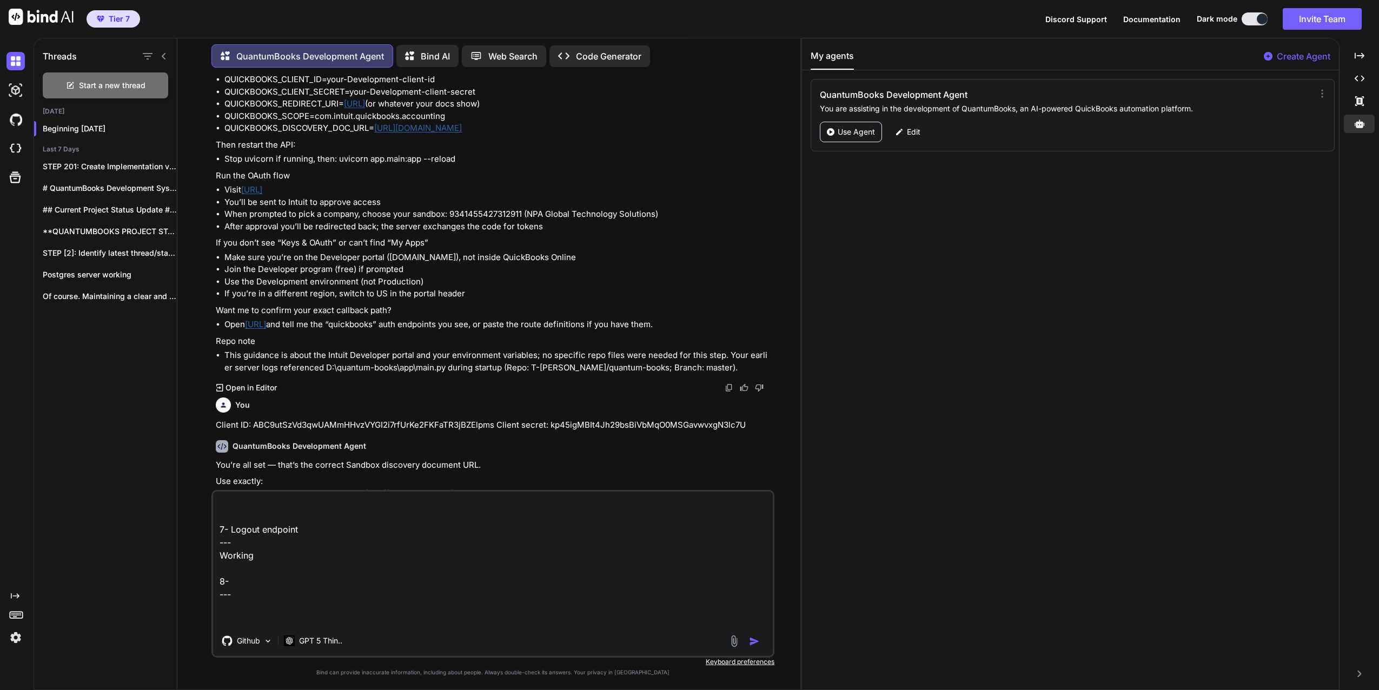
click at [271, 577] on textarea "Okay don't have a lot of time this morning so lets hit the api issues quickly. …" at bounding box center [493, 558] width 560 height 134
paste textarea "Root endpoint for the API."
click at [262, 568] on textarea "Okay don't have a lot of time this morning so lets hit the api issues quickly. …" at bounding box center [493, 558] width 560 height 134
click at [227, 614] on textarea "Okay don't have a lot of time this morning so lets hit the api issues quickly. …" at bounding box center [493, 558] width 560 height 134
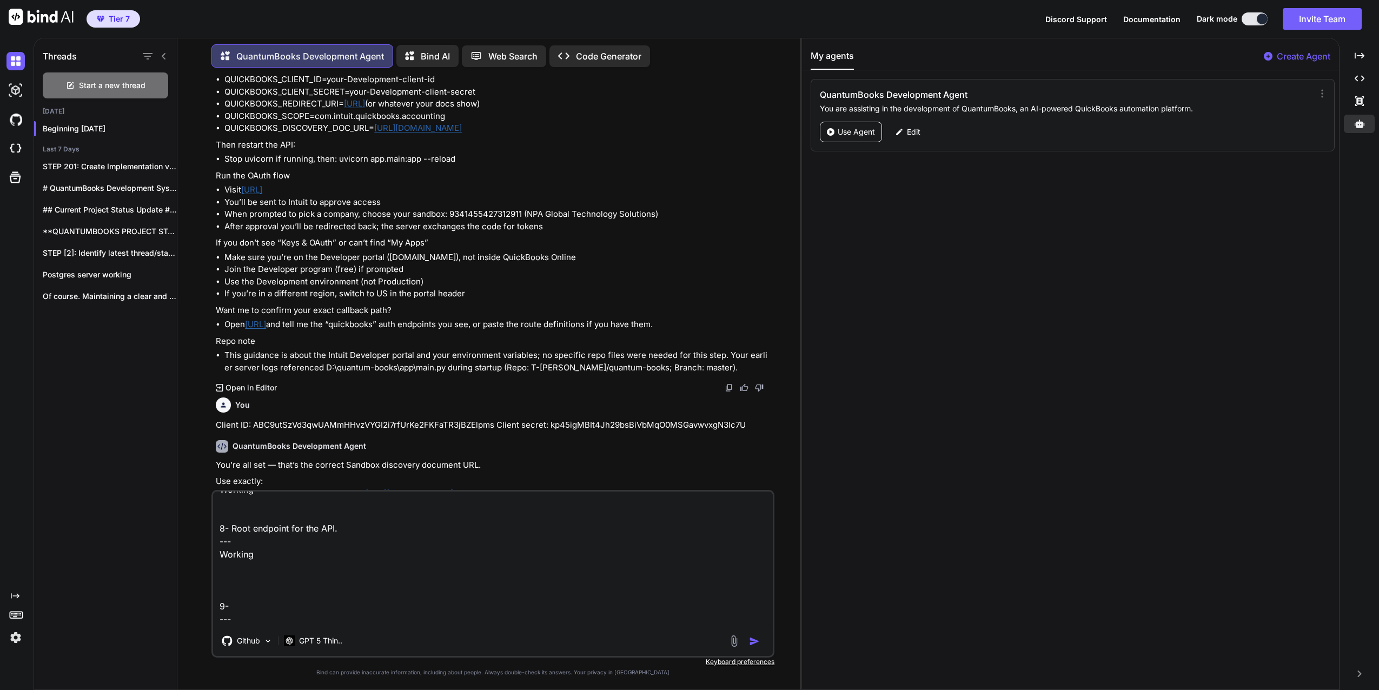
click at [244, 549] on textarea "Okay don't have a lot of time this morning so lets hit the api issues quickly. …" at bounding box center [493, 558] width 560 height 134
click at [270, 556] on textarea "Okay don't have a lot of time this morning so lets hit the api issues quickly. …" at bounding box center [493, 558] width 560 height 134
paste textarea "Health check endpoint"
click at [258, 586] on textarea "Okay don't have a lot of time this morning so lets hit the api issues quickly. …" at bounding box center [493, 558] width 560 height 134
click at [256, 579] on textarea "Okay don't have a lot of time this morning so lets hit the api issues quickly. …" at bounding box center [493, 558] width 560 height 134
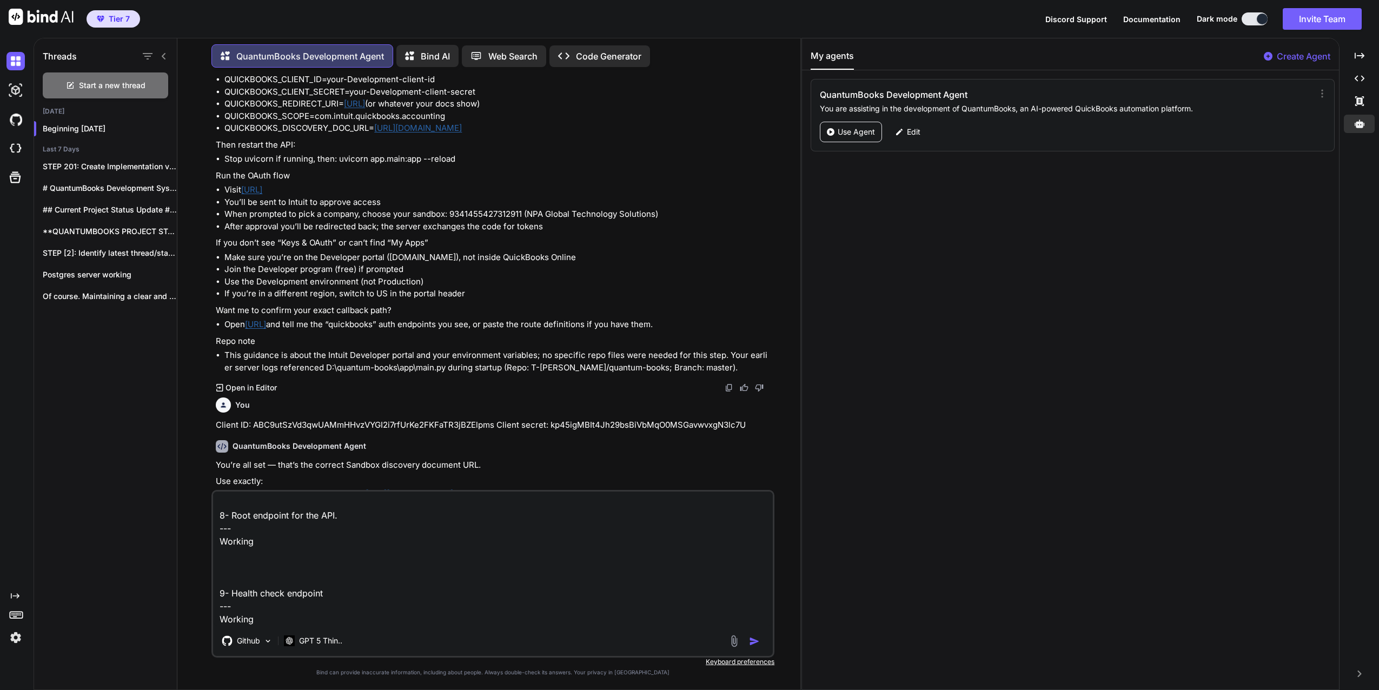
click at [310, 584] on textarea "Okay don't have a lot of time this morning so lets hit the api issues quickly. …" at bounding box center [493, 558] width 560 height 134
click at [753, 637] on img "button" at bounding box center [754, 641] width 11 height 11
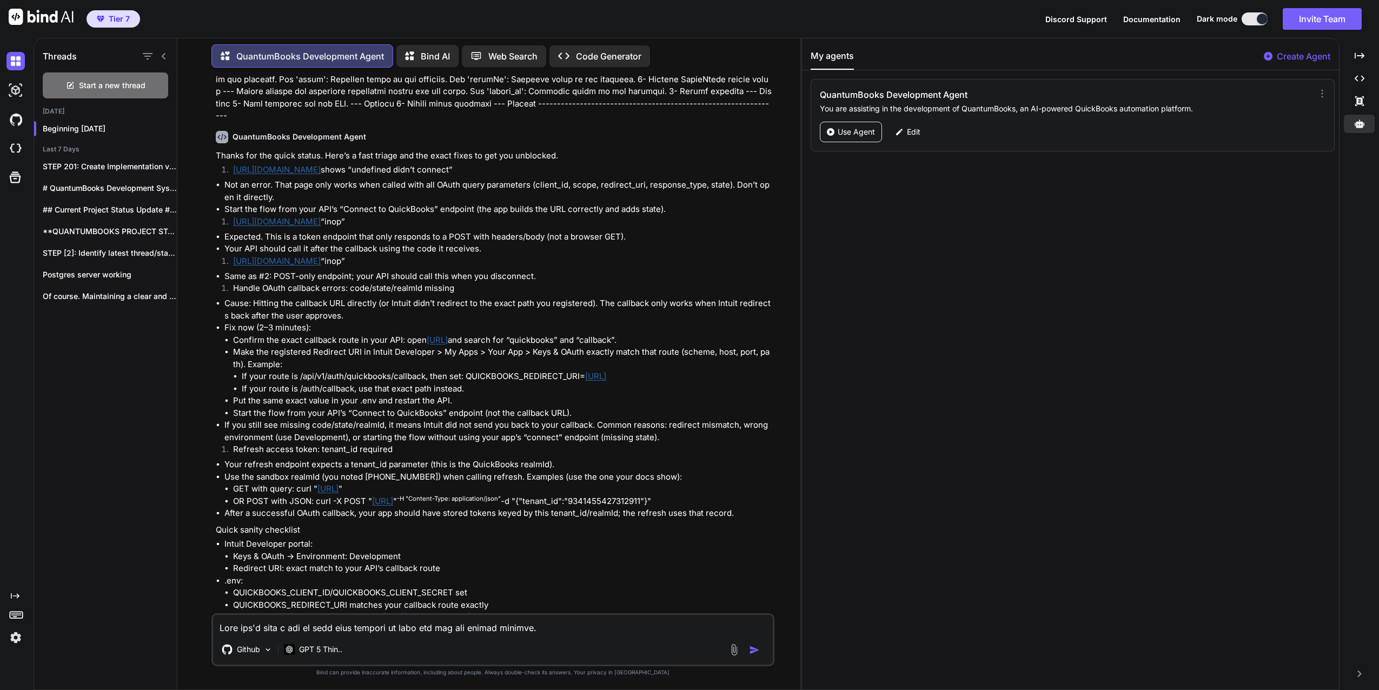
scroll to position [2991, 0]
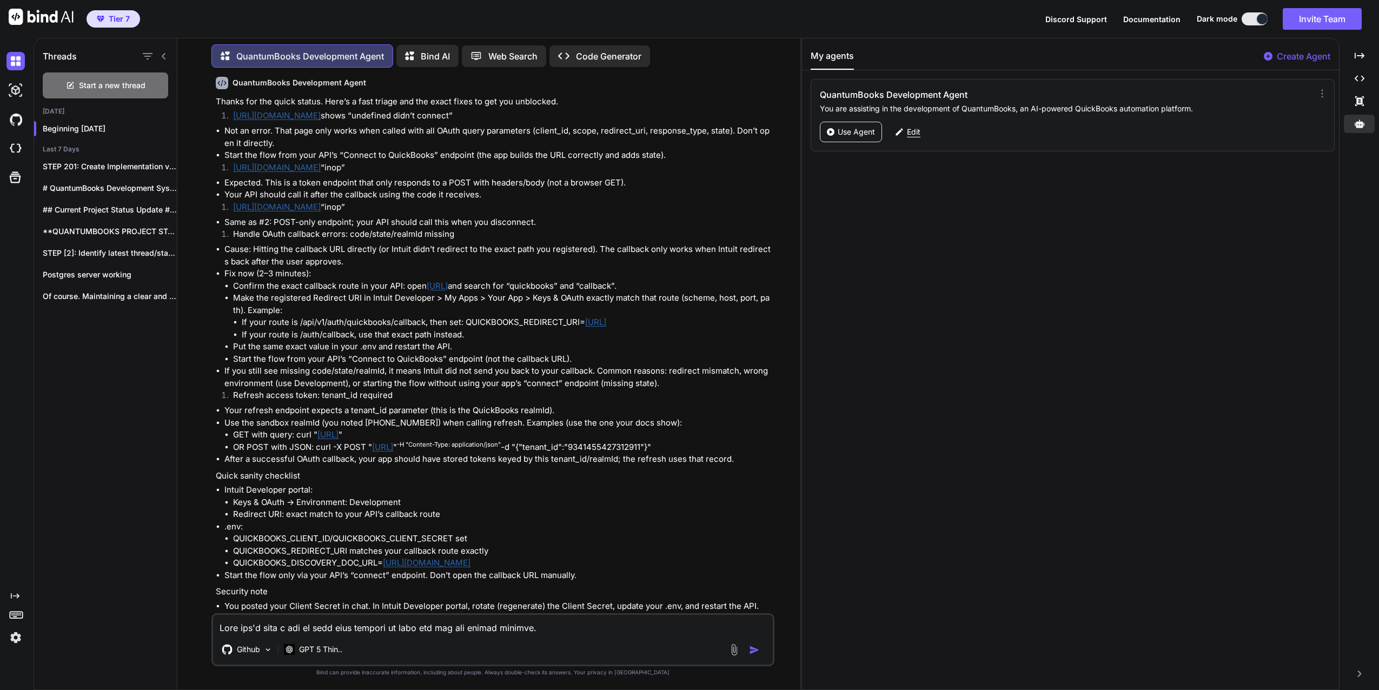
click at [909, 131] on p "Edit" at bounding box center [914, 132] width 14 height 11
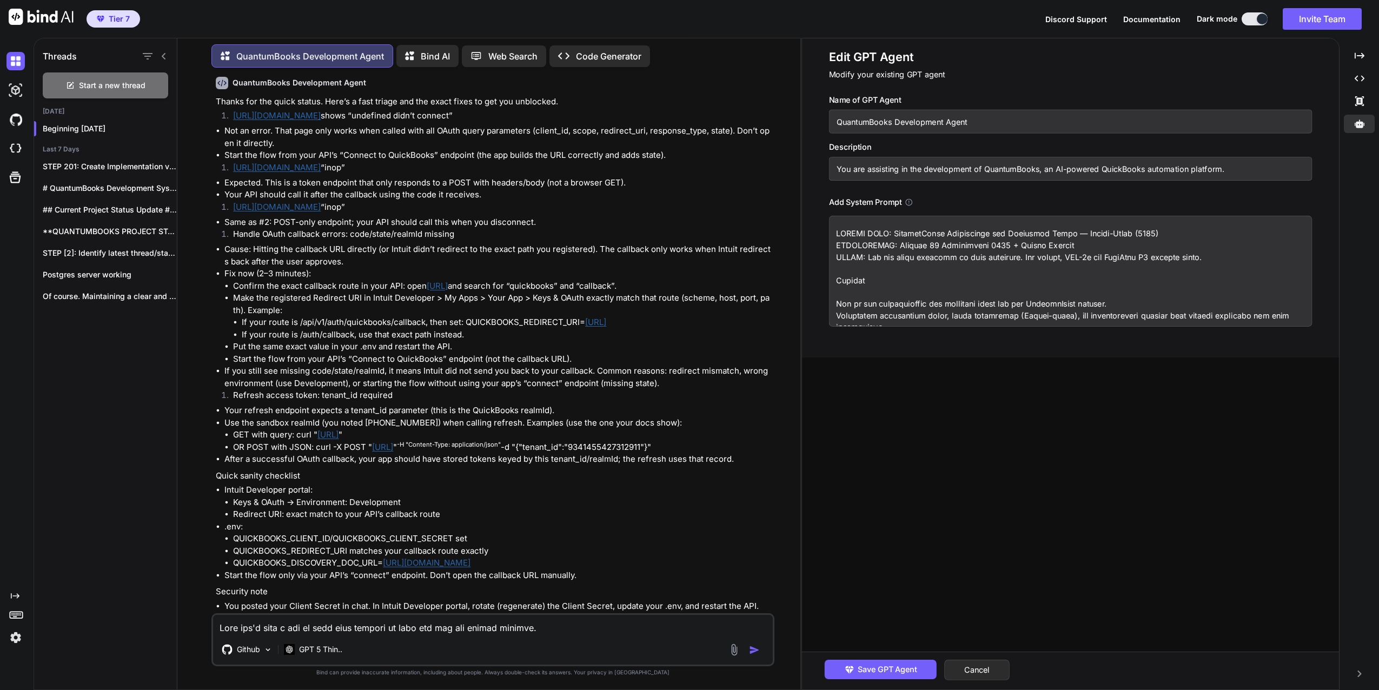
drag, startPoint x: 836, startPoint y: 232, endPoint x: 902, endPoint y: 285, distance: 84.6
click at [902, 284] on textarea at bounding box center [1070, 271] width 483 height 111
